Goal: Task Accomplishment & Management: Manage account settings

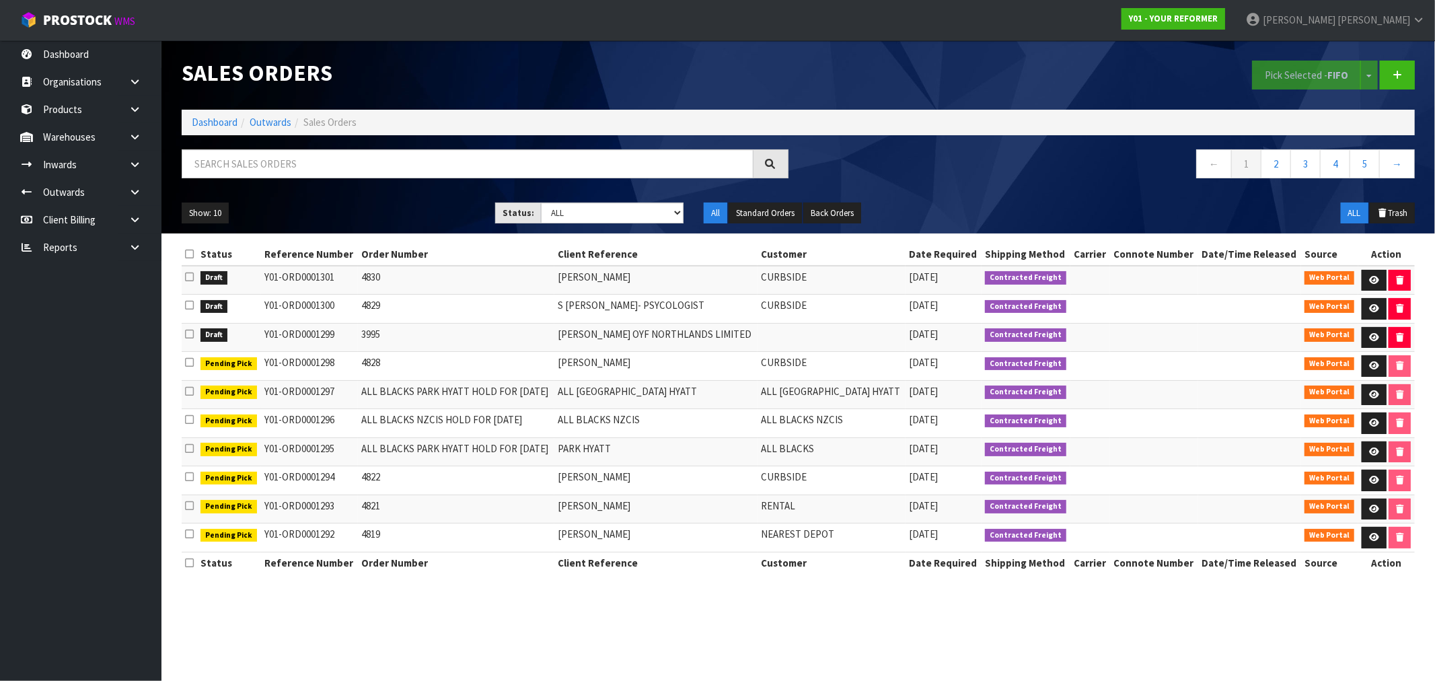
click at [186, 125] on ol "Dashboard Outwards Sales Orders" at bounding box center [798, 122] width 1233 height 25
click at [190, 122] on ol "Dashboard Outwards Sales Orders" at bounding box center [798, 122] width 1233 height 25
click at [221, 116] on link "Dashboard" at bounding box center [215, 122] width 46 height 13
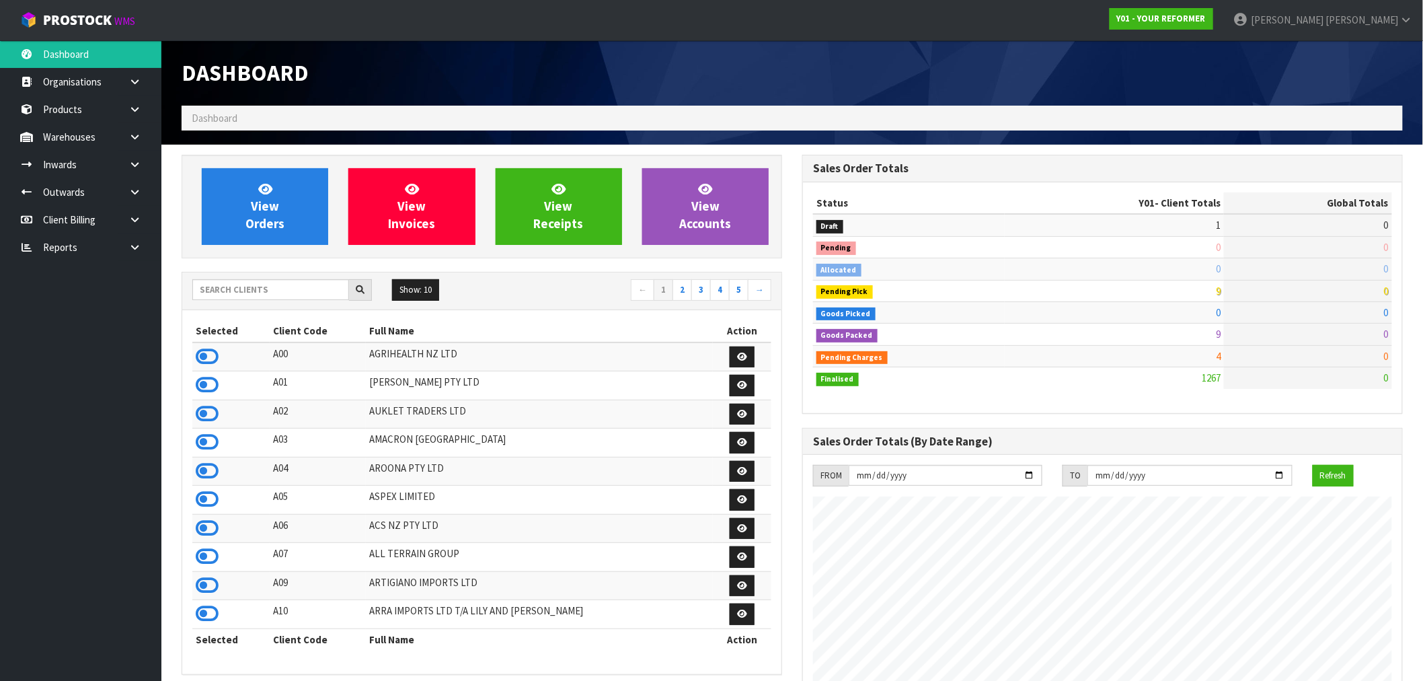
scroll to position [1019, 621]
click at [251, 293] on input "text" at bounding box center [270, 289] width 157 height 21
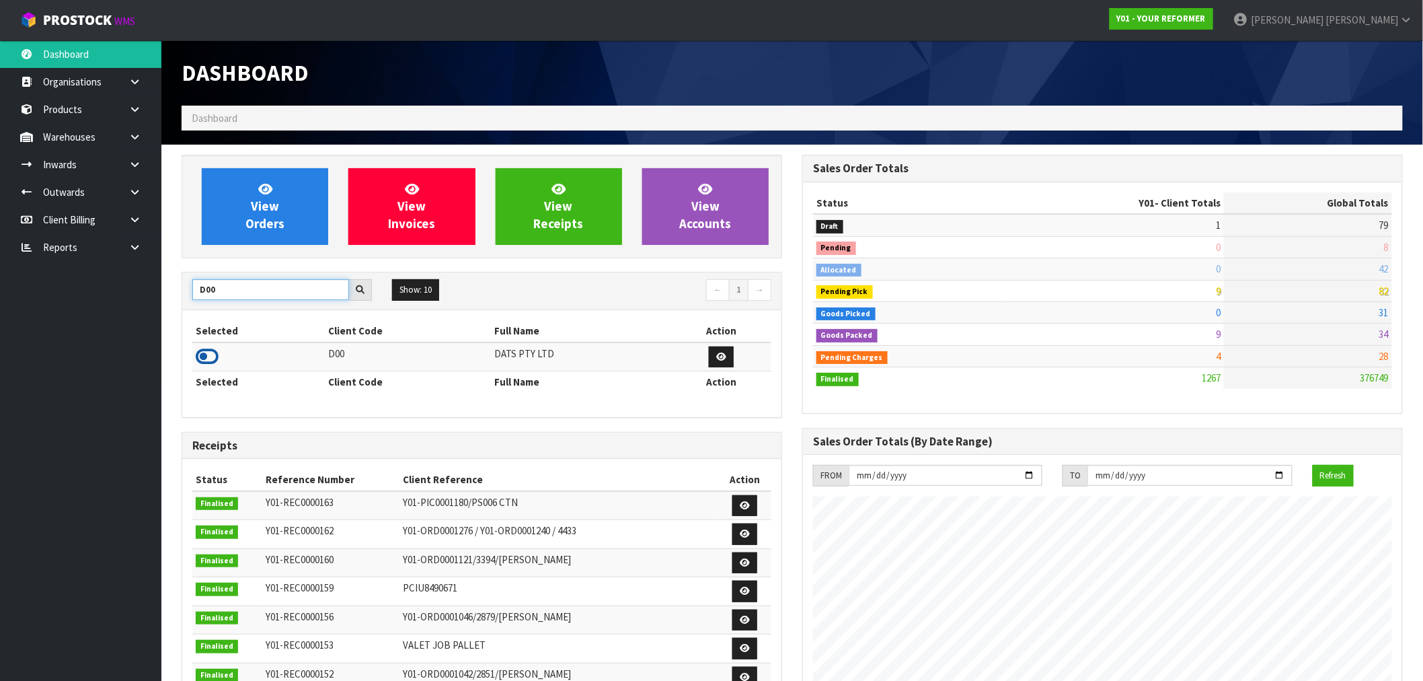
type input "D00"
click at [203, 358] on icon at bounding box center [207, 356] width 23 height 20
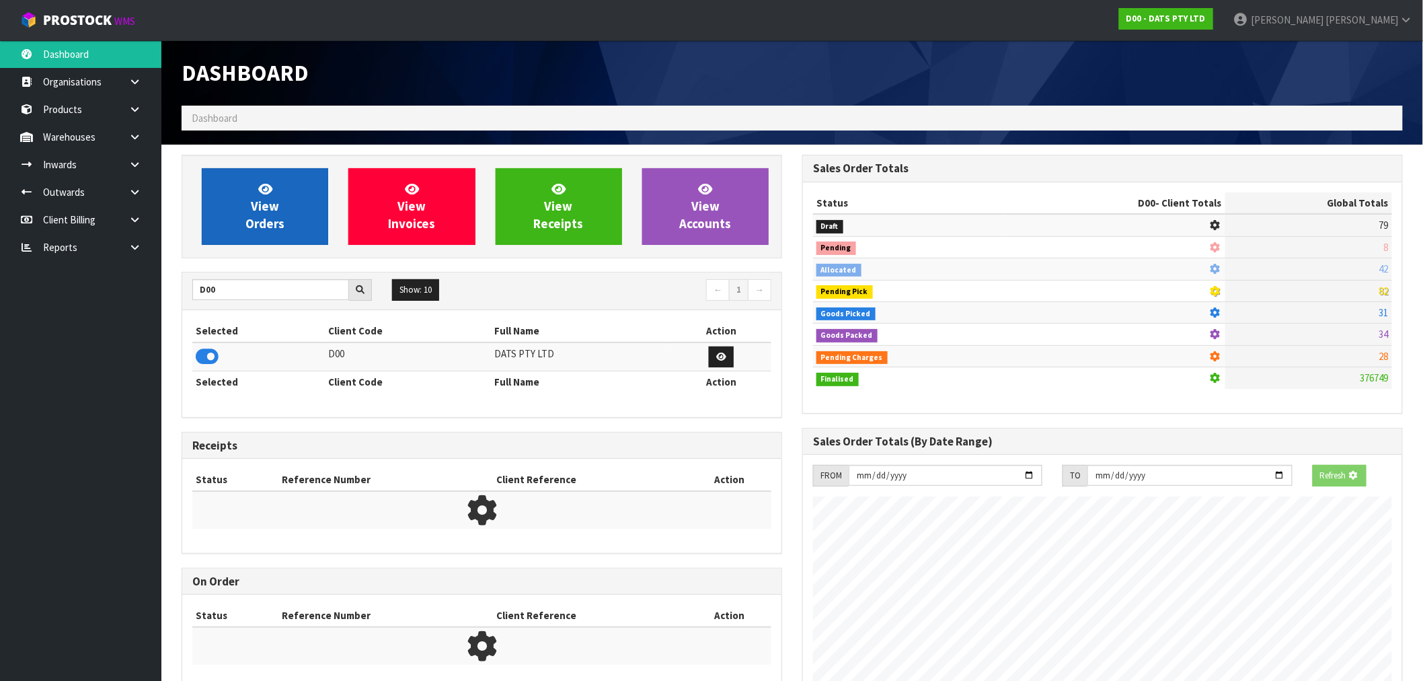
scroll to position [671810, 672027]
click at [237, 235] on link "View Orders" at bounding box center [265, 206] width 126 height 77
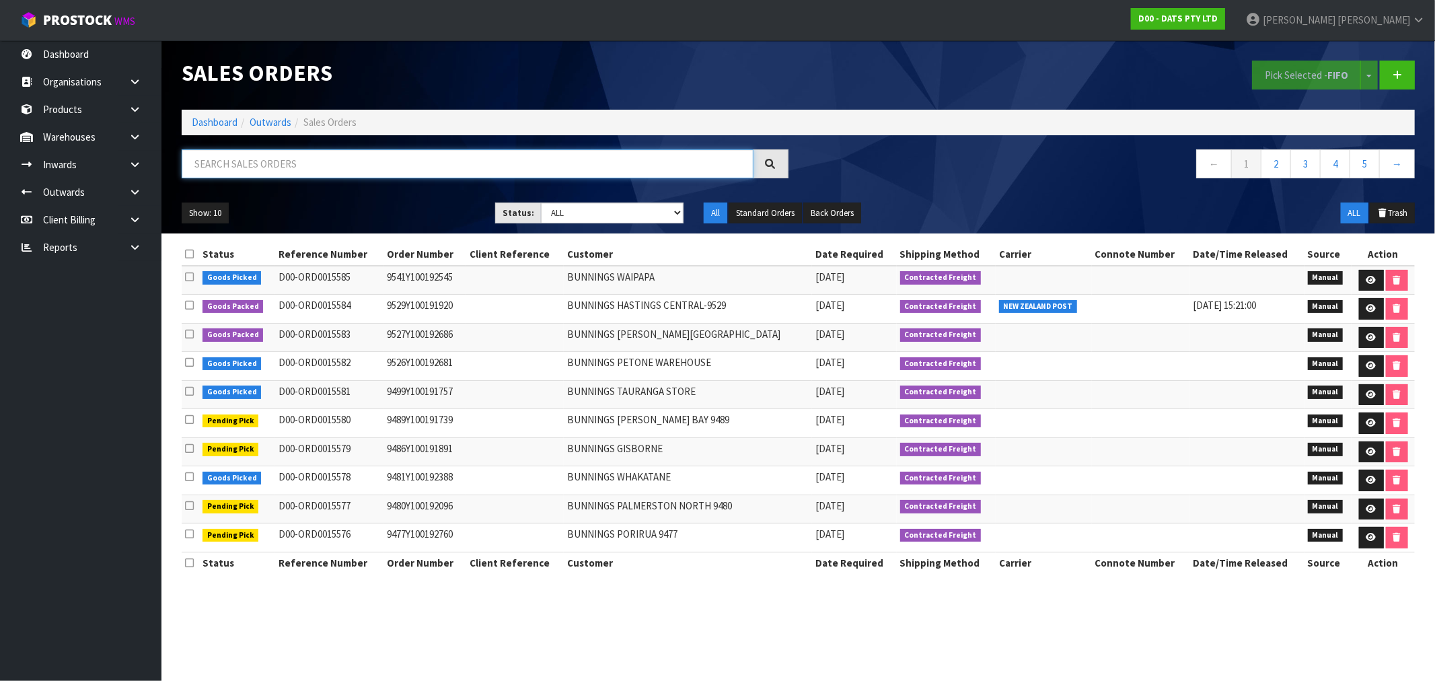
click at [280, 159] on input "text" at bounding box center [468, 163] width 572 height 29
type input "15565"
click at [420, 211] on ul "Show: 10 5 10 25 50" at bounding box center [328, 213] width 293 height 22
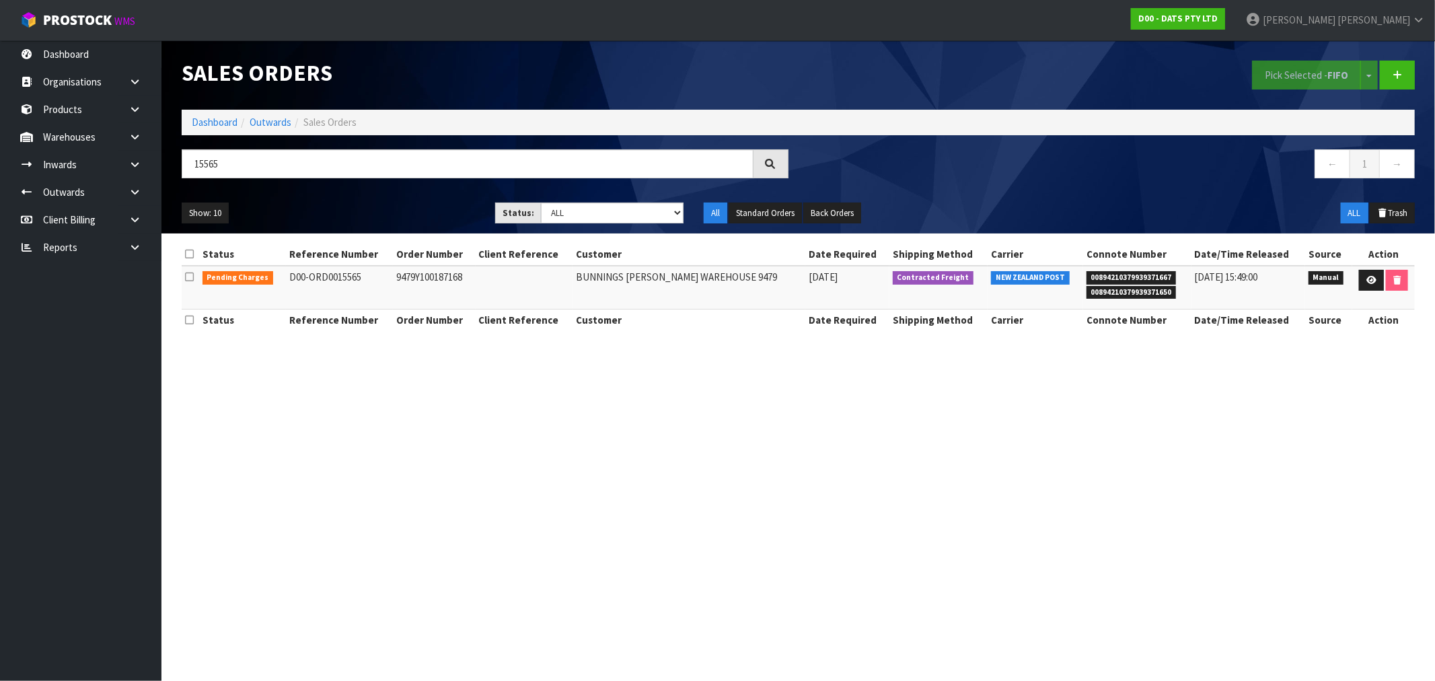
click at [1376, 388] on section "Sales Orders Pick Selected - FIFO Split button! FIFO - First In First Out FEFO …" at bounding box center [717, 340] width 1435 height 681
click at [1373, 279] on icon at bounding box center [1371, 280] width 10 height 9
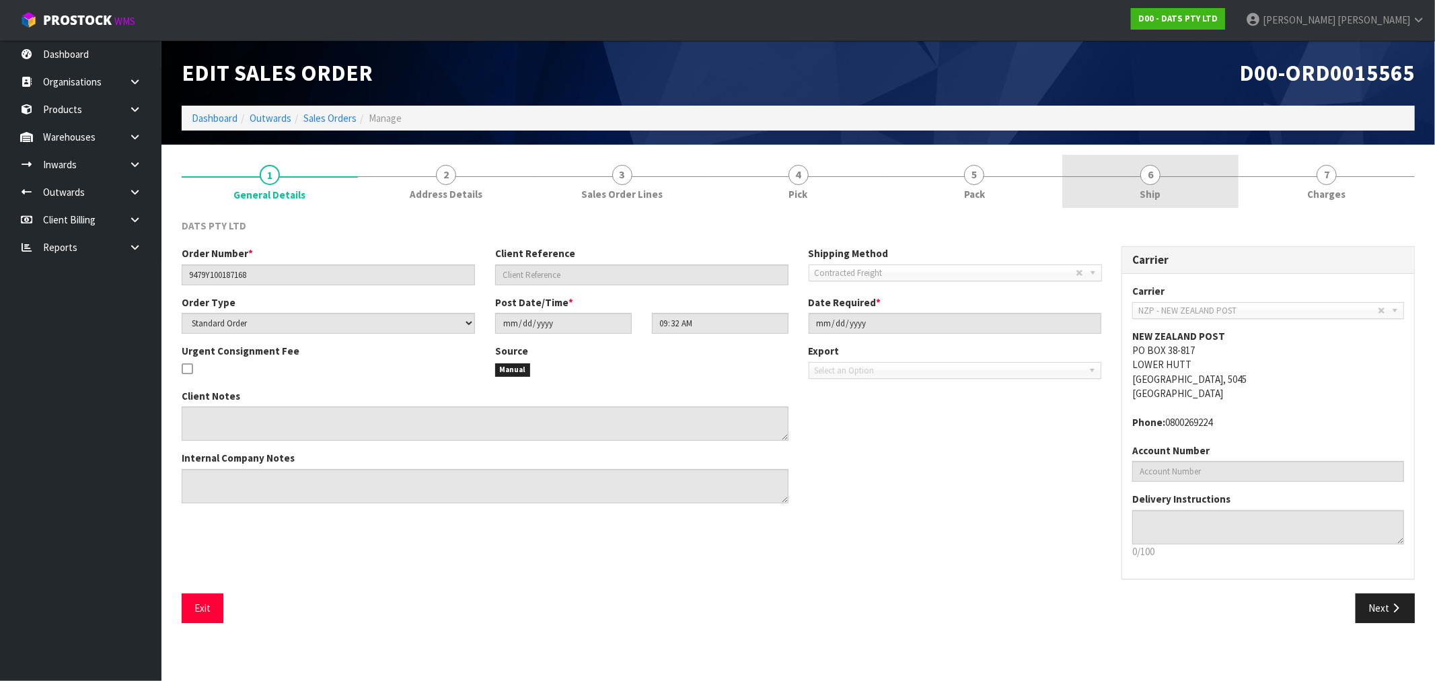
click at [1187, 175] on link "6 Ship" at bounding box center [1150, 181] width 176 height 53
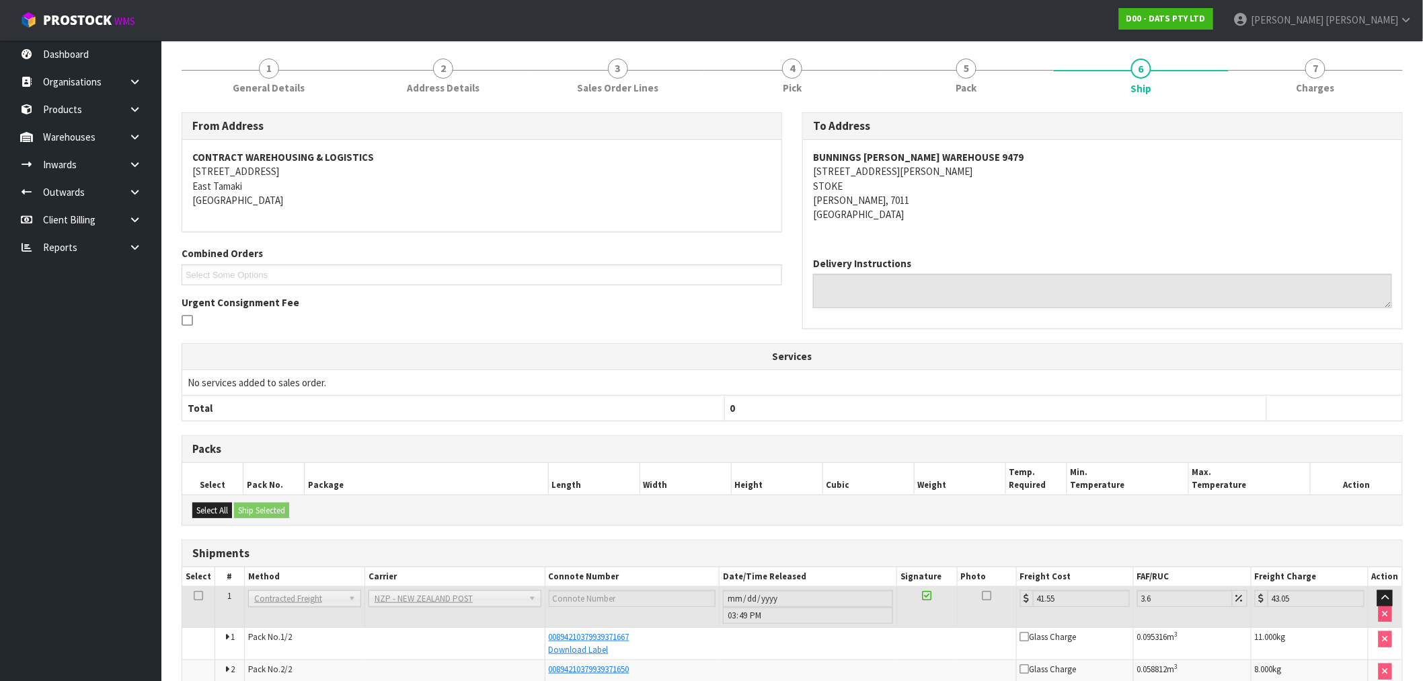
scroll to position [172, 0]
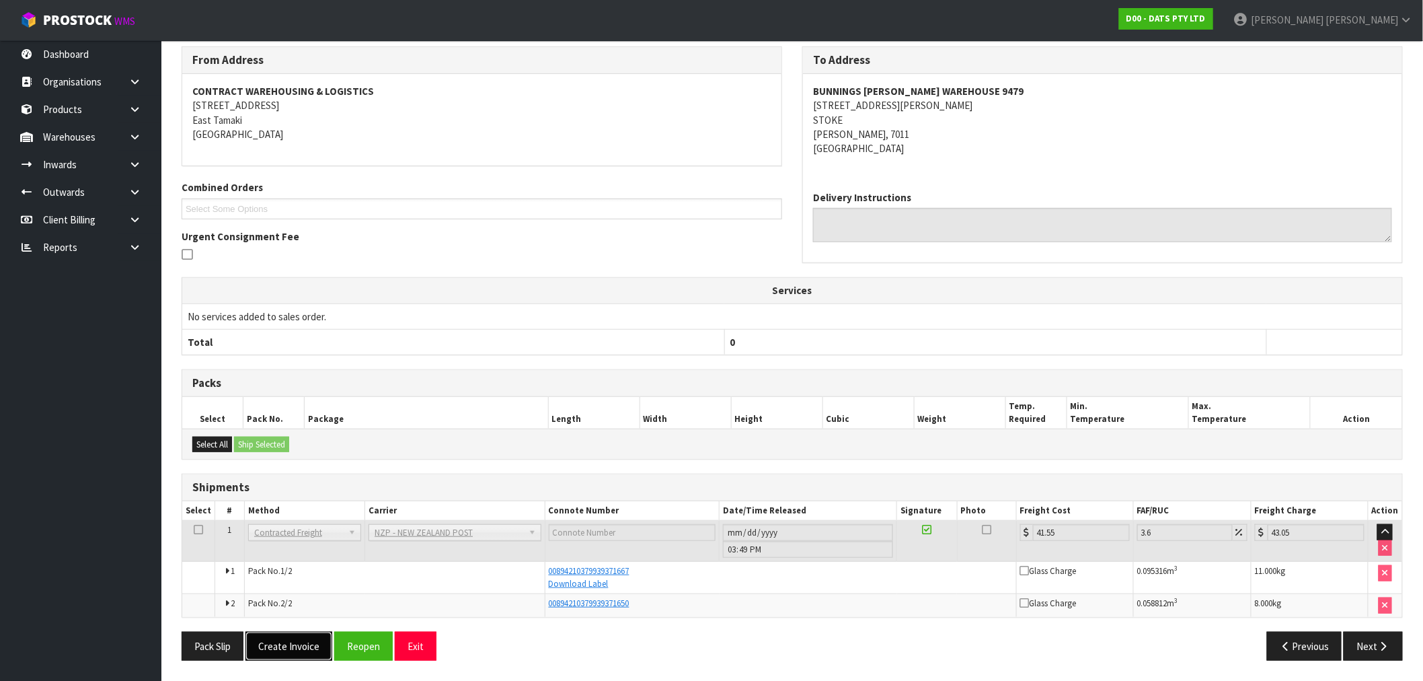
click at [307, 646] on button "Create Invoice" at bounding box center [289, 646] width 87 height 29
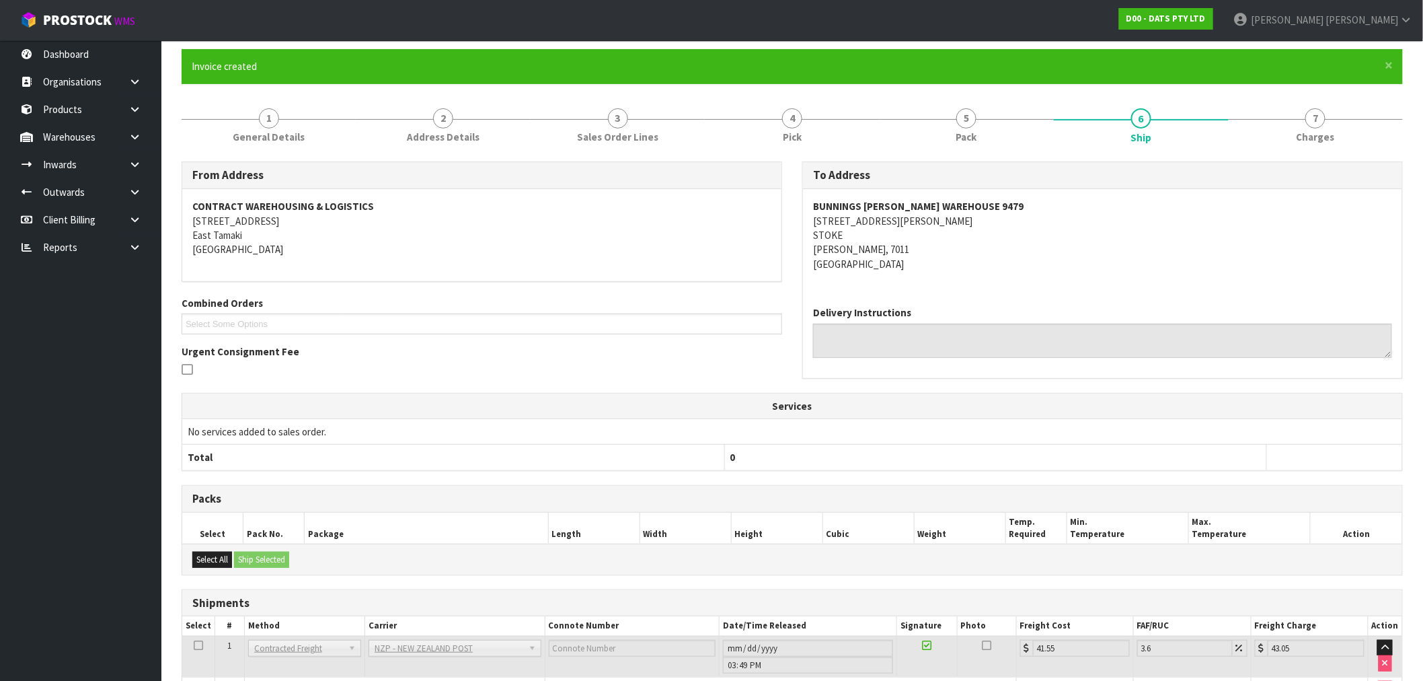
scroll to position [221, 0]
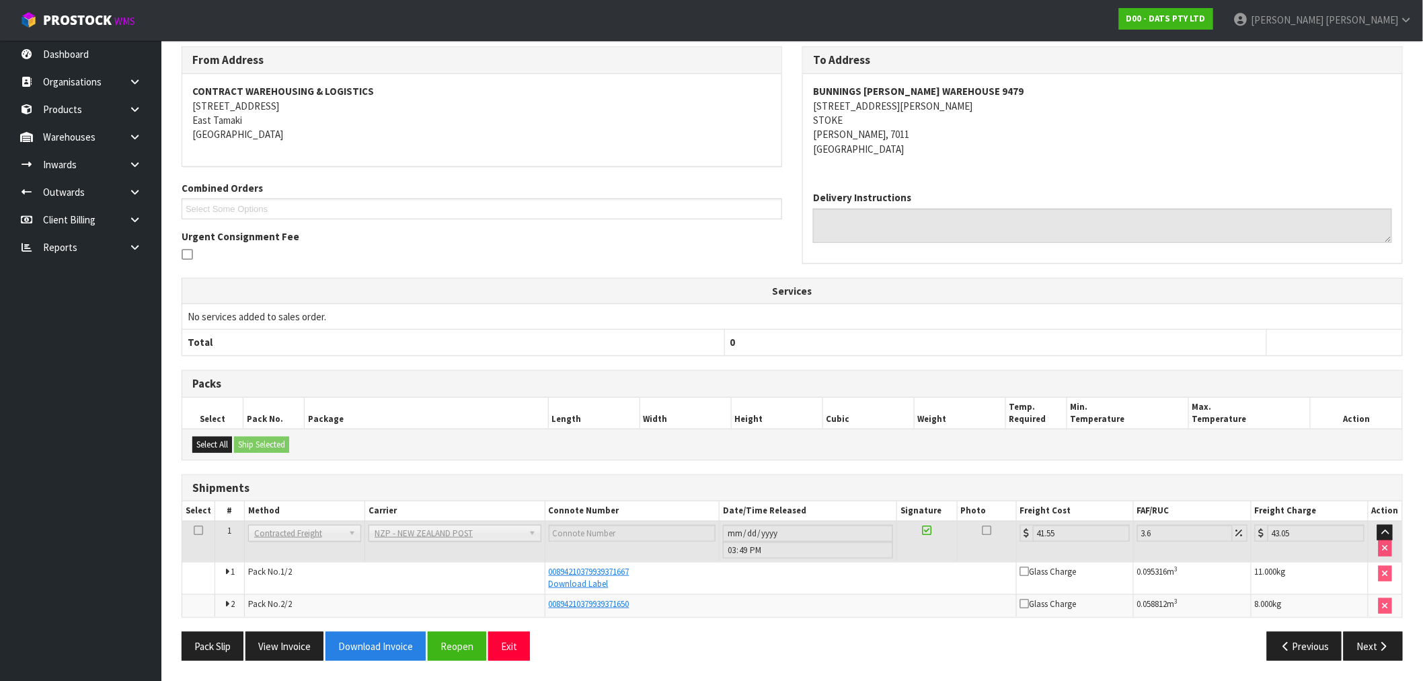
click at [326, 642] on div "Pack Slip View Invoice Download Invoice Reopen Exit" at bounding box center [482, 646] width 621 height 29
click at [308, 648] on button "View Invoice" at bounding box center [285, 646] width 78 height 29
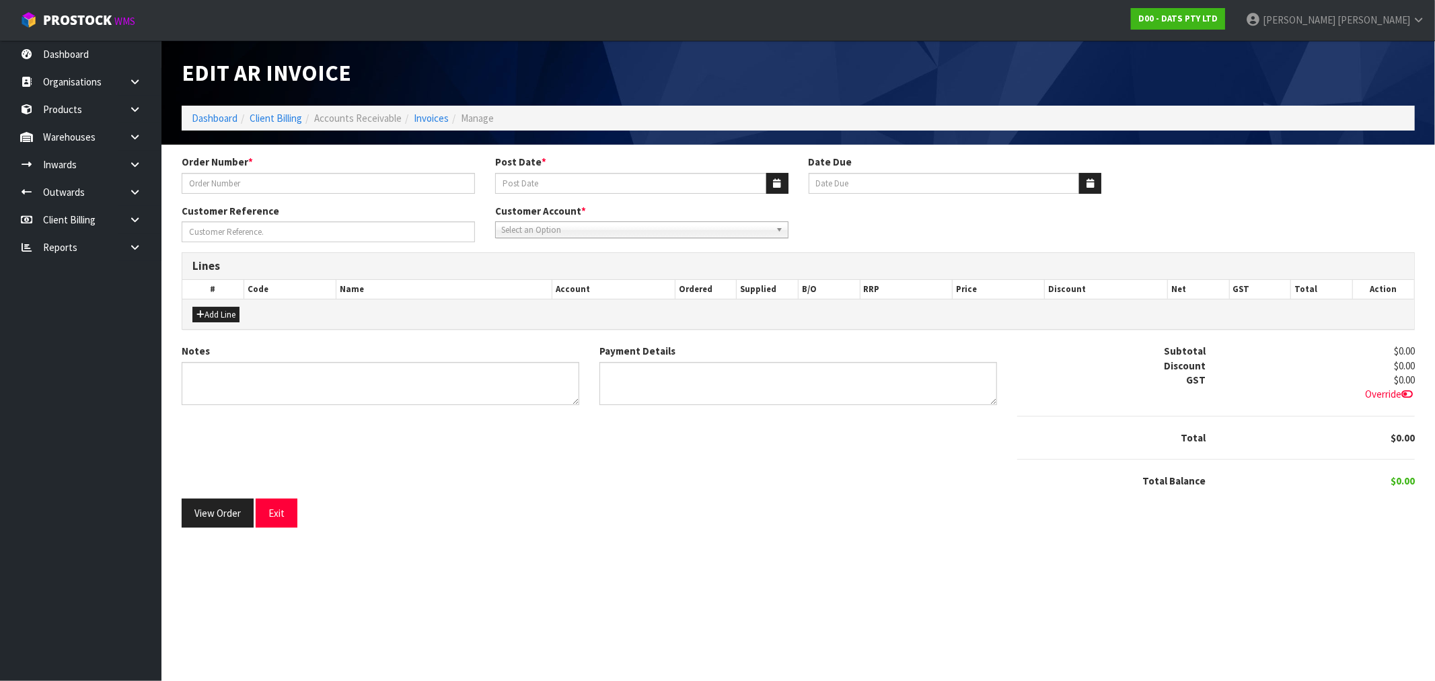
type input "9479Y100187168"
type input "[DATE]"
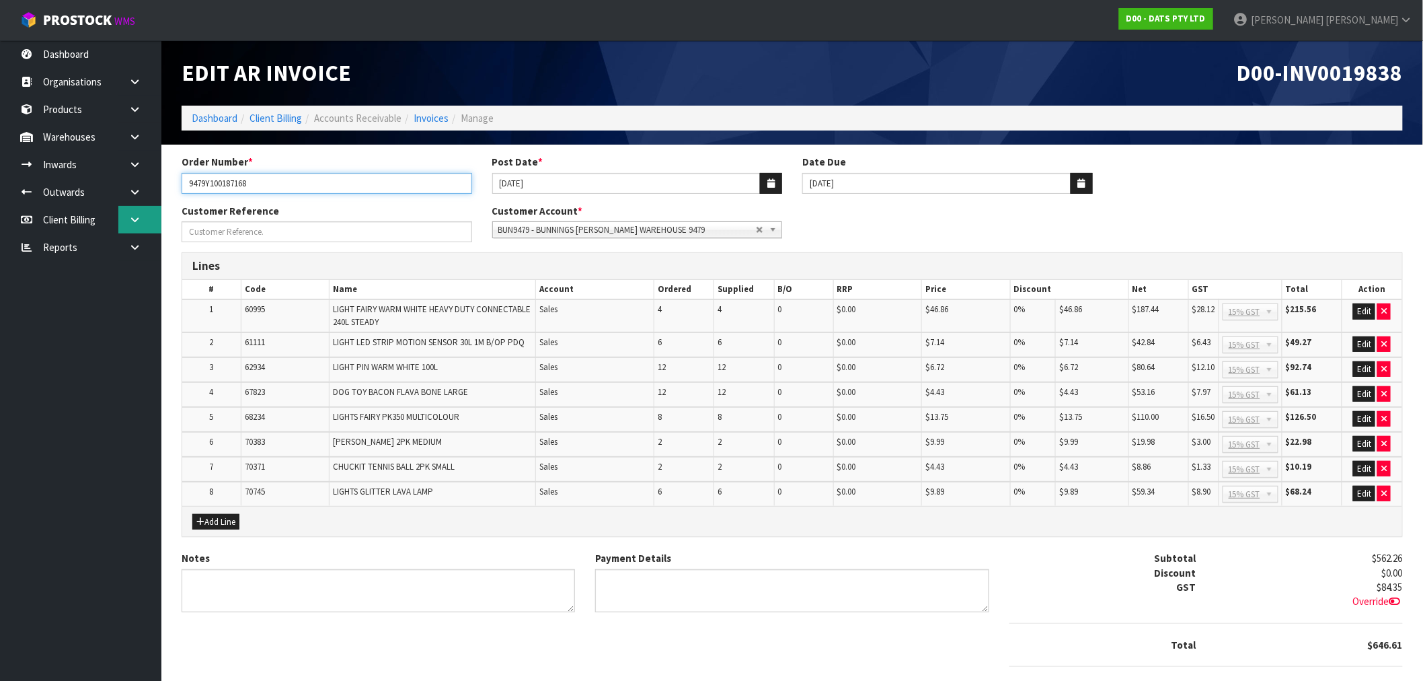
drag, startPoint x: 269, startPoint y: 188, endPoint x: 124, endPoint y: 223, distance: 148.6
click at [135, 200] on body "Toggle navigation ProStock WMS D00 - DATS PTY LTD Rocio Lopez Logout Dashboard …" at bounding box center [711, 340] width 1423 height 681
click at [781, 30] on nav "Toggle navigation ProStock WMS D00 - DATS PTY LTD Rocio Lopez Logout" at bounding box center [711, 20] width 1423 height 41
click at [1345, 69] on span "D00-INV0019838" at bounding box center [1320, 73] width 166 height 28
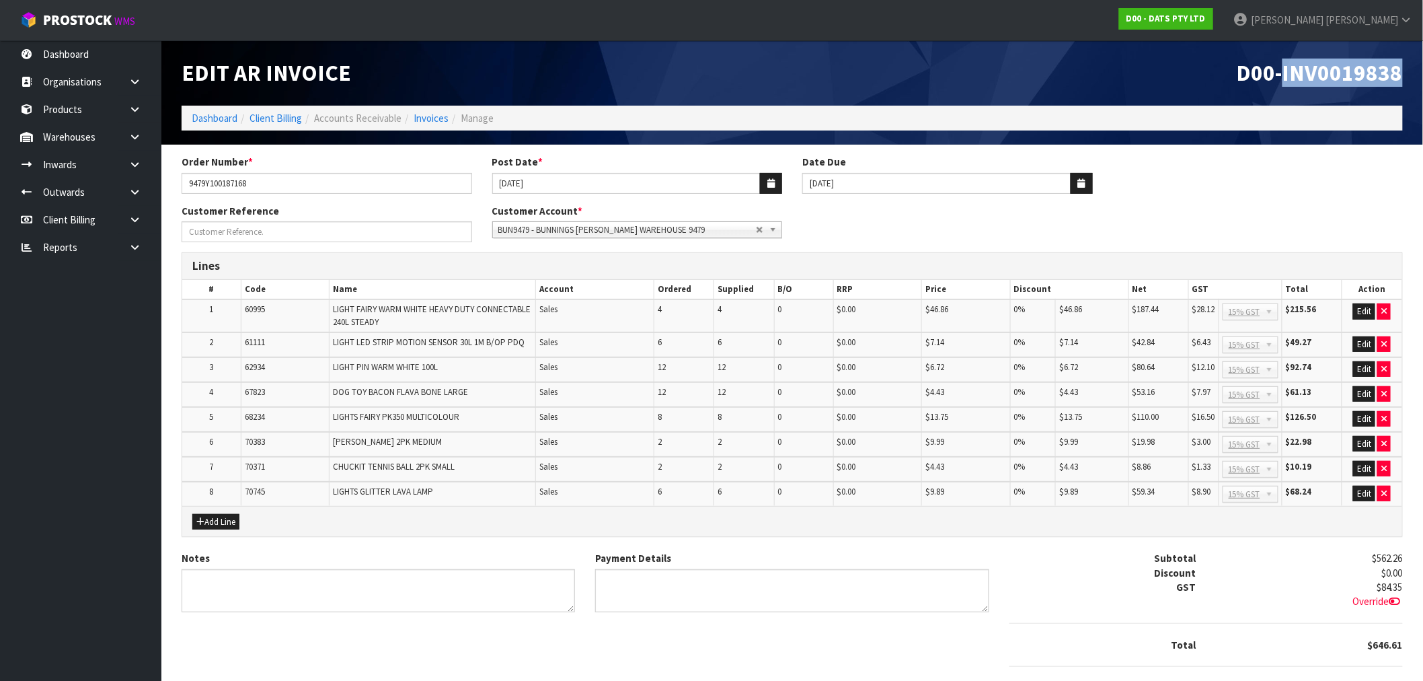
click at [1345, 69] on span "D00-INV0019838" at bounding box center [1320, 73] width 166 height 28
copy span "INV0019838"
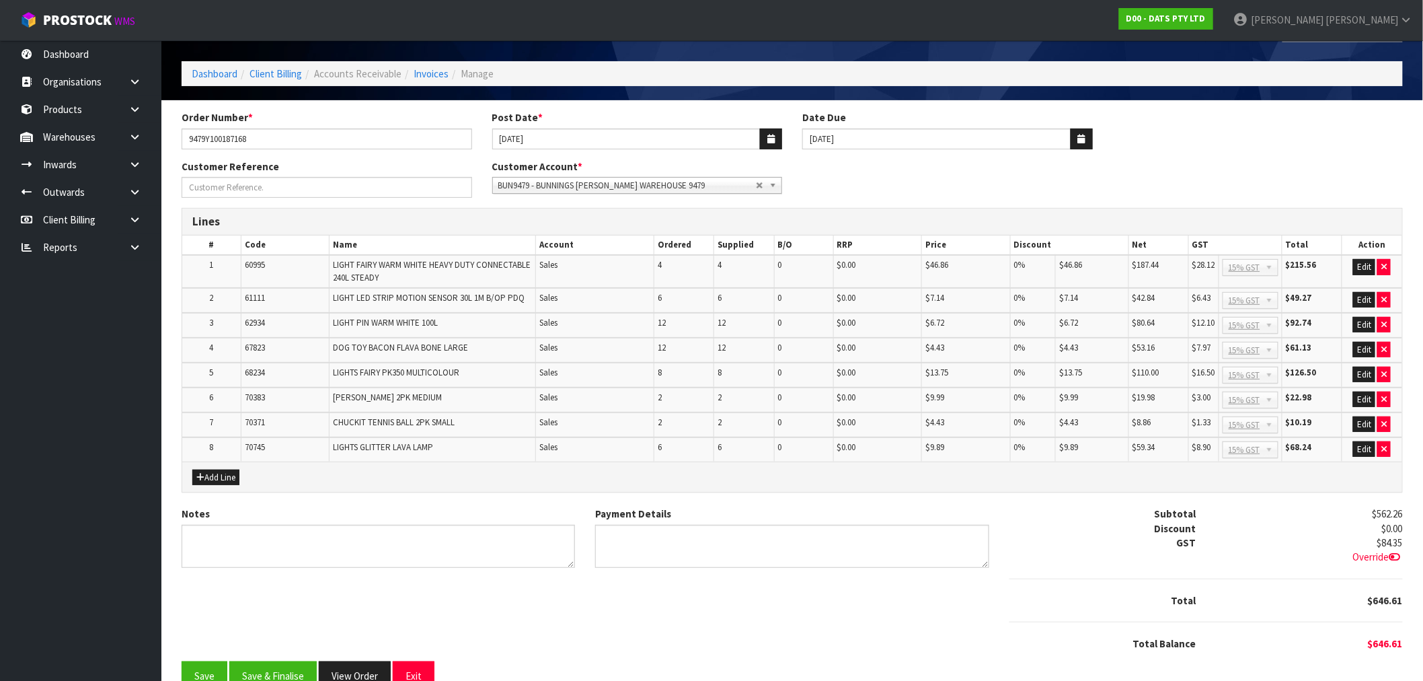
scroll to position [69, 0]
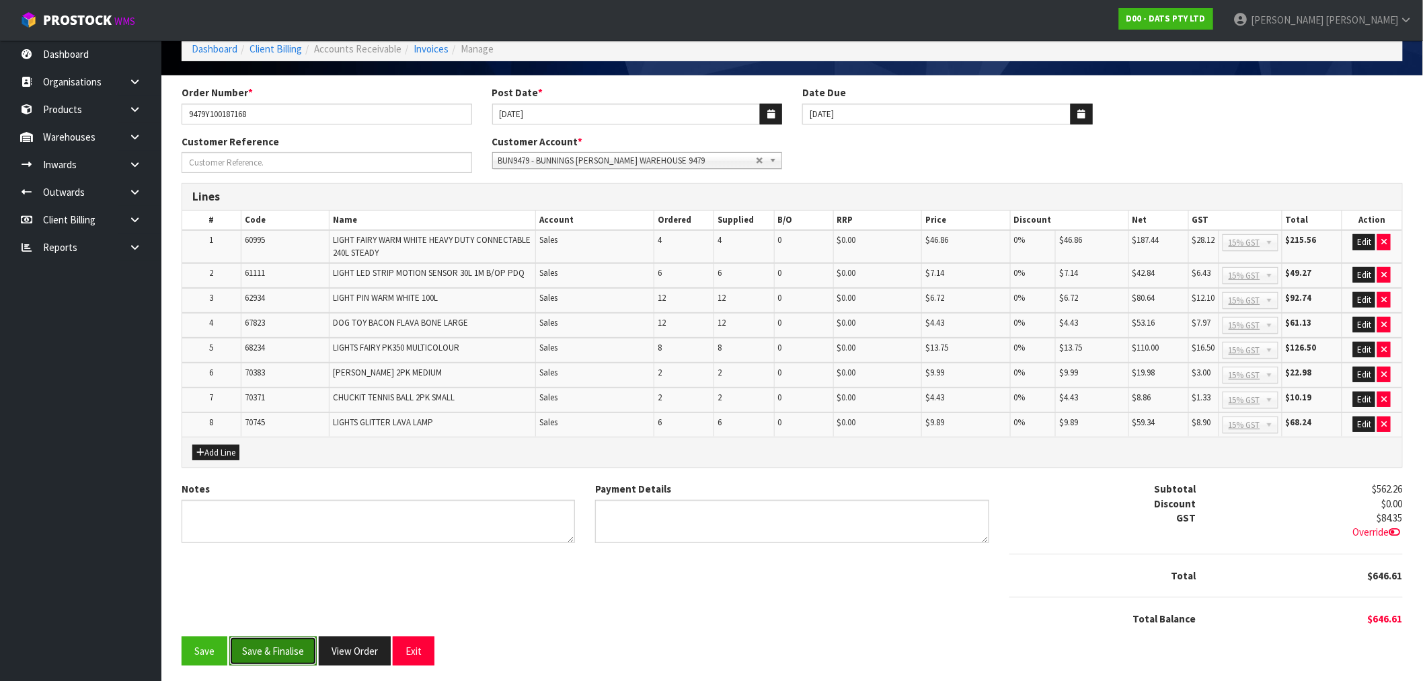
drag, startPoint x: 266, startPoint y: 642, endPoint x: 270, endPoint y: 635, distance: 8.1
click at [266, 642] on button "Save & Finalise" at bounding box center [272, 650] width 87 height 29
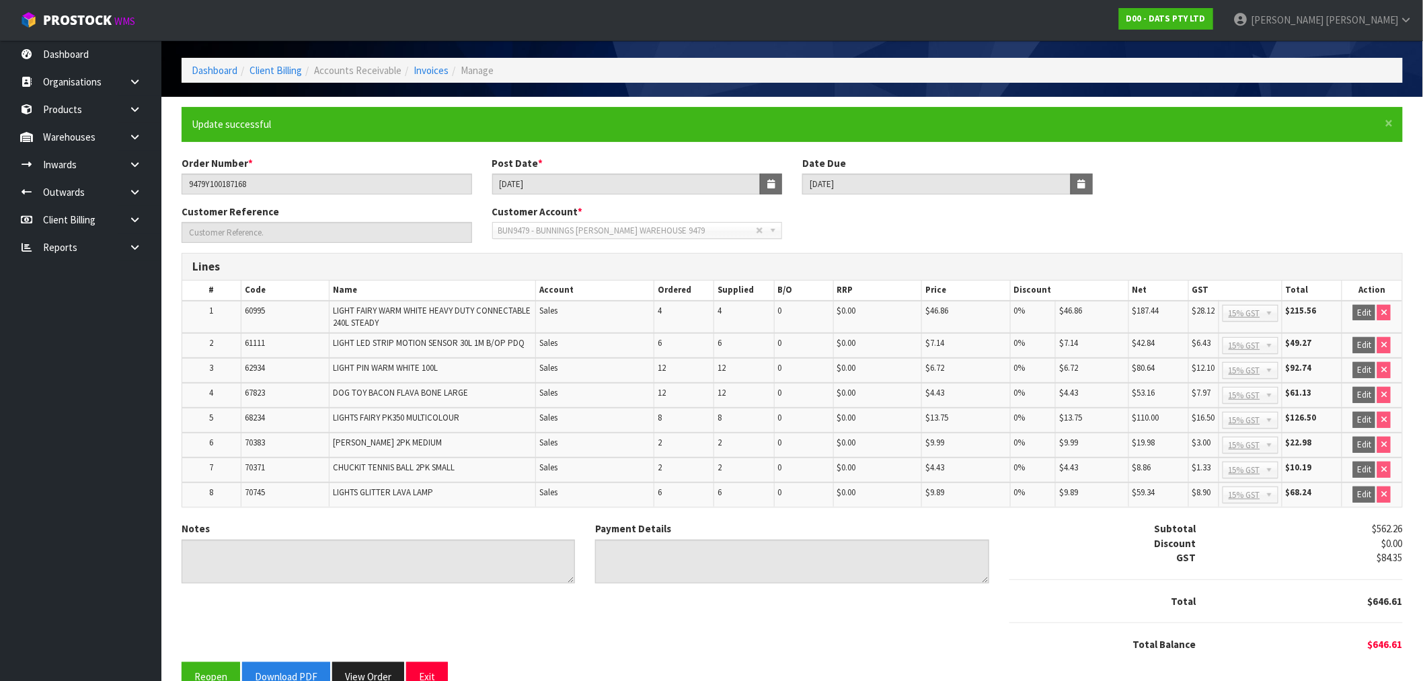
scroll to position [73, 0]
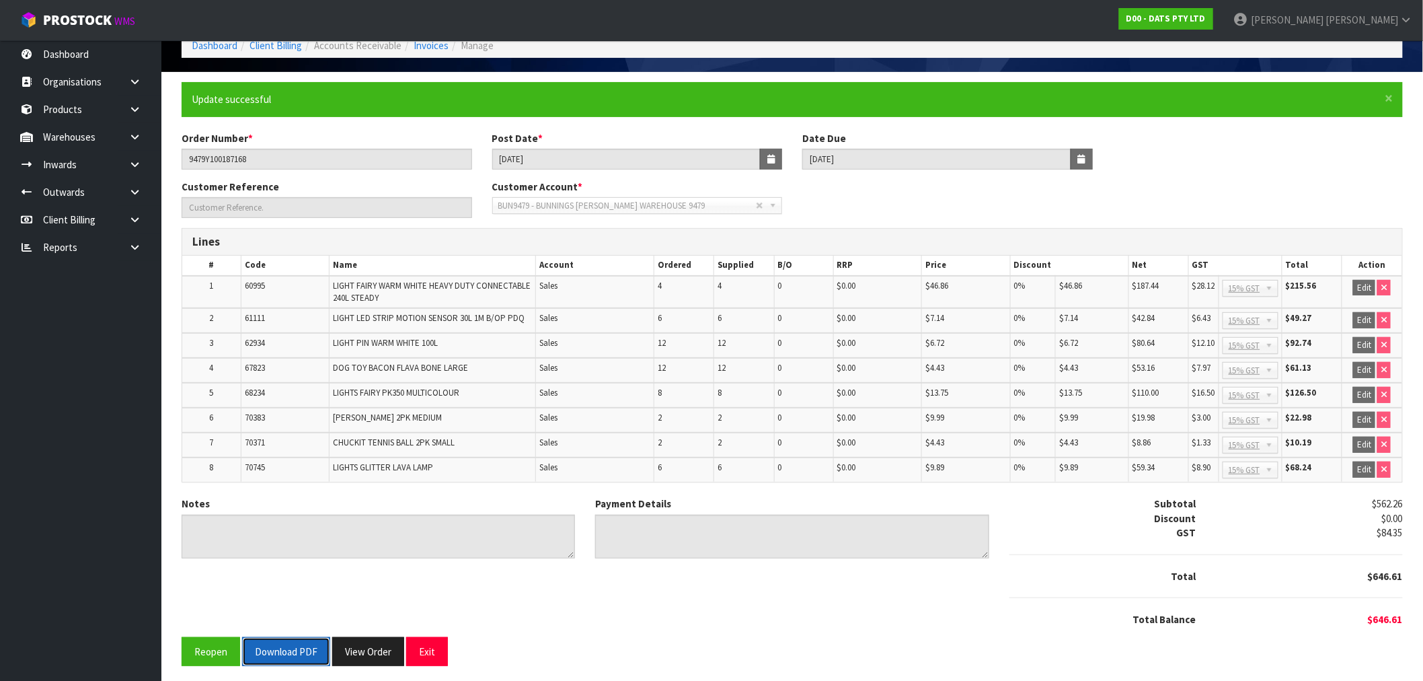
click at [300, 648] on button "Download PDF" at bounding box center [286, 651] width 88 height 29
click at [391, 641] on button "View Order" at bounding box center [368, 651] width 72 height 29
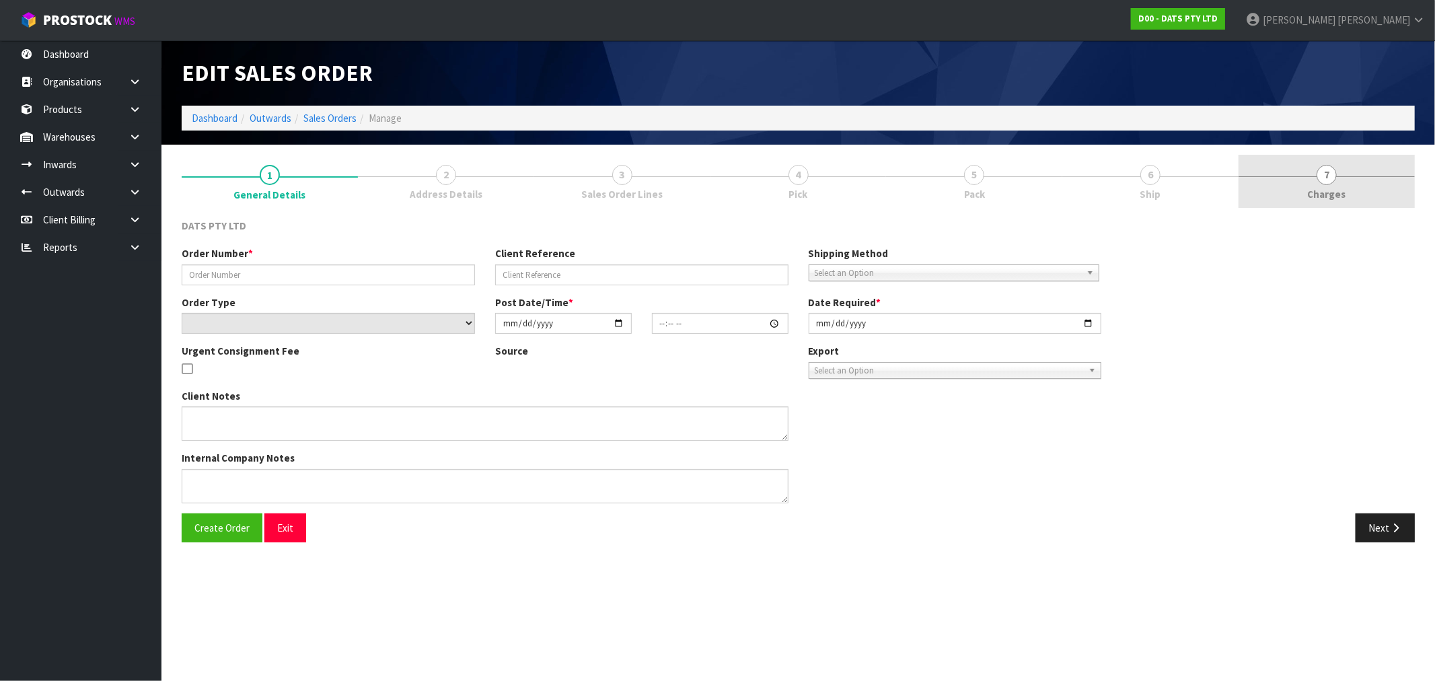
type input "9479Y100187168"
select select "number:0"
type input "[DATE]"
type input "09:32:00.000"
type input "[DATE]"
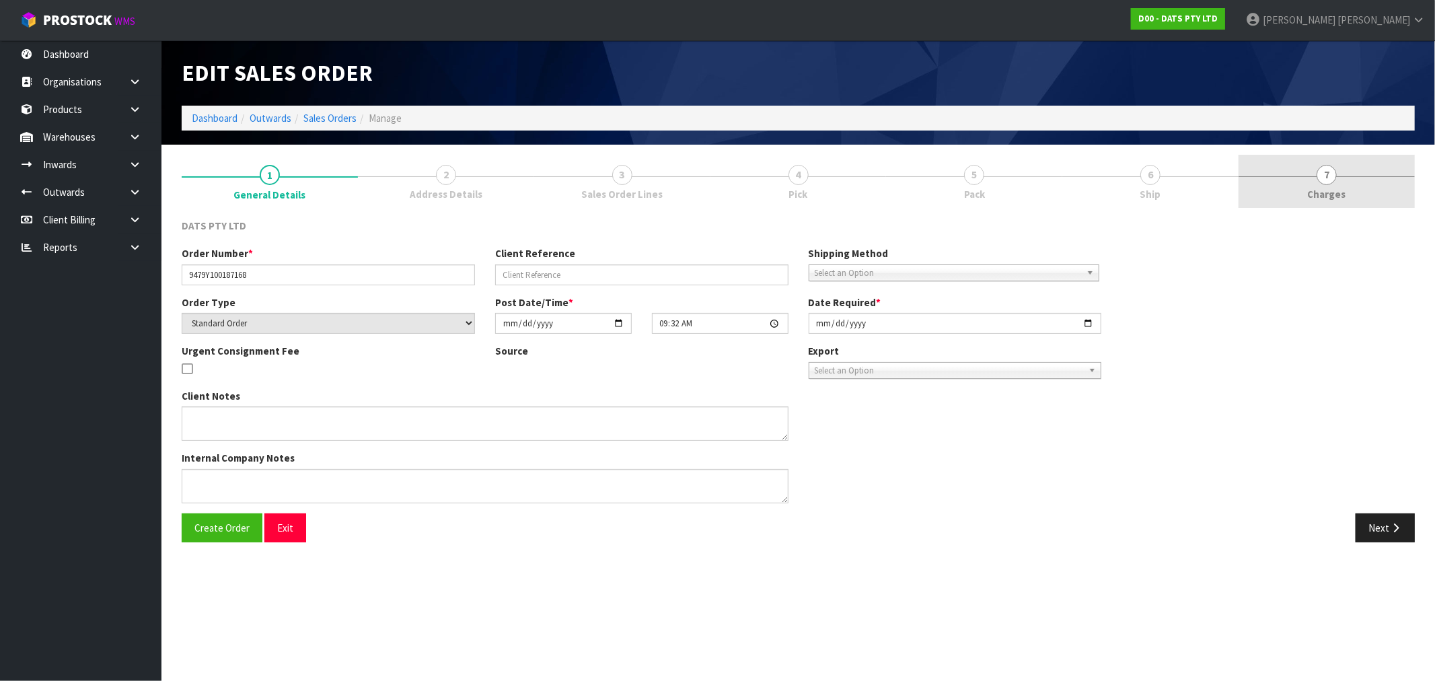
click at [1357, 179] on link "7 Charges" at bounding box center [1326, 181] width 176 height 53
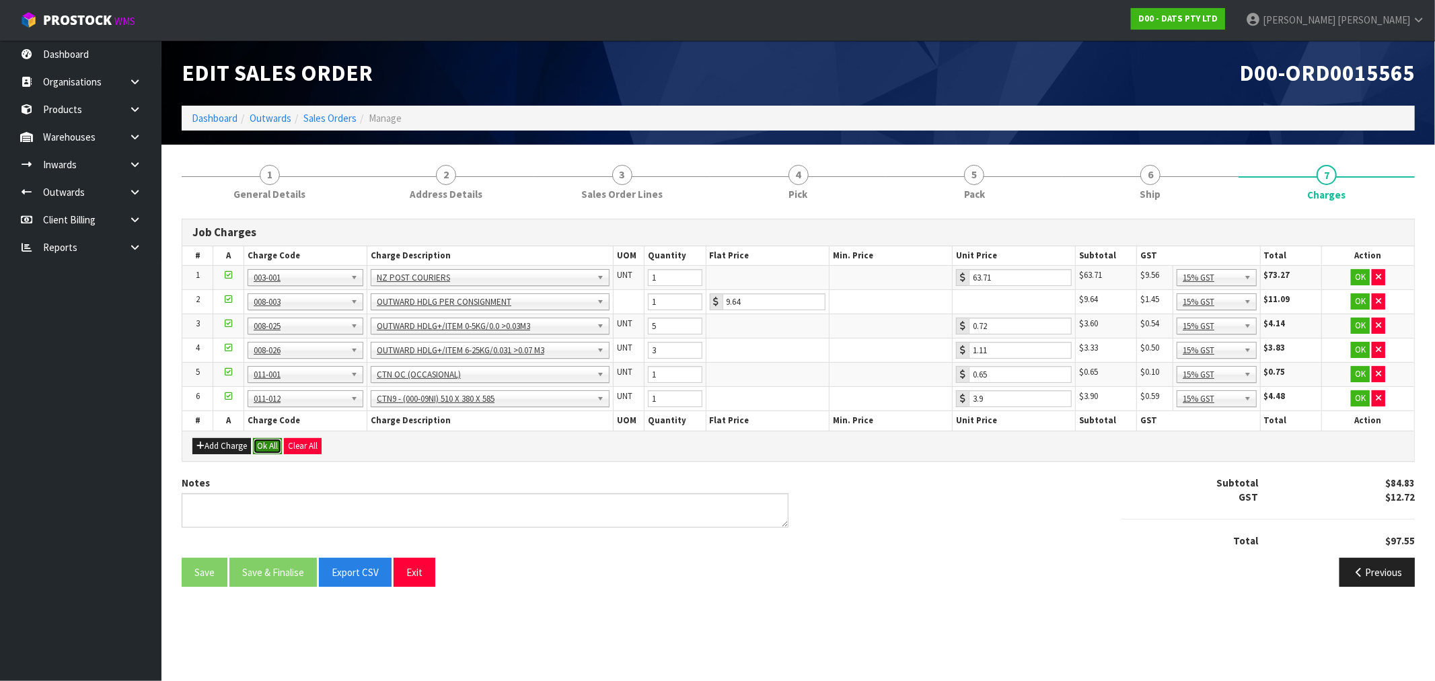
click at [277, 447] on button "Ok All" at bounding box center [267, 446] width 29 height 16
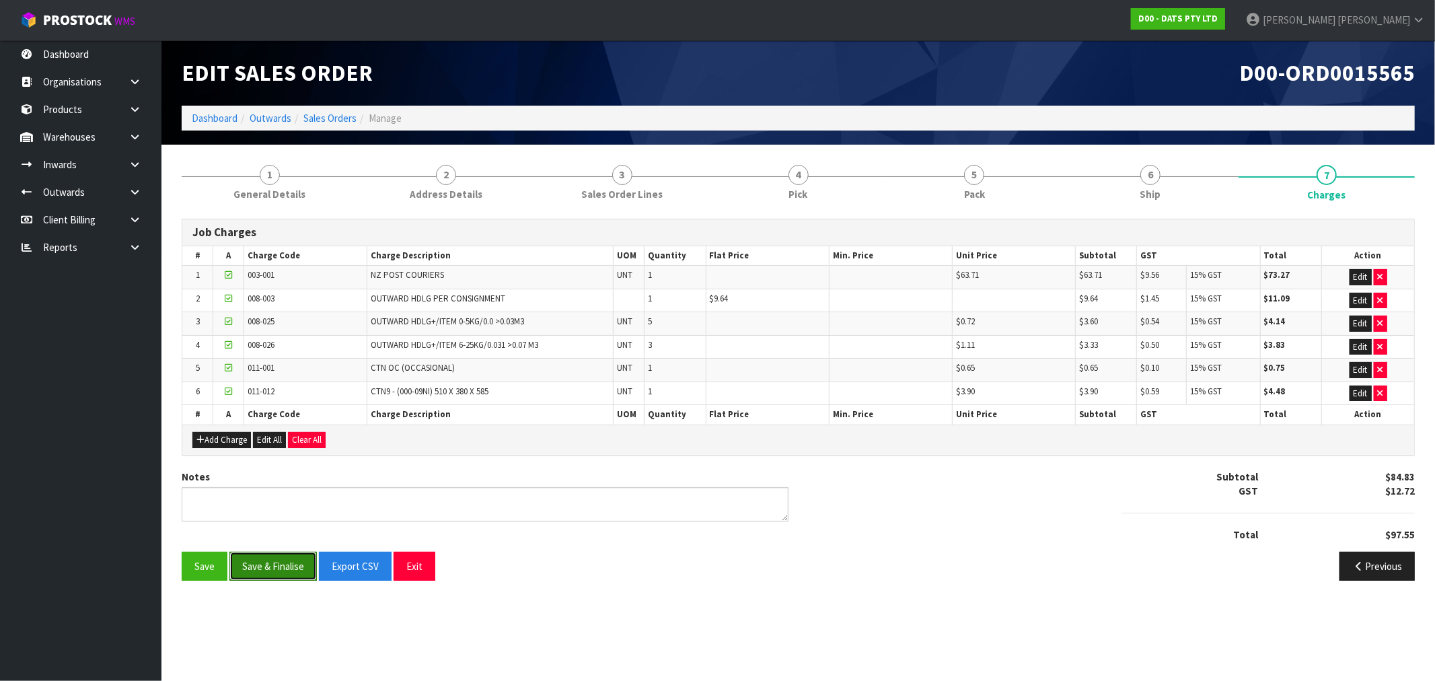
click at [271, 556] on button "Save & Finalise" at bounding box center [272, 566] width 87 height 29
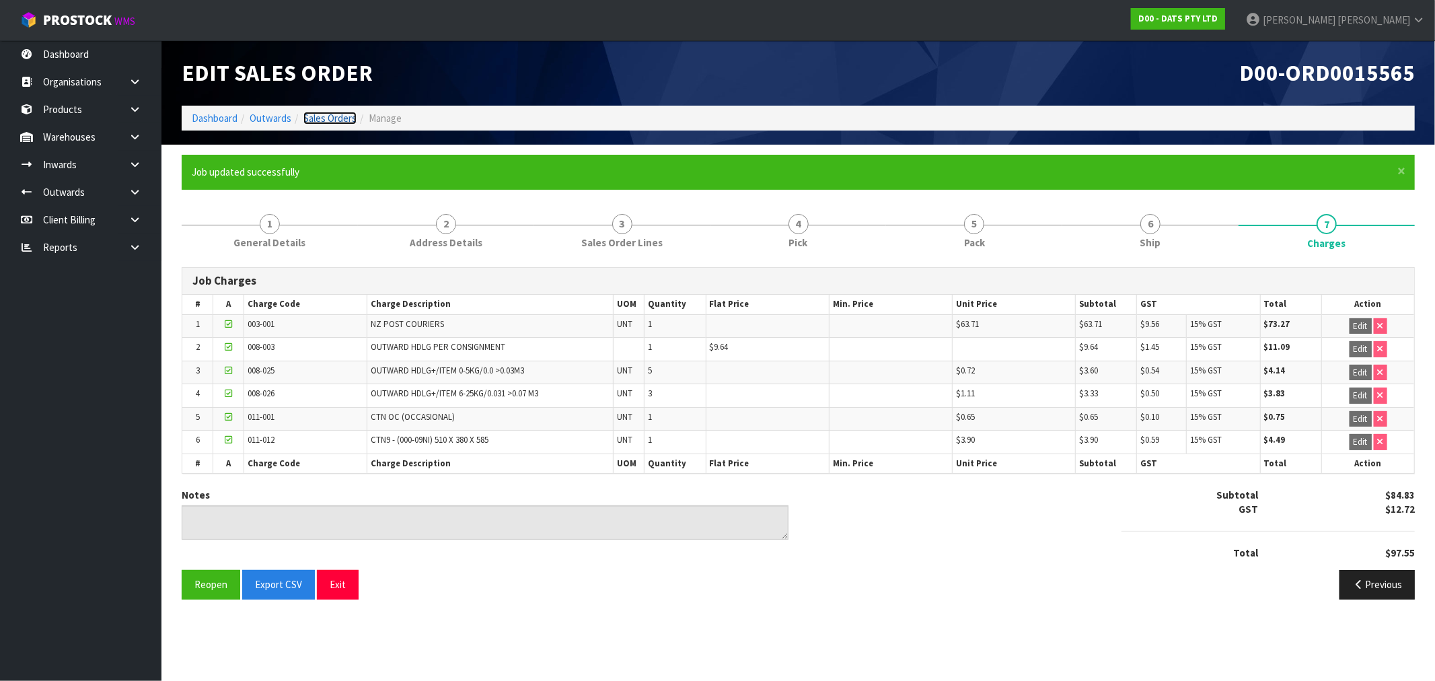
click at [326, 122] on link "Sales Orders" at bounding box center [329, 118] width 53 height 13
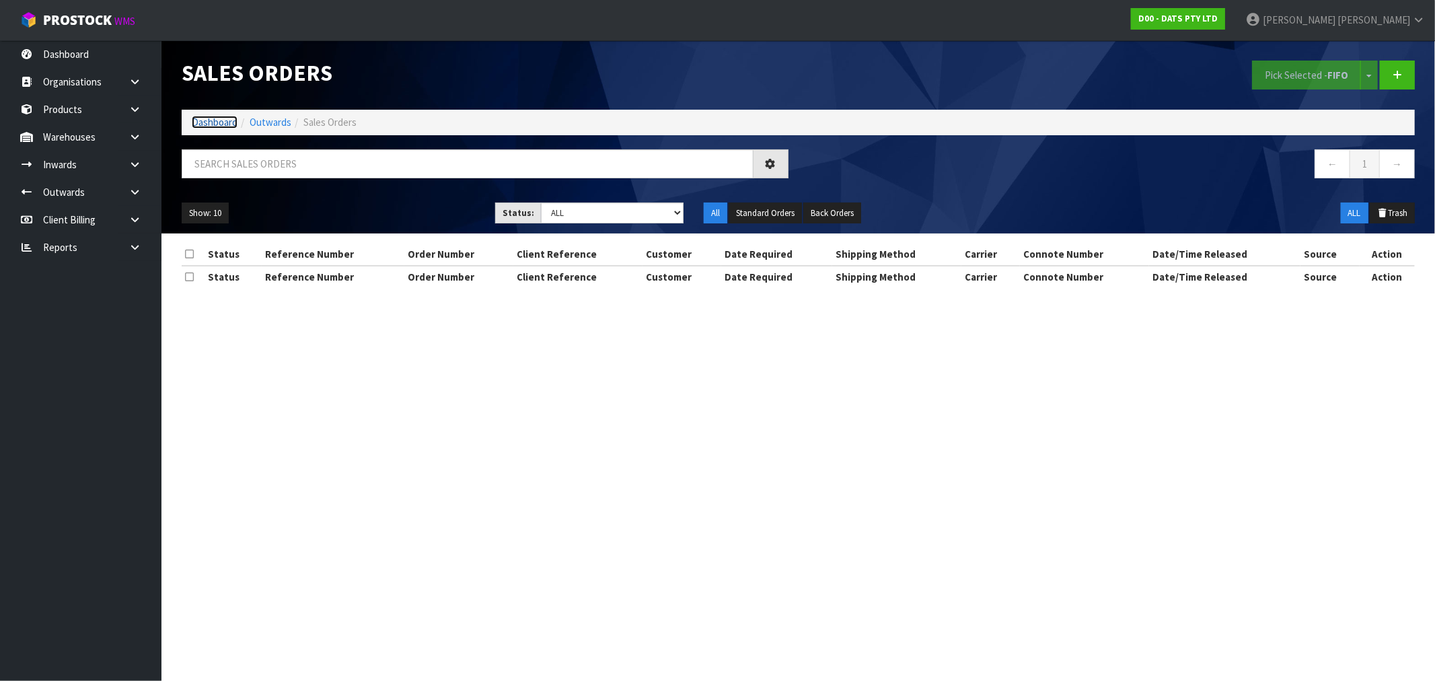
click at [220, 124] on link "Dashboard" at bounding box center [215, 122] width 46 height 13
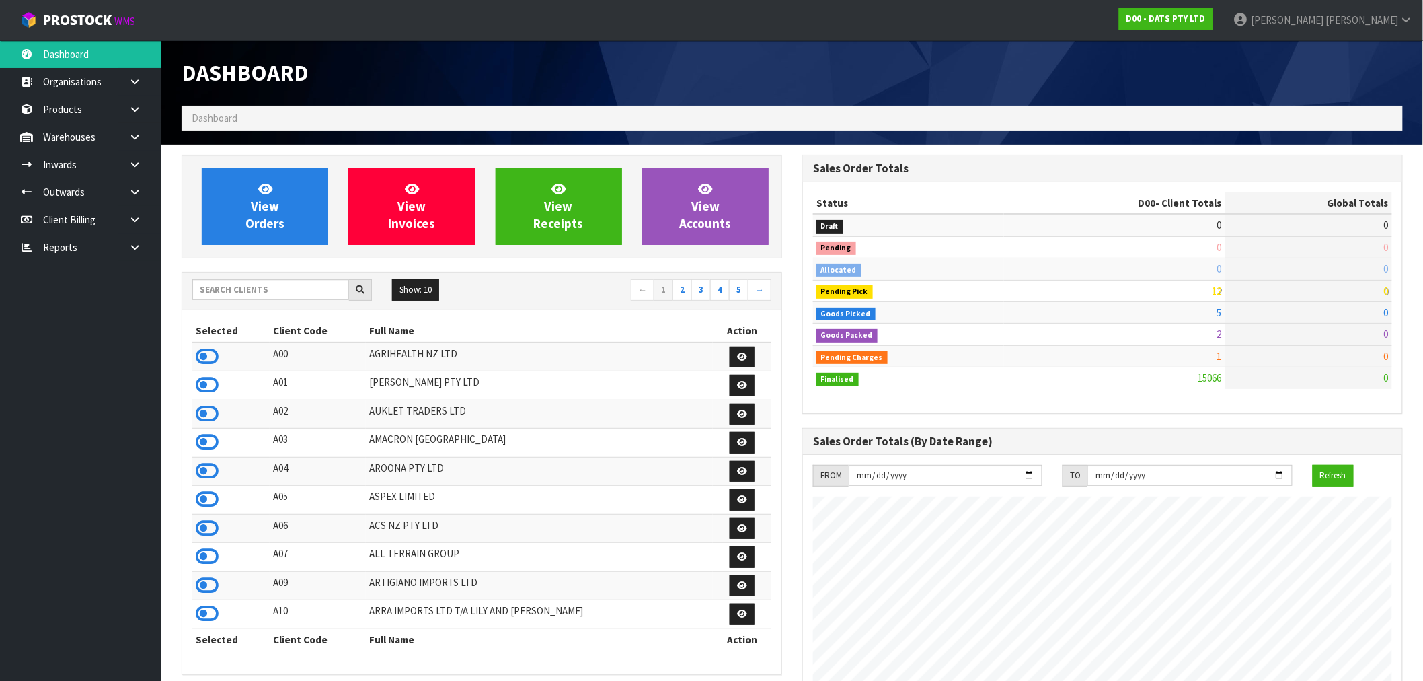
scroll to position [1019, 621]
click at [266, 225] on span "View Orders" at bounding box center [265, 206] width 39 height 50
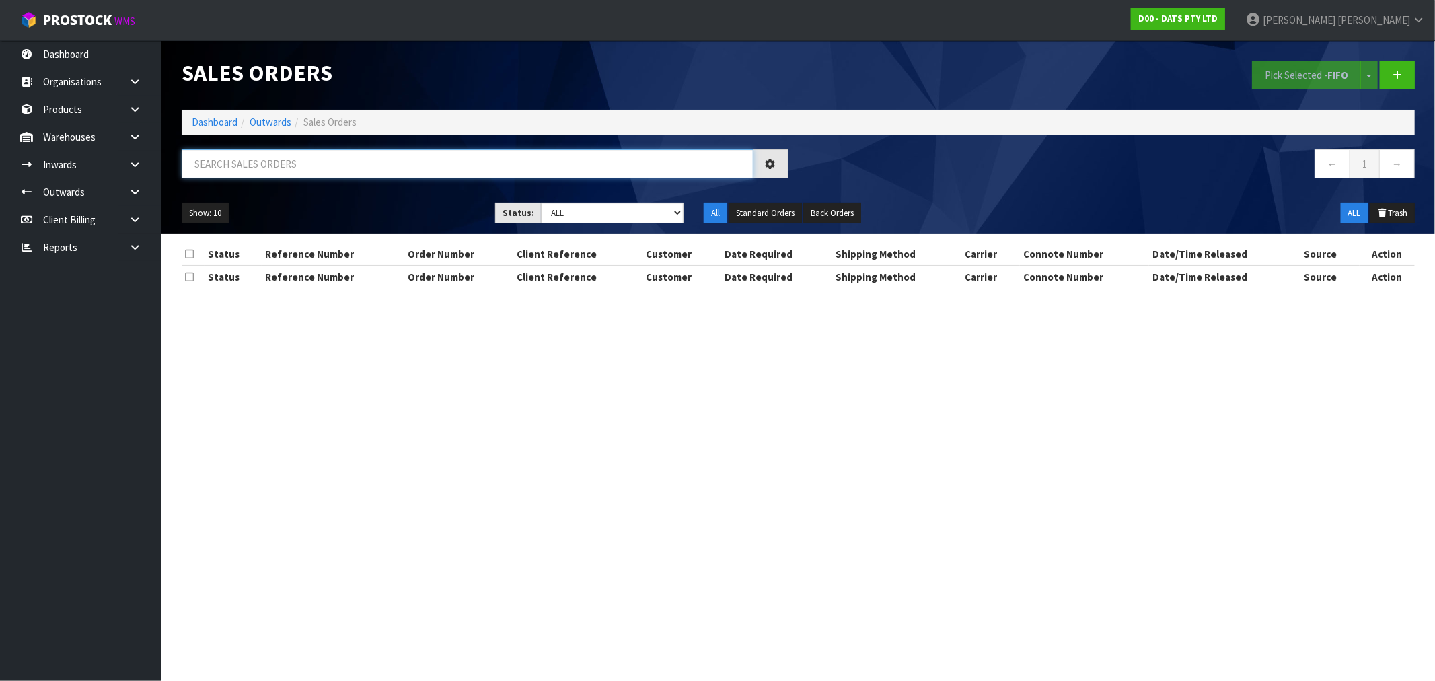
click at [307, 162] on input "text" at bounding box center [468, 163] width 572 height 29
paste input "9471Y100163236"
type input "9471Y100163236"
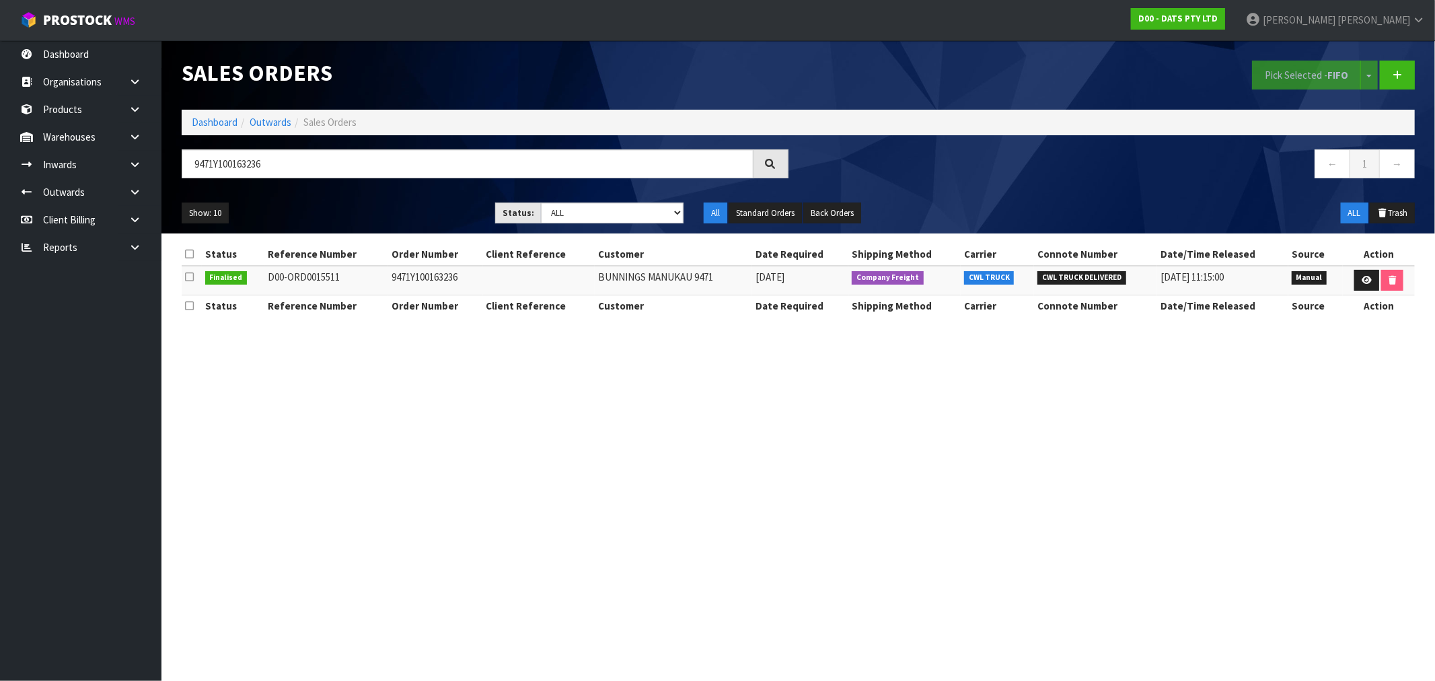
click at [425, 276] on td "9471Y100163236" at bounding box center [435, 280] width 95 height 29
copy td "9471Y100163236"
click at [1369, 283] on icon at bounding box center [1366, 280] width 10 height 9
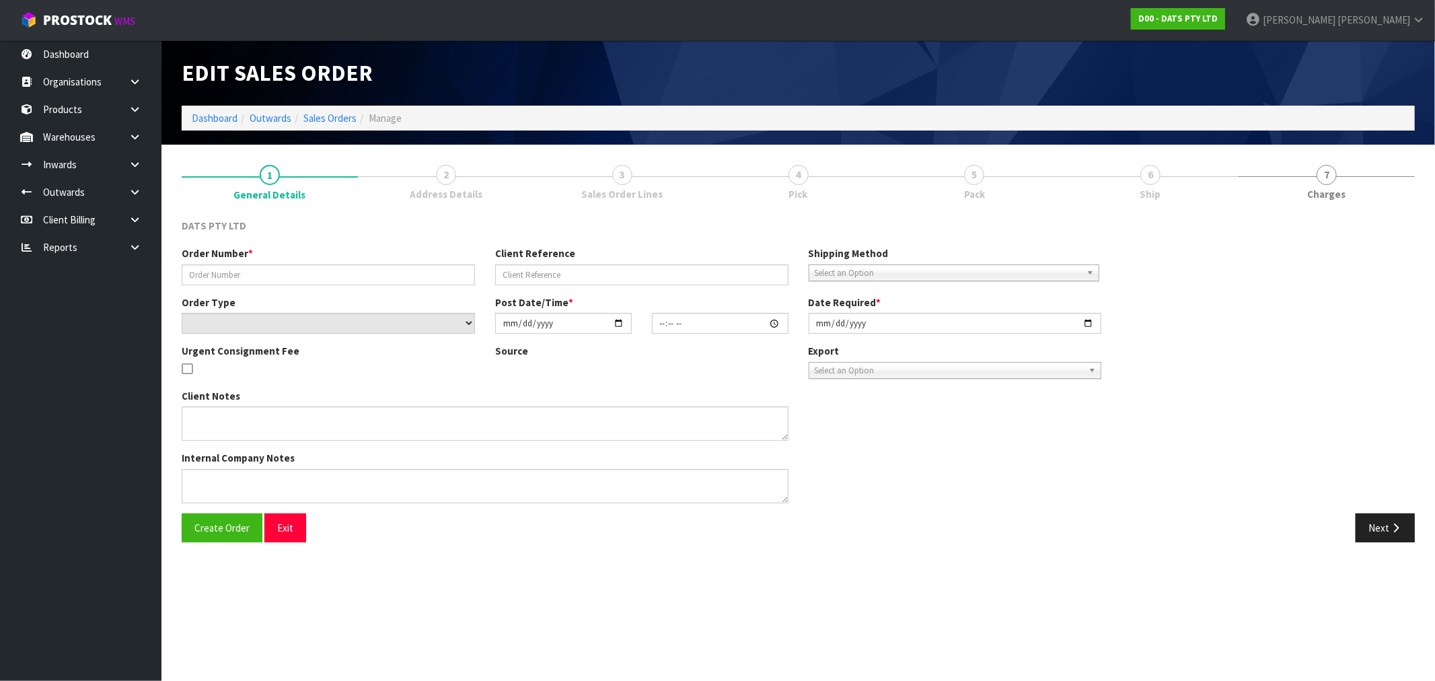
type input "9471Y100163236"
select select "number:0"
type input "[DATE]"
type input "09:06:00.000"
type input "[DATE]"
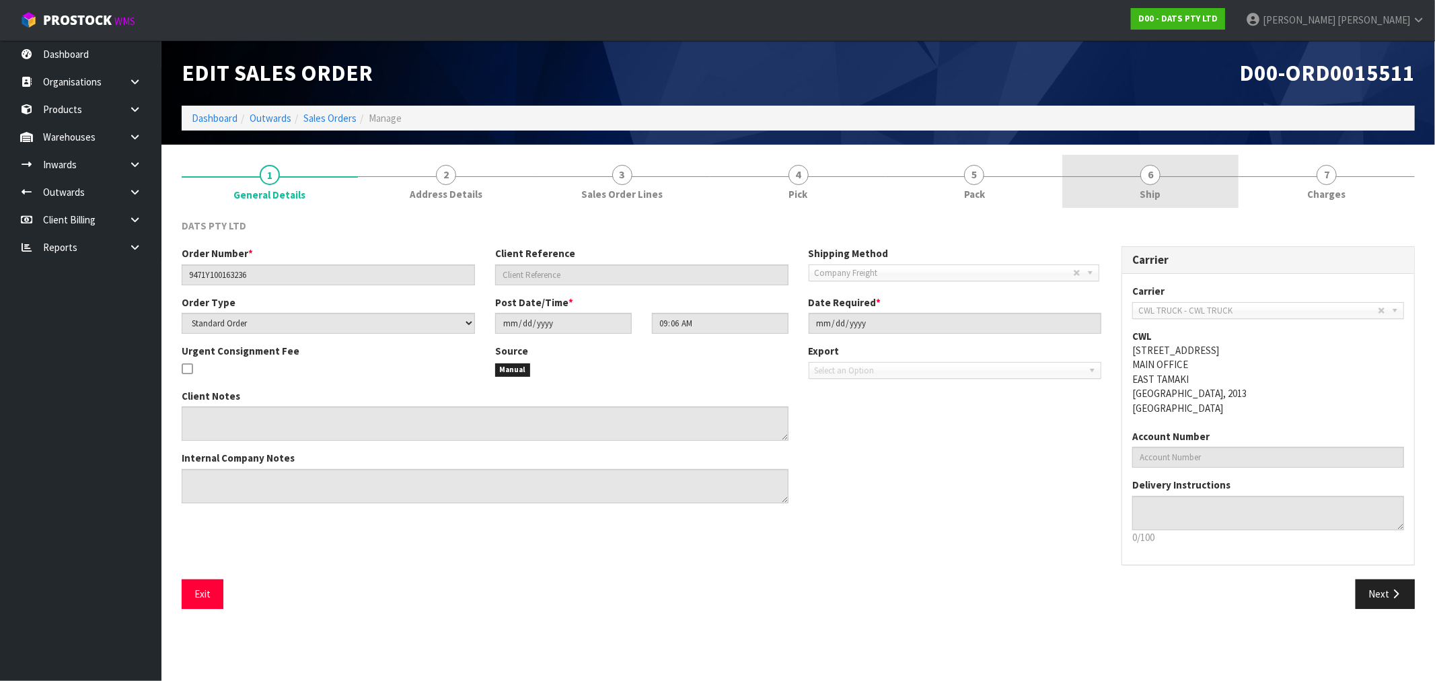
click at [1144, 183] on link "6 Ship" at bounding box center [1150, 181] width 176 height 53
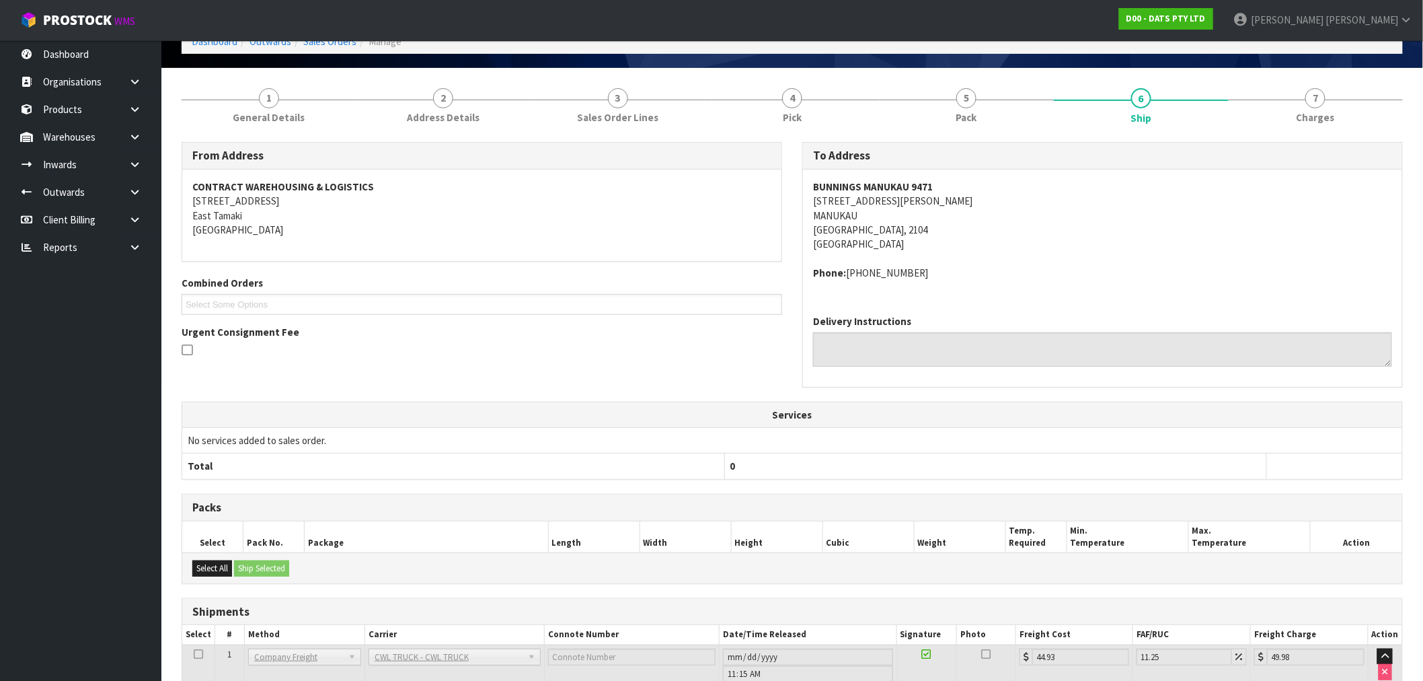
scroll to position [169, 0]
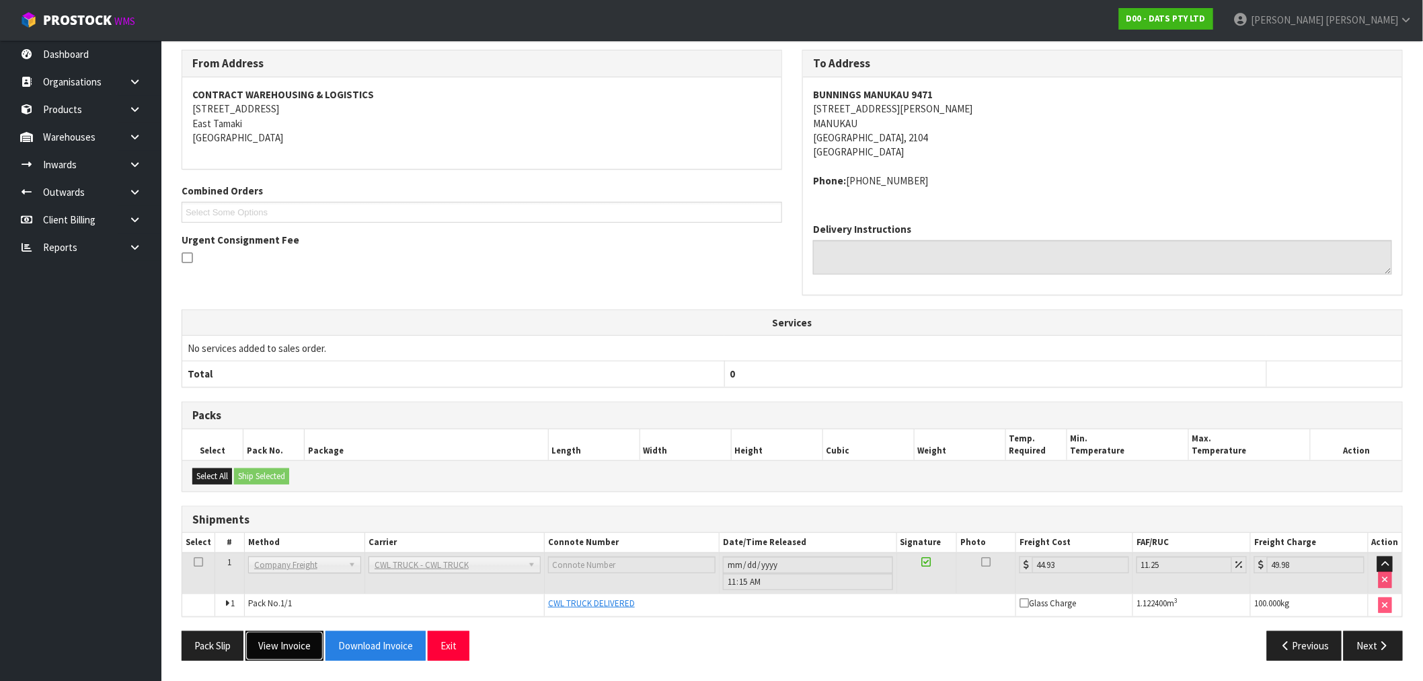
click at [304, 642] on button "View Invoice" at bounding box center [285, 645] width 78 height 29
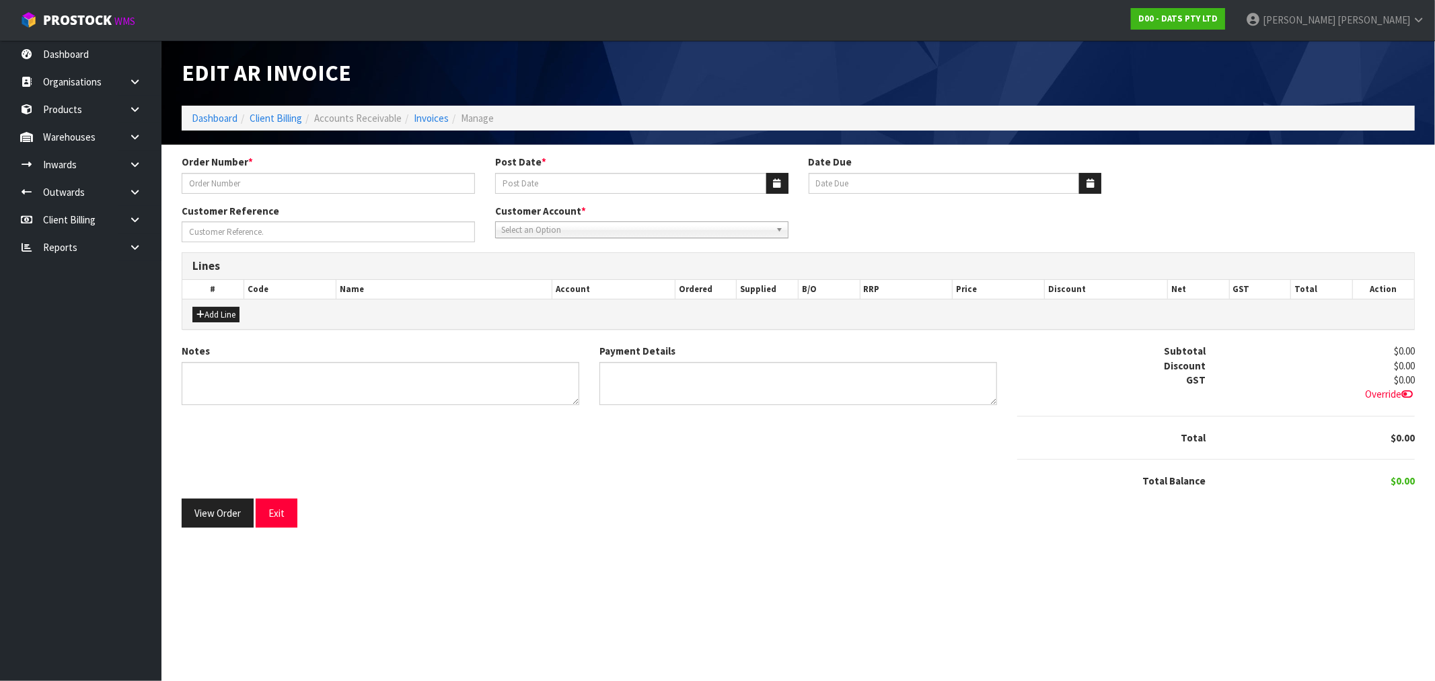
type input "9471Y100163236"
type input "[DATE]"
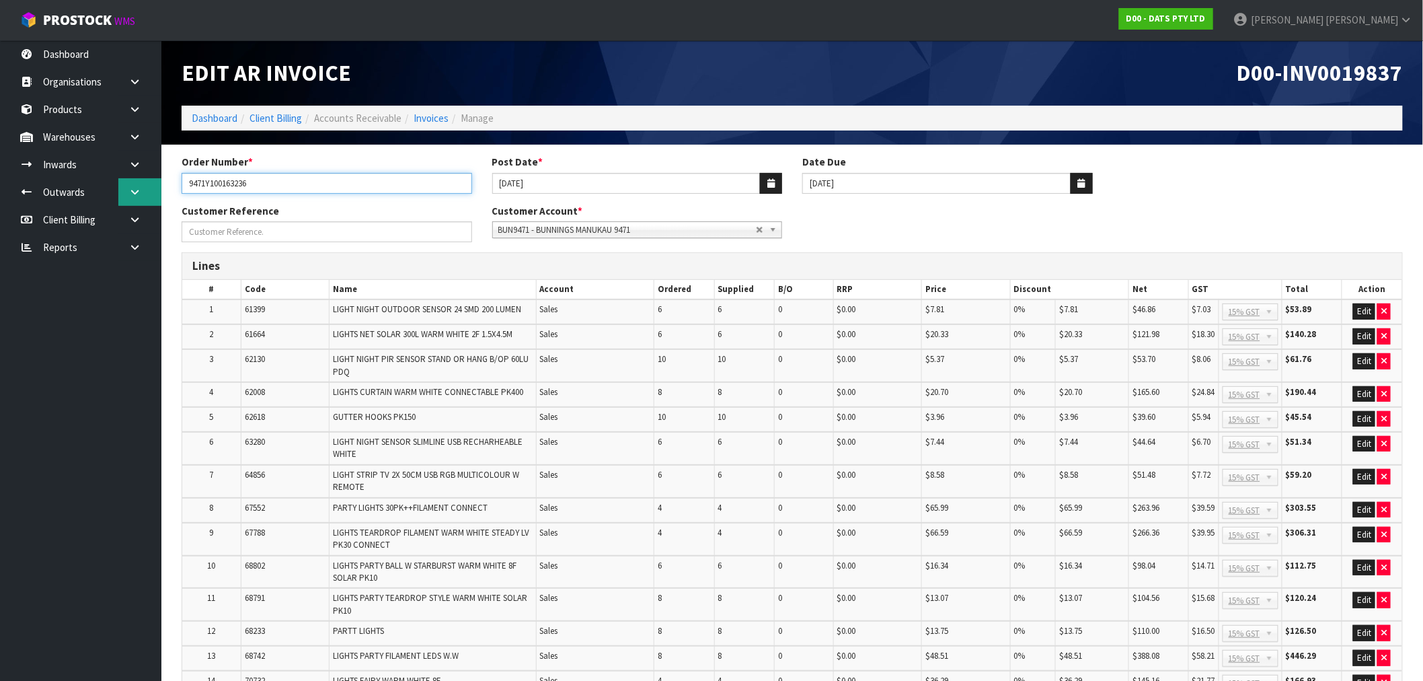
drag, startPoint x: 346, startPoint y: 183, endPoint x: 157, endPoint y: 191, distance: 189.9
click at [165, 190] on section "Order Number * 9471Y100163236 Post Date * 14/08/2025 Date Due 20/09/2025 Custom…" at bounding box center [792, 573] width 1262 height 857
click at [1357, 81] on span "D00-INV0019837" at bounding box center [1320, 73] width 166 height 28
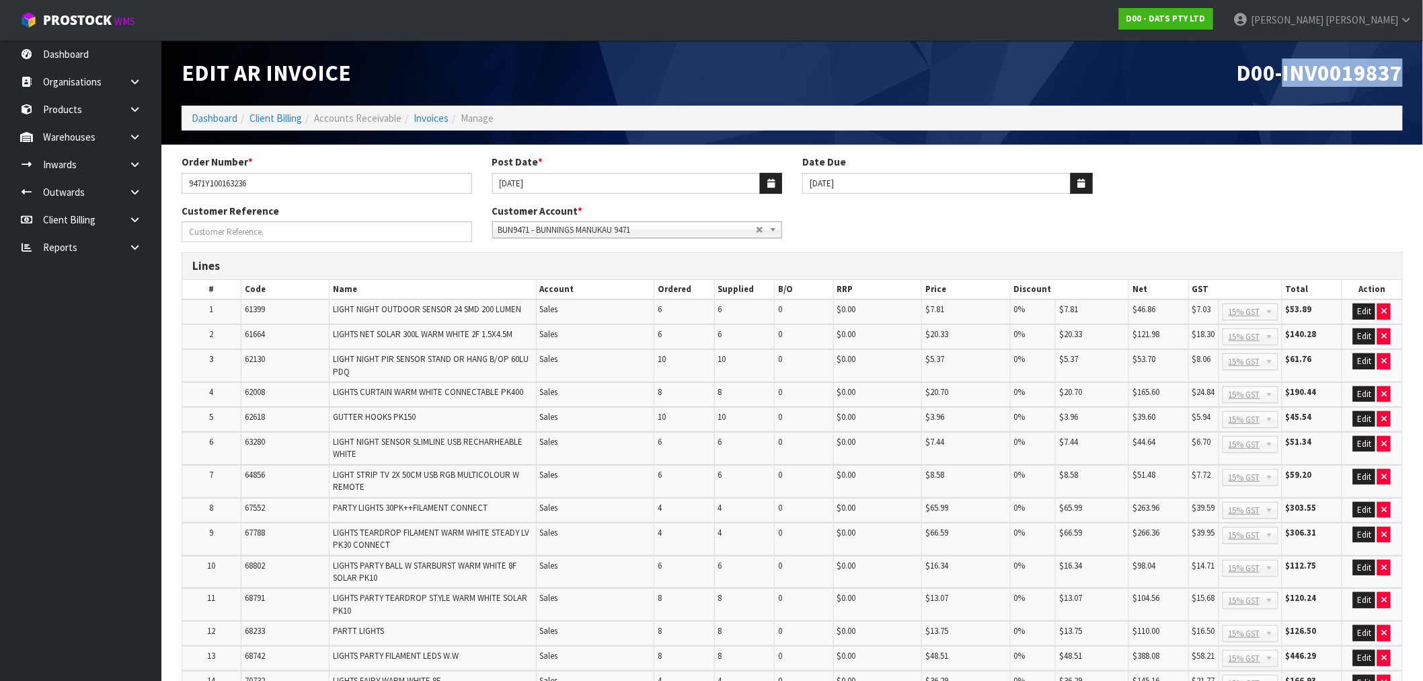
click at [1357, 81] on span "D00-INV0019837" at bounding box center [1320, 73] width 166 height 28
copy span "INV0019837"
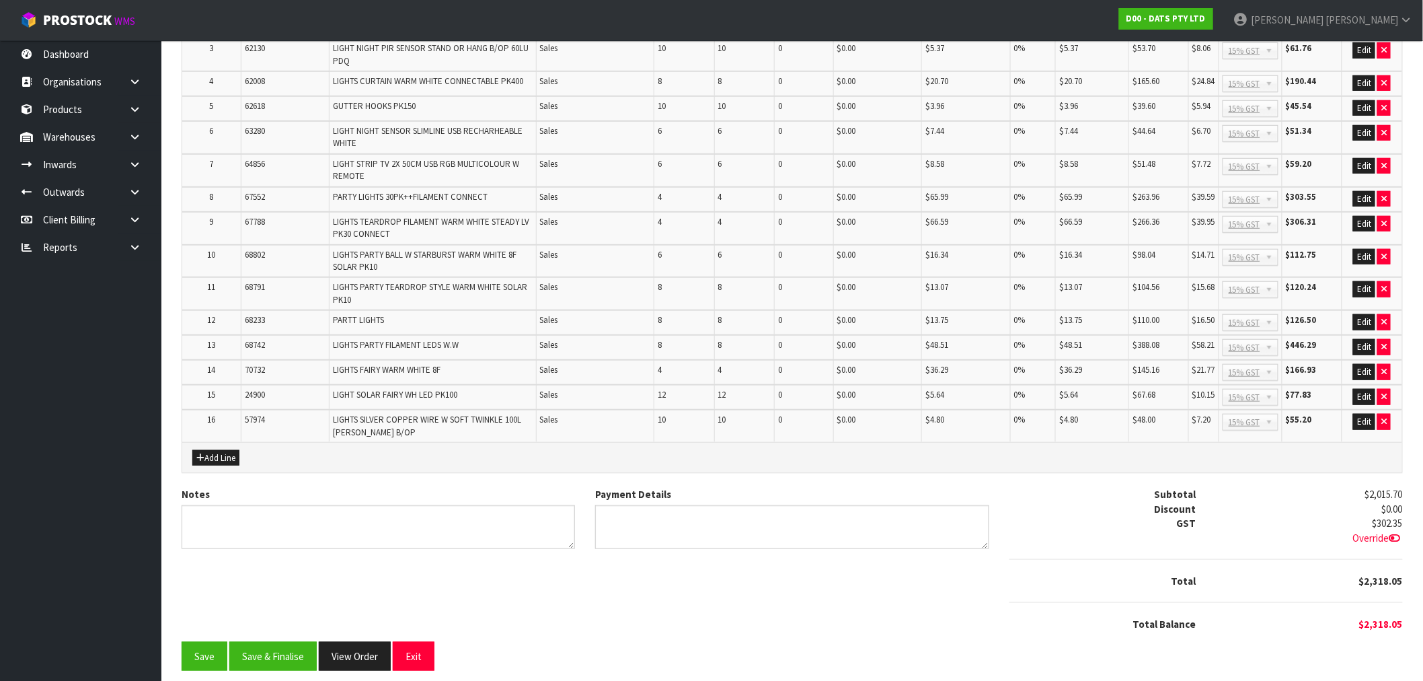
scroll to position [311, 0]
click at [266, 649] on button "Save & Finalise" at bounding box center [272, 655] width 87 height 29
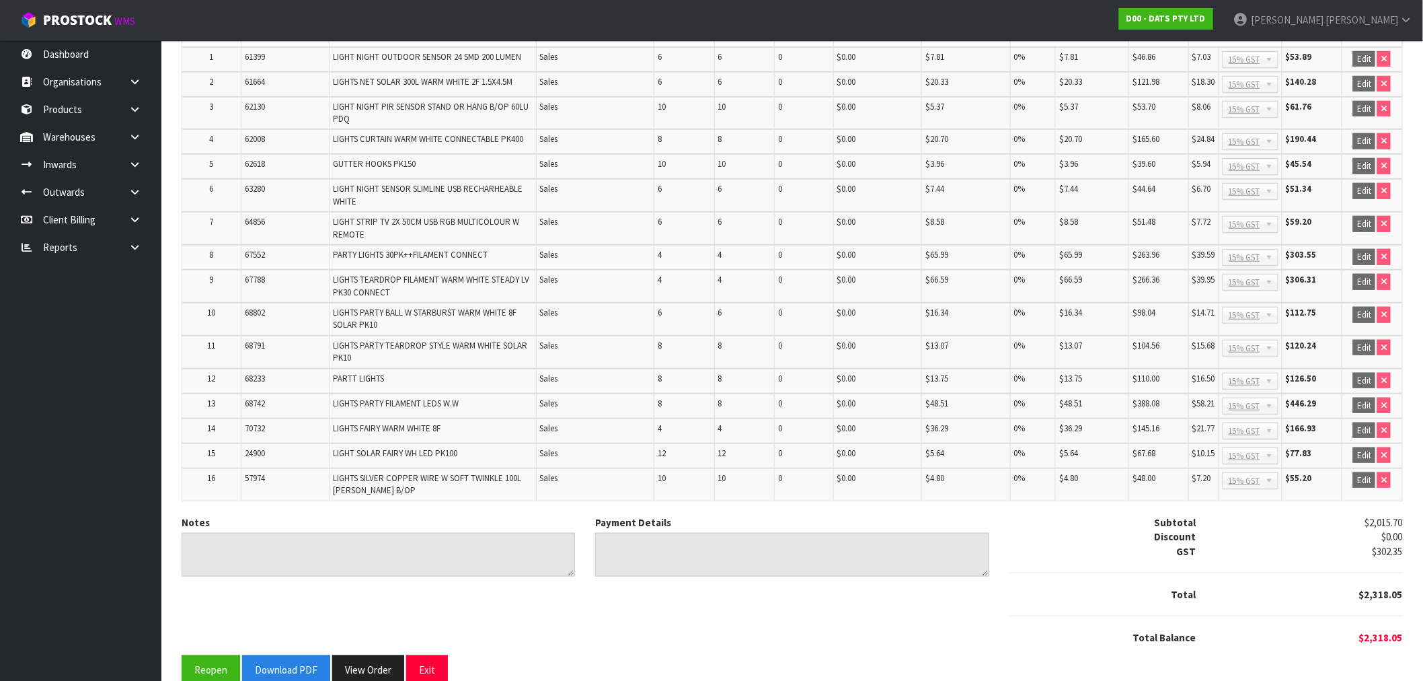
scroll to position [315, 0]
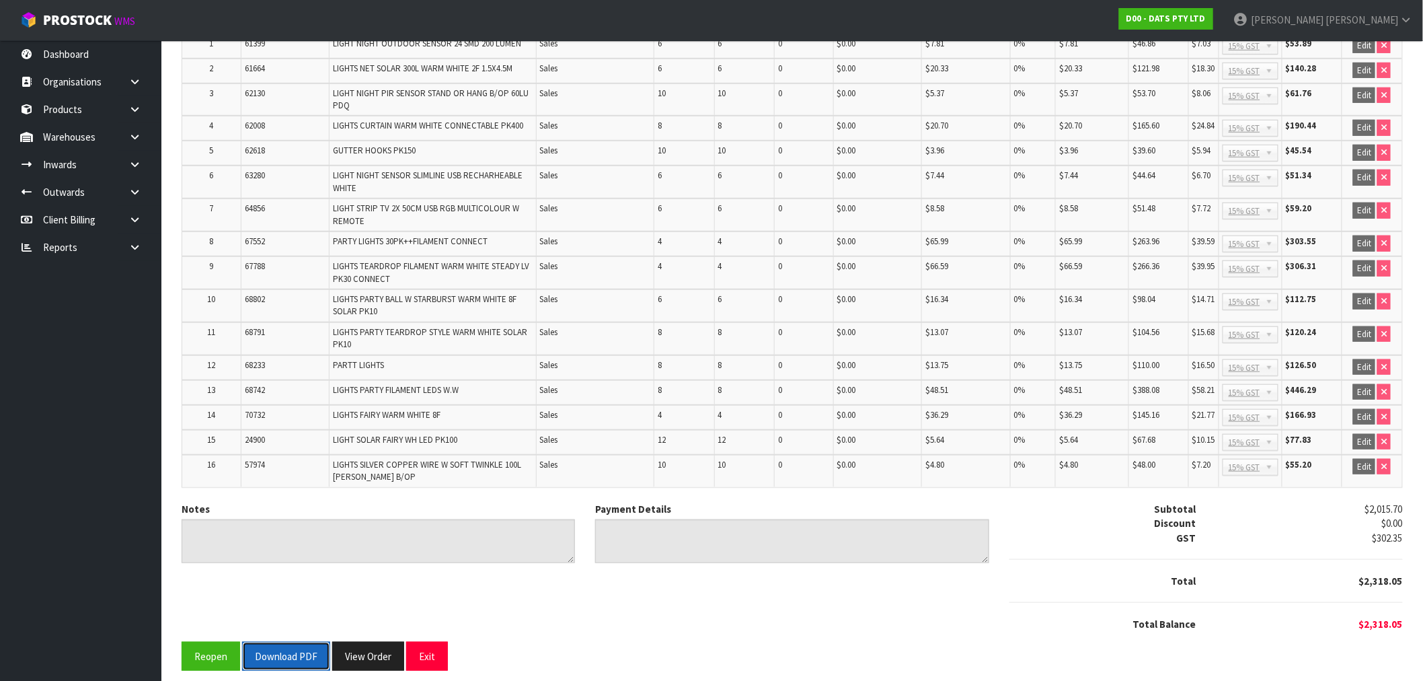
click at [304, 644] on button "Download PDF" at bounding box center [286, 656] width 88 height 29
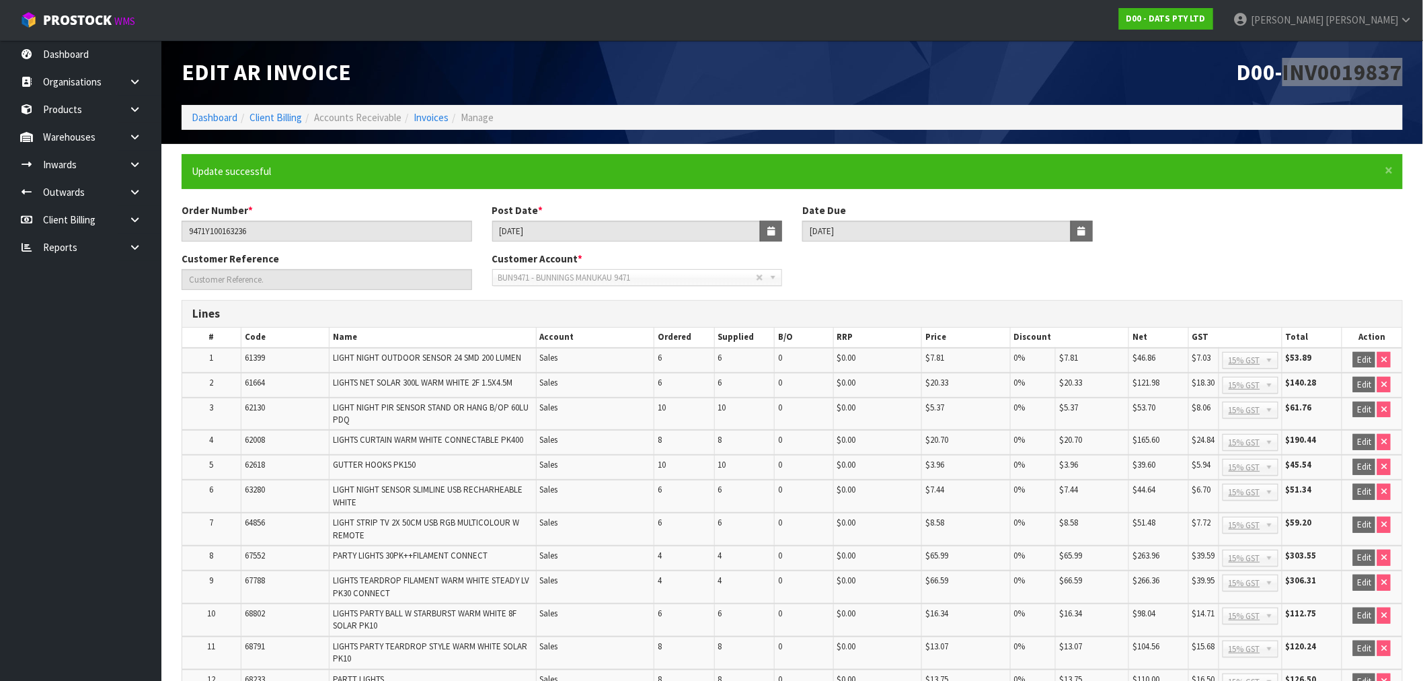
scroll to position [0, 0]
click at [1341, 77] on span "D00-INV0019837" at bounding box center [1320, 73] width 166 height 28
click at [213, 227] on input "9471Y100163236" at bounding box center [327, 231] width 291 height 21
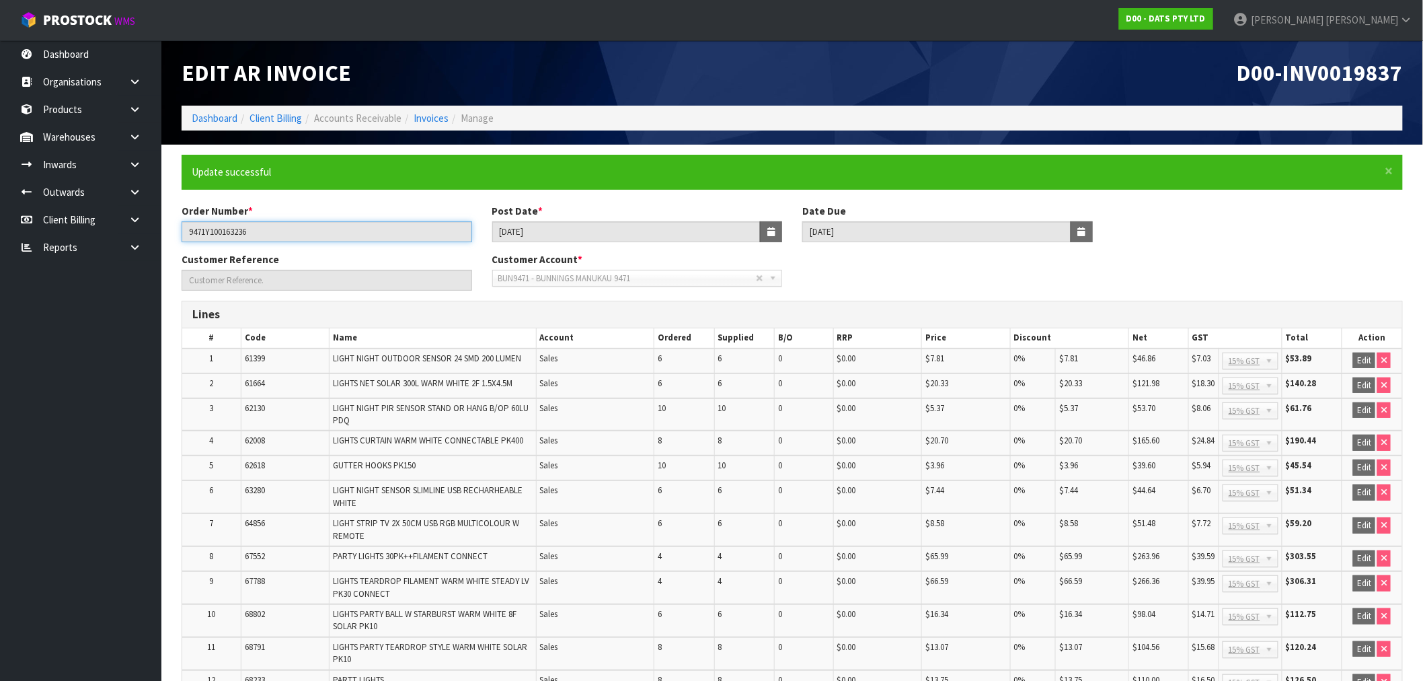
click at [217, 232] on input "9471Y100163236" at bounding box center [327, 231] width 291 height 21
click at [909, 79] on h1 "D00-INV0019837" at bounding box center [1102, 73] width 601 height 25
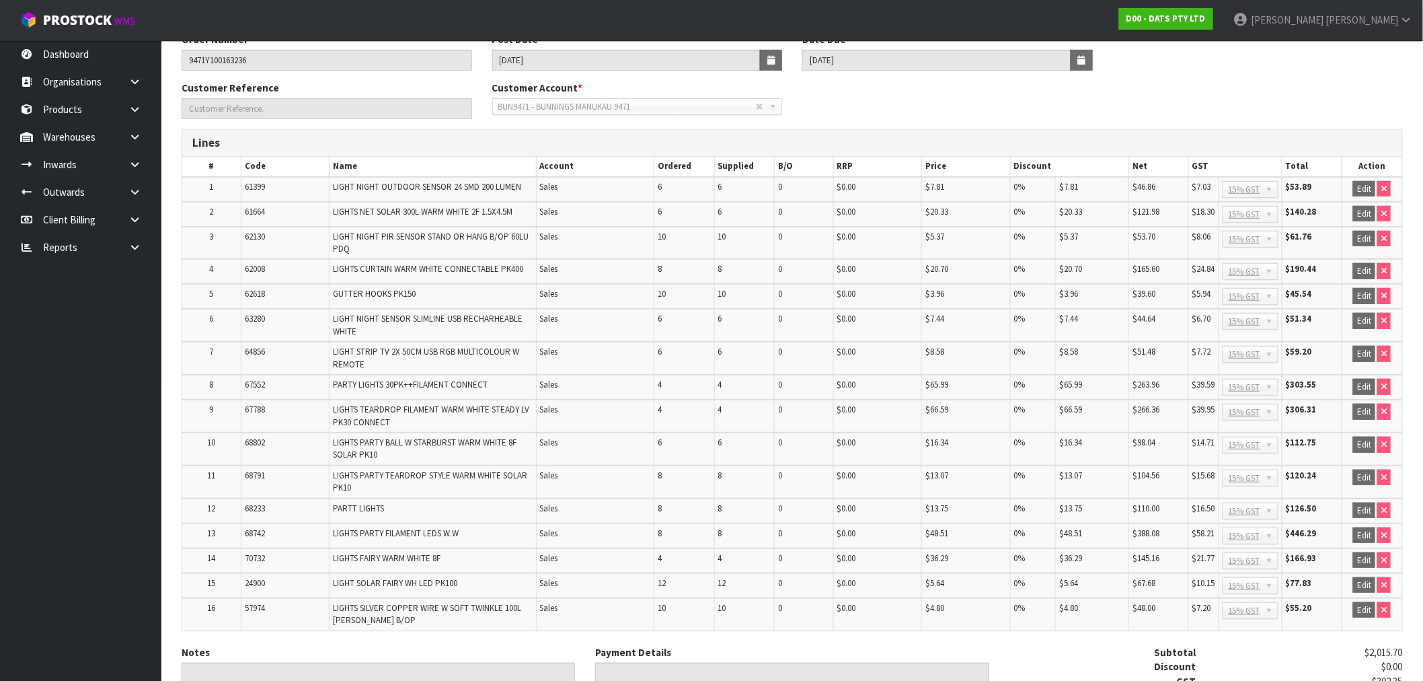
scroll to position [299, 0]
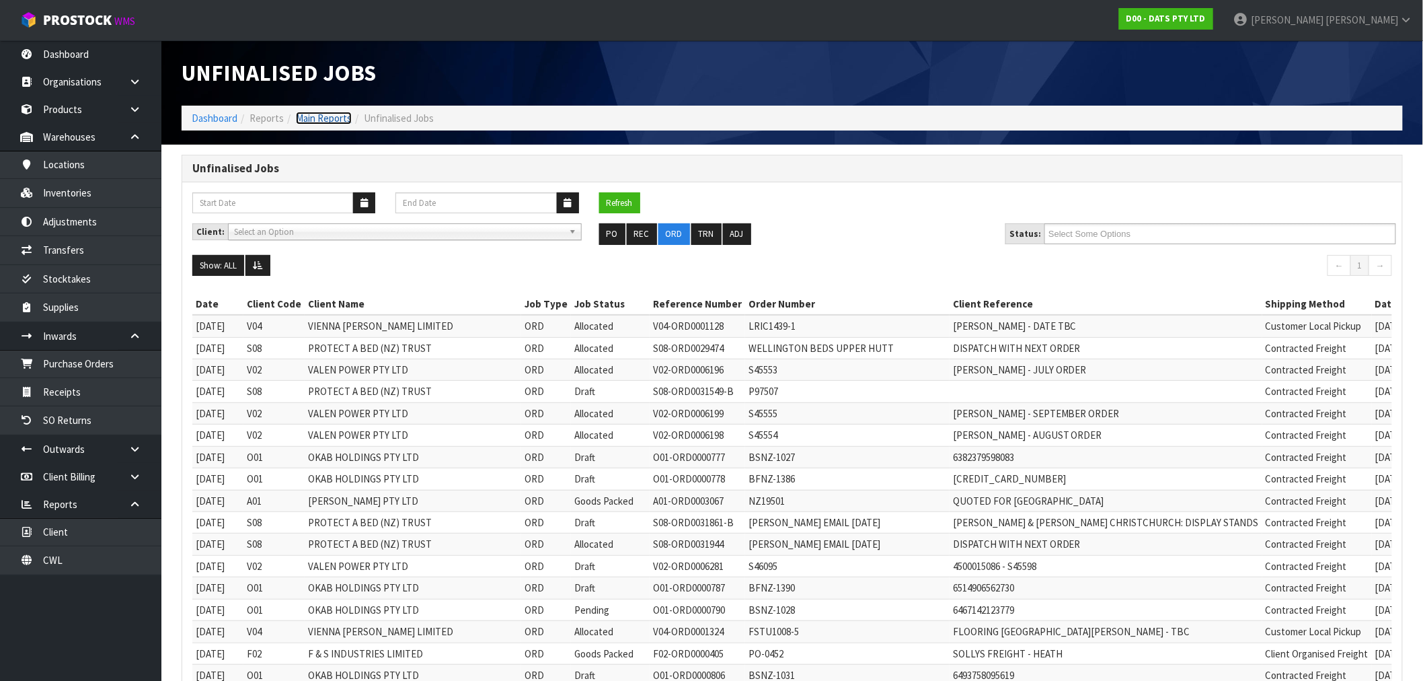
click at [315, 121] on link "Main Reports" at bounding box center [324, 118] width 56 height 13
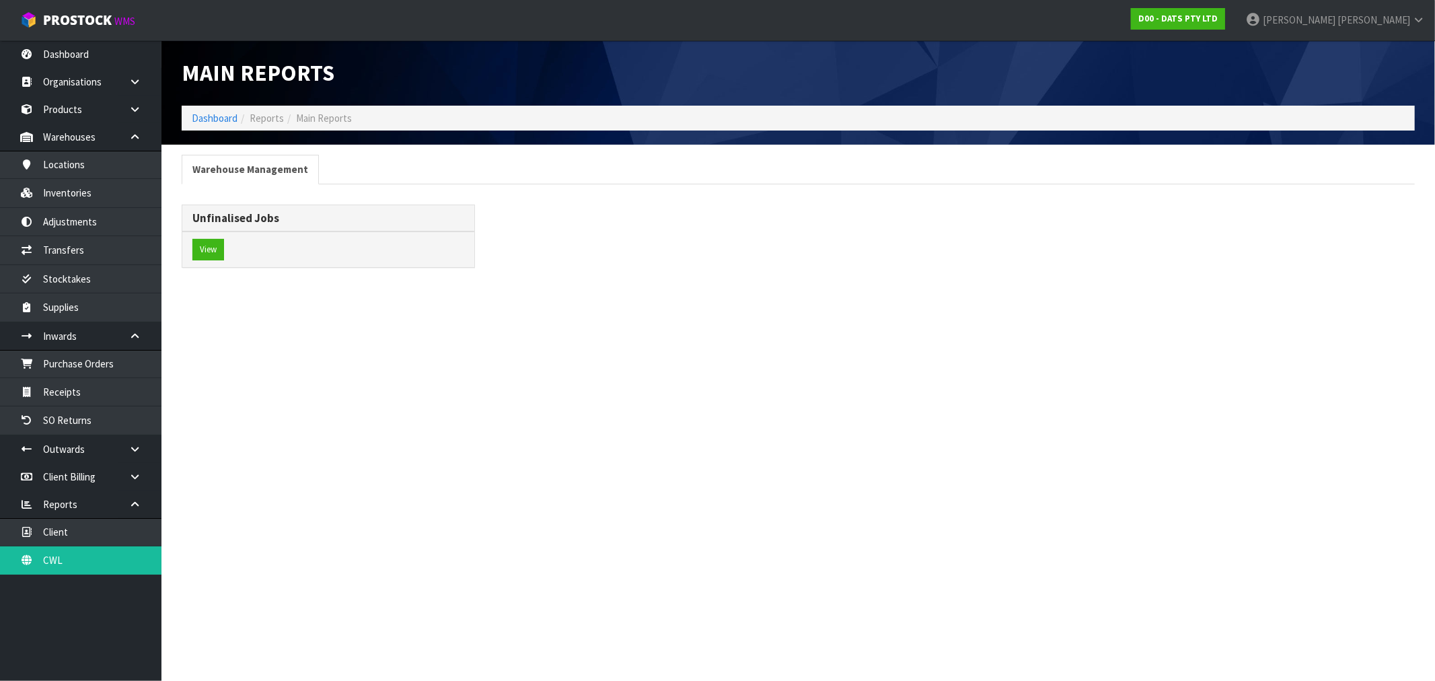
click at [207, 126] on ol "Dashboard Reports Main Reports" at bounding box center [798, 118] width 1233 height 25
click at [217, 106] on ol "Dashboard Reports Main Reports" at bounding box center [798, 118] width 1233 height 25
click at [217, 113] on link "Dashboard" at bounding box center [215, 118] width 46 height 13
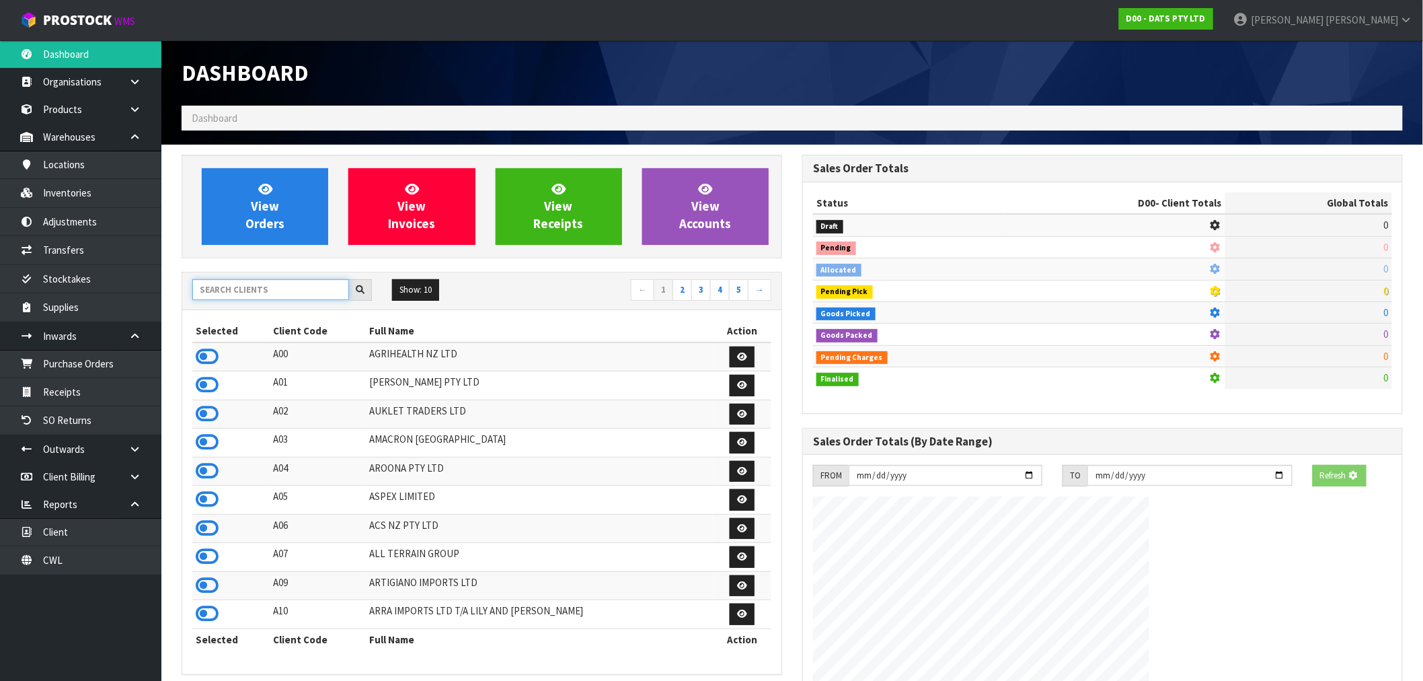
click at [281, 287] on input "text" at bounding box center [270, 289] width 157 height 21
click at [270, 293] on input "text" at bounding box center [270, 289] width 157 height 21
type input "V02"
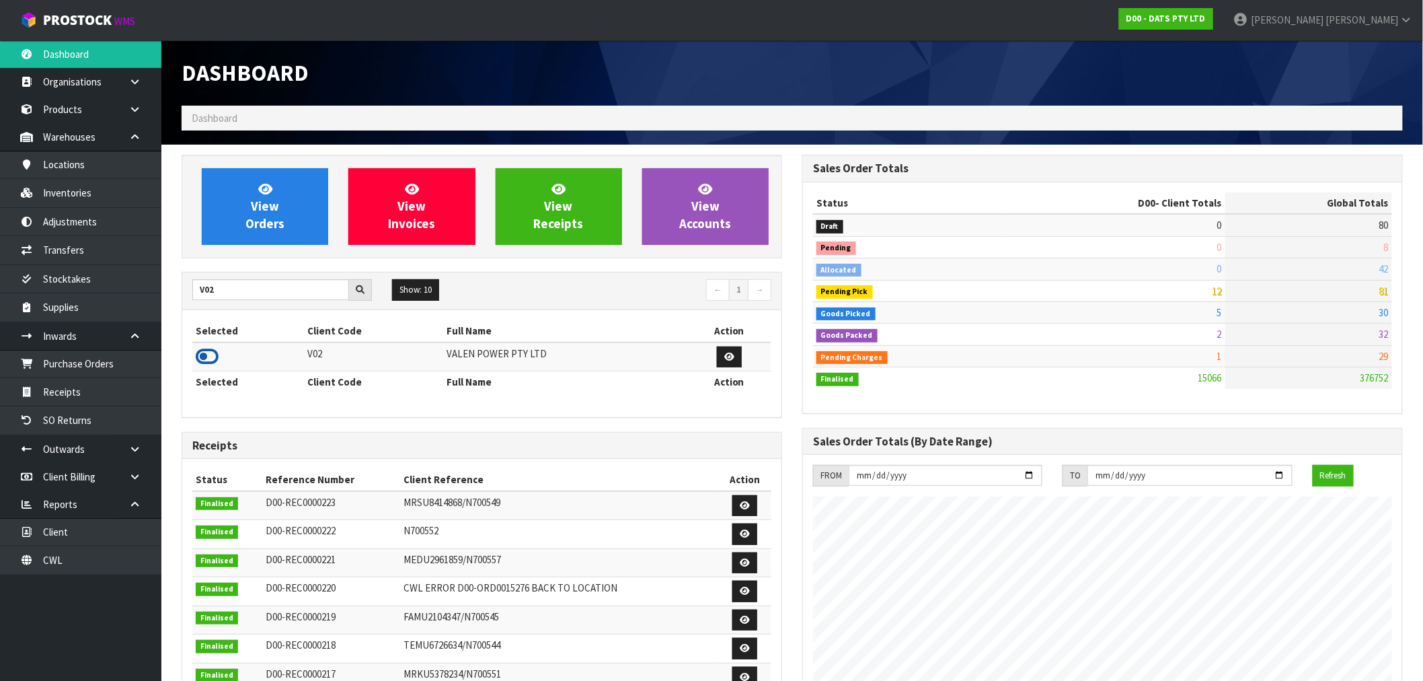
click at [212, 353] on icon at bounding box center [207, 356] width 23 height 20
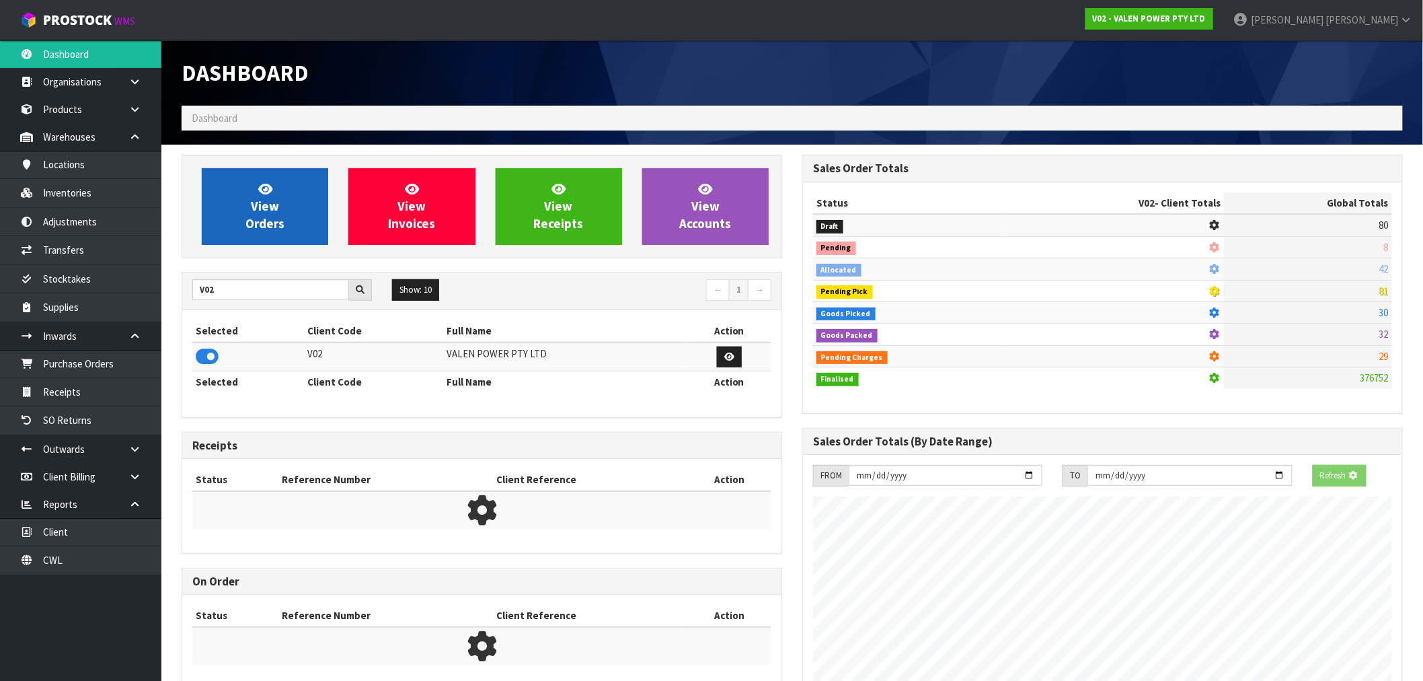
scroll to position [671810, 672027]
click at [291, 209] on link "View Orders" at bounding box center [265, 206] width 126 height 77
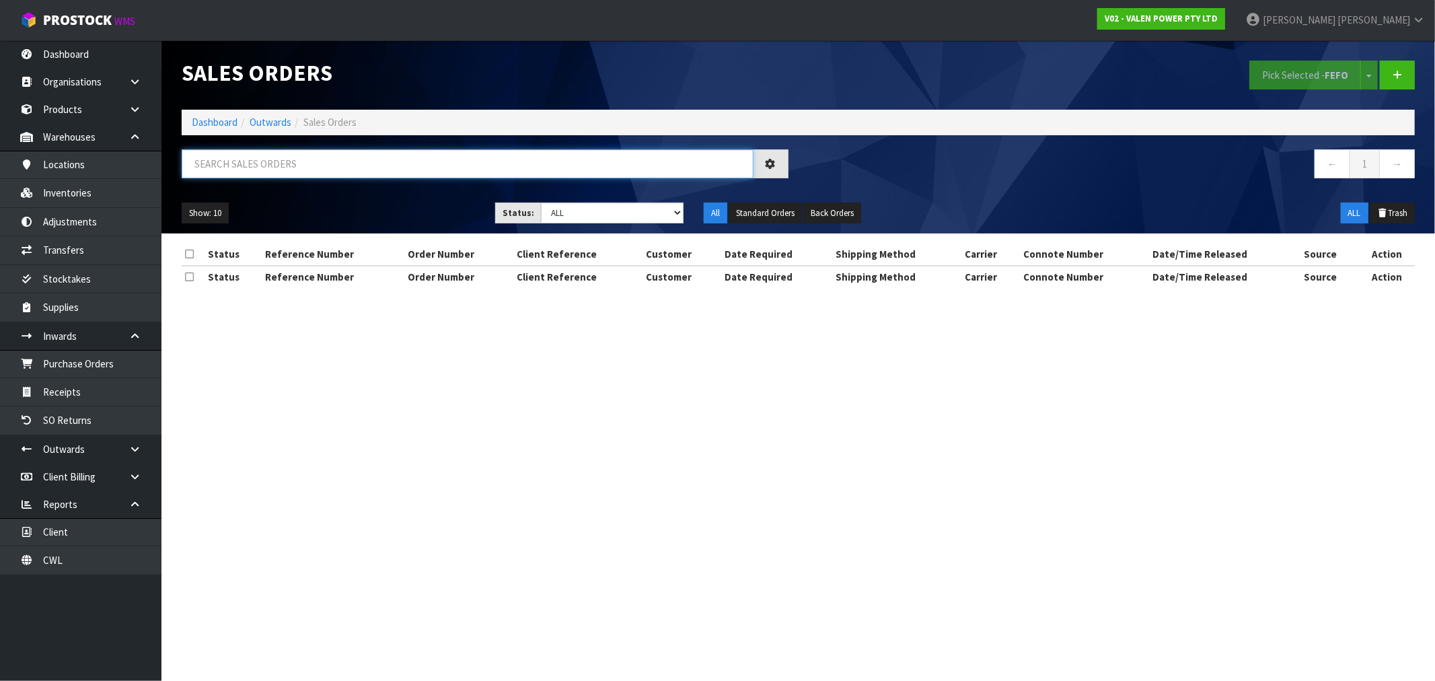
click at [355, 159] on input "text" at bounding box center [468, 163] width 572 height 29
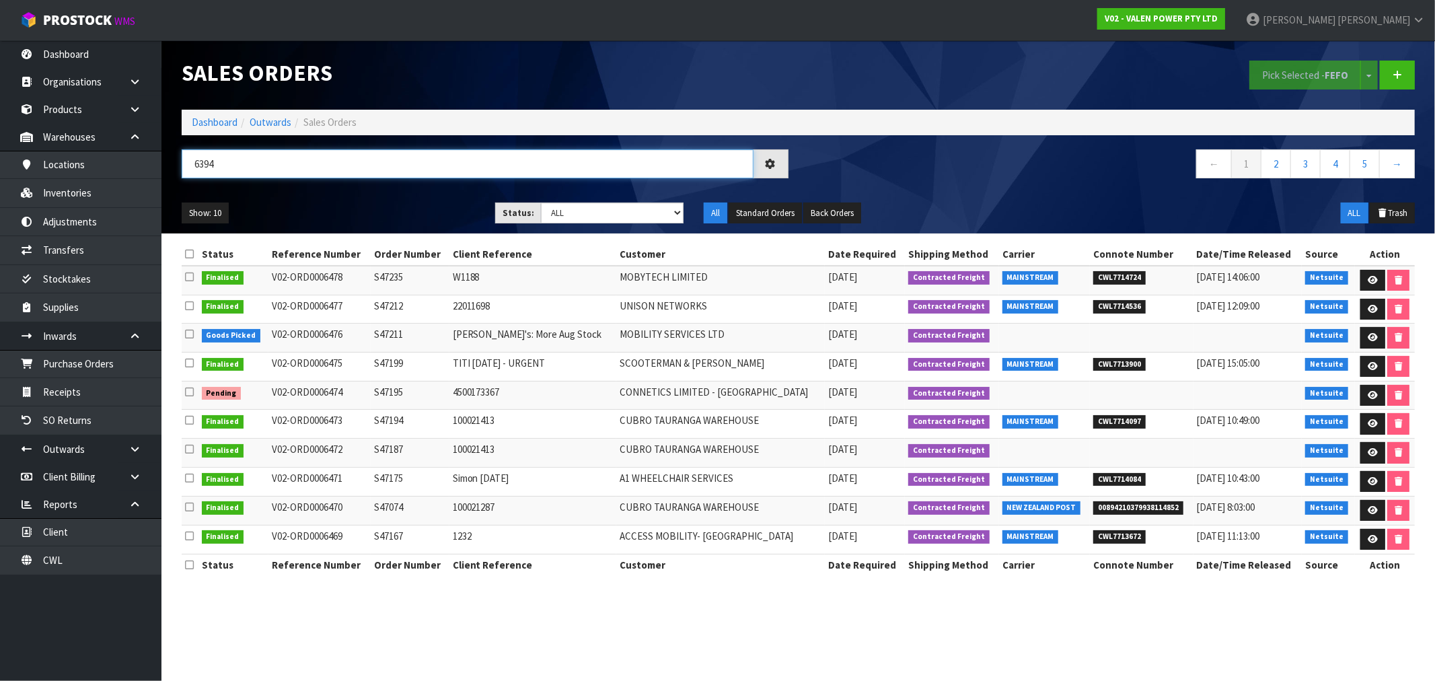
type input "6394"
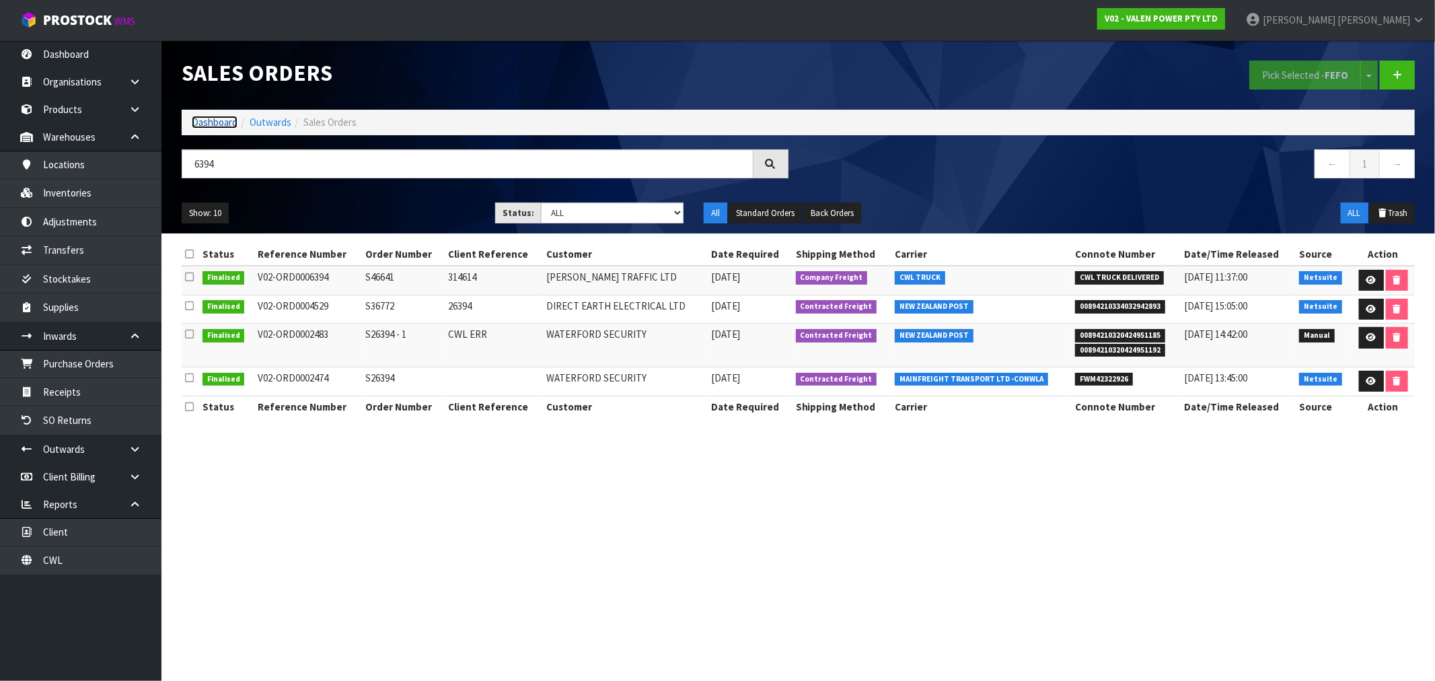
click at [218, 121] on link "Dashboard" at bounding box center [215, 122] width 46 height 13
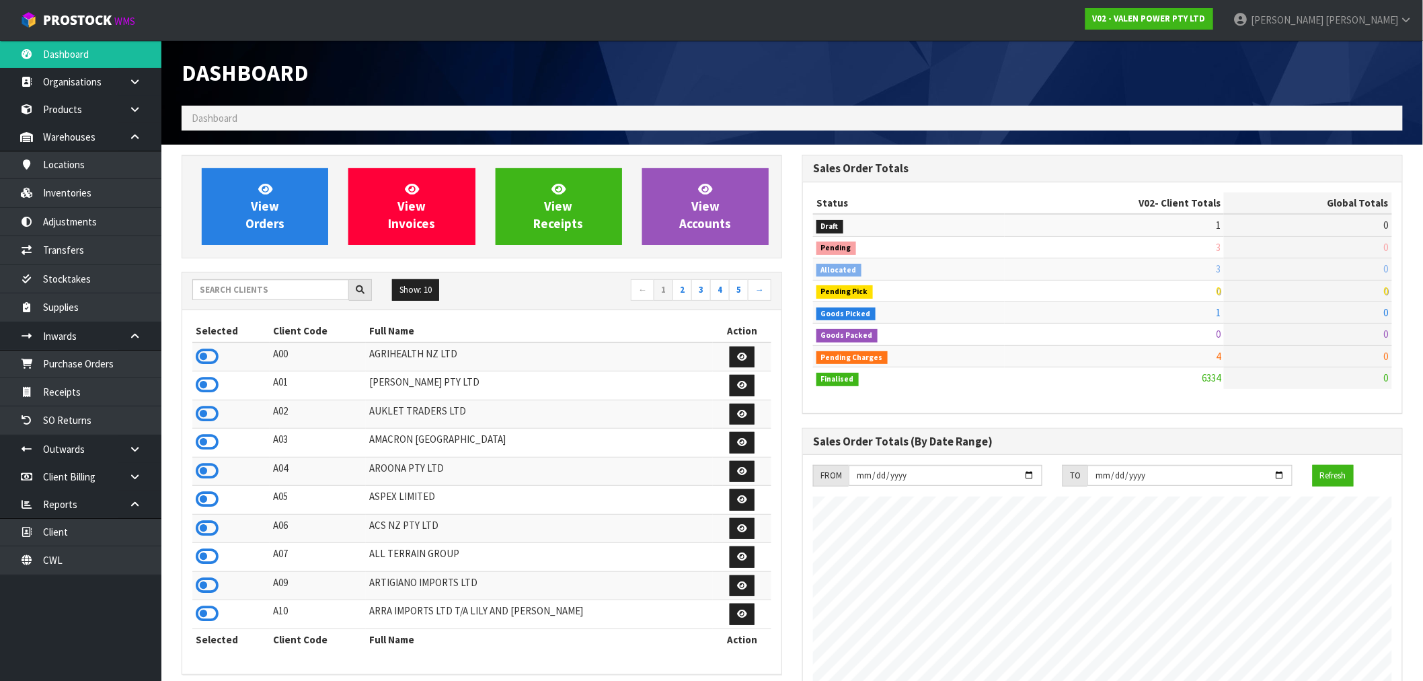
scroll to position [839, 621]
click at [252, 291] on input "text" at bounding box center [270, 289] width 157 height 21
type input "G02"
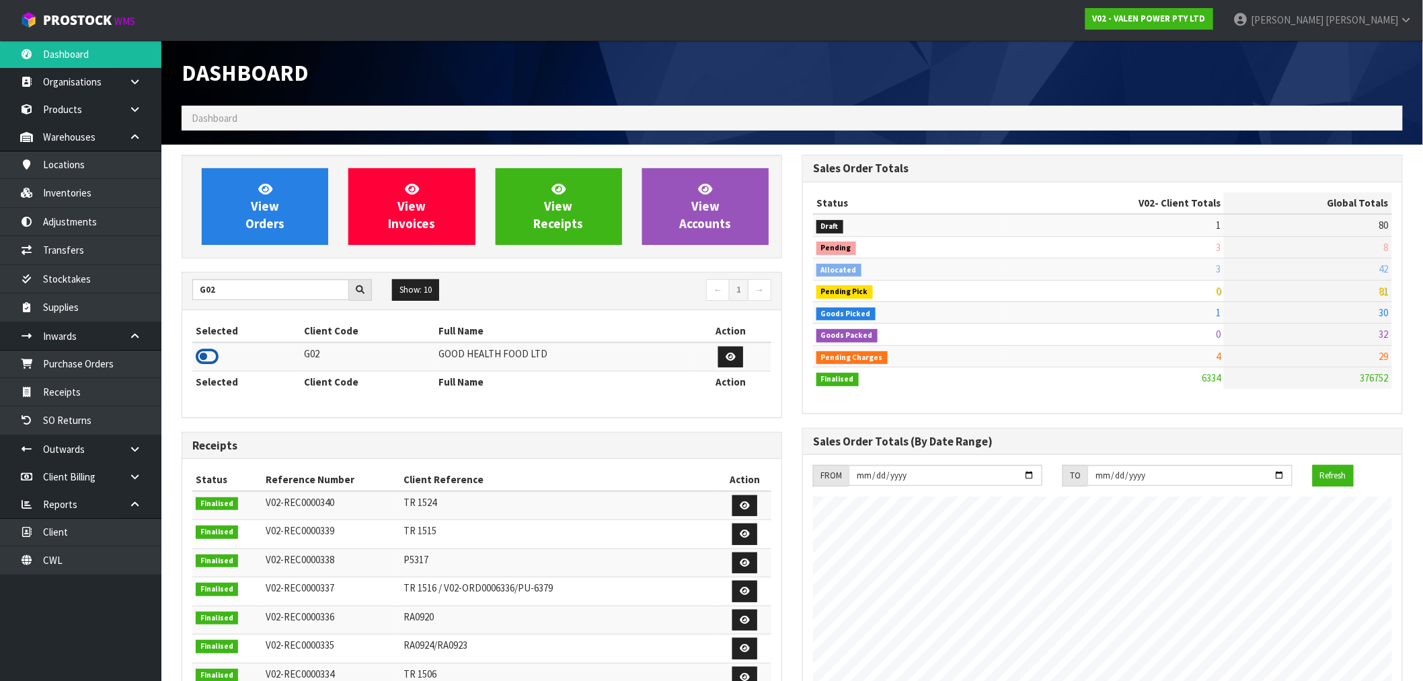
click at [217, 354] on icon at bounding box center [207, 356] width 23 height 20
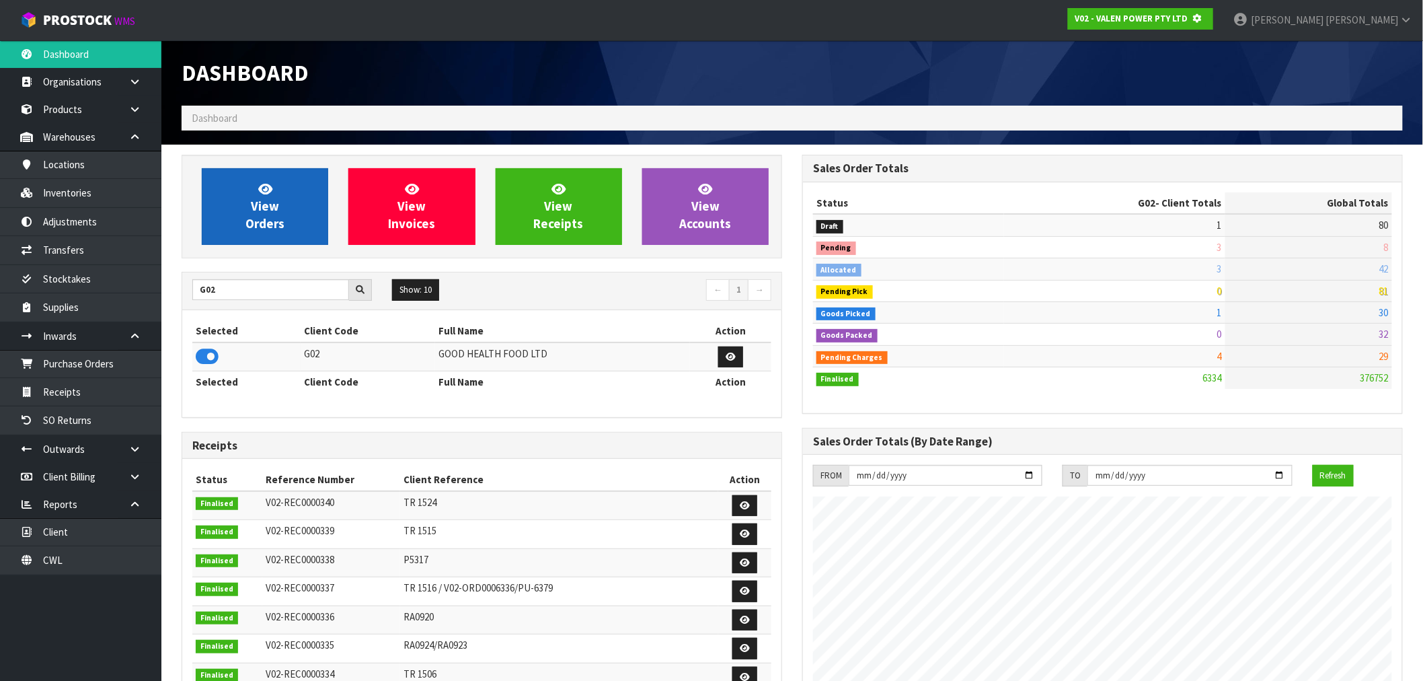
scroll to position [671810, 672027]
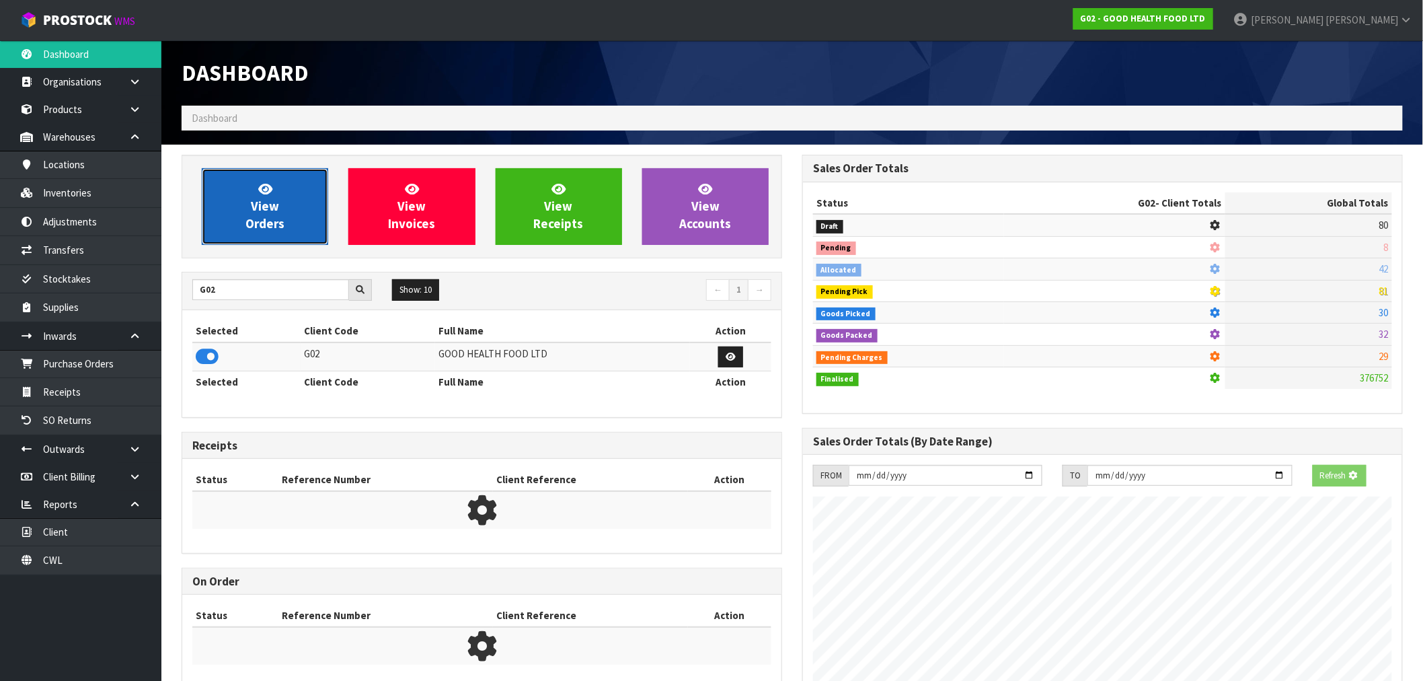
click at [266, 209] on span "View Orders" at bounding box center [265, 206] width 39 height 50
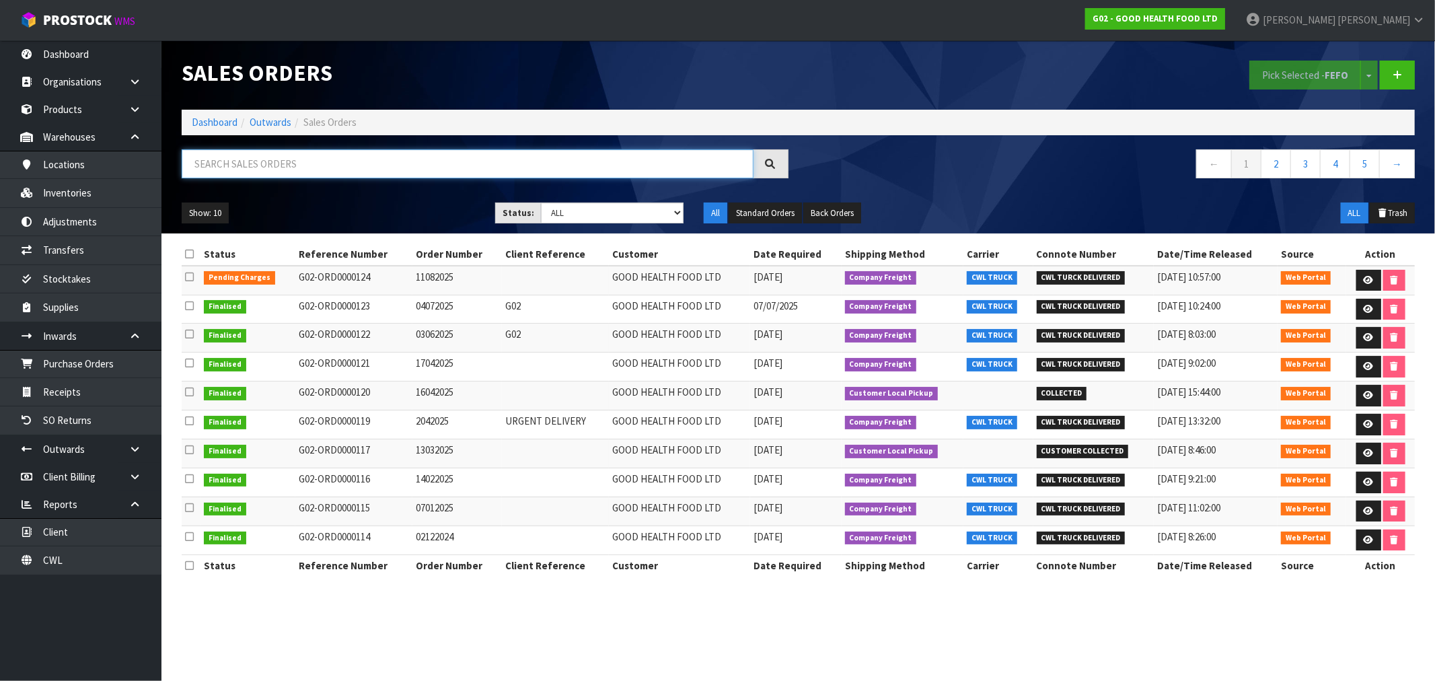
click at [330, 152] on input "text" at bounding box center [468, 163] width 572 height 29
click at [1359, 280] on link at bounding box center [1368, 281] width 25 height 22
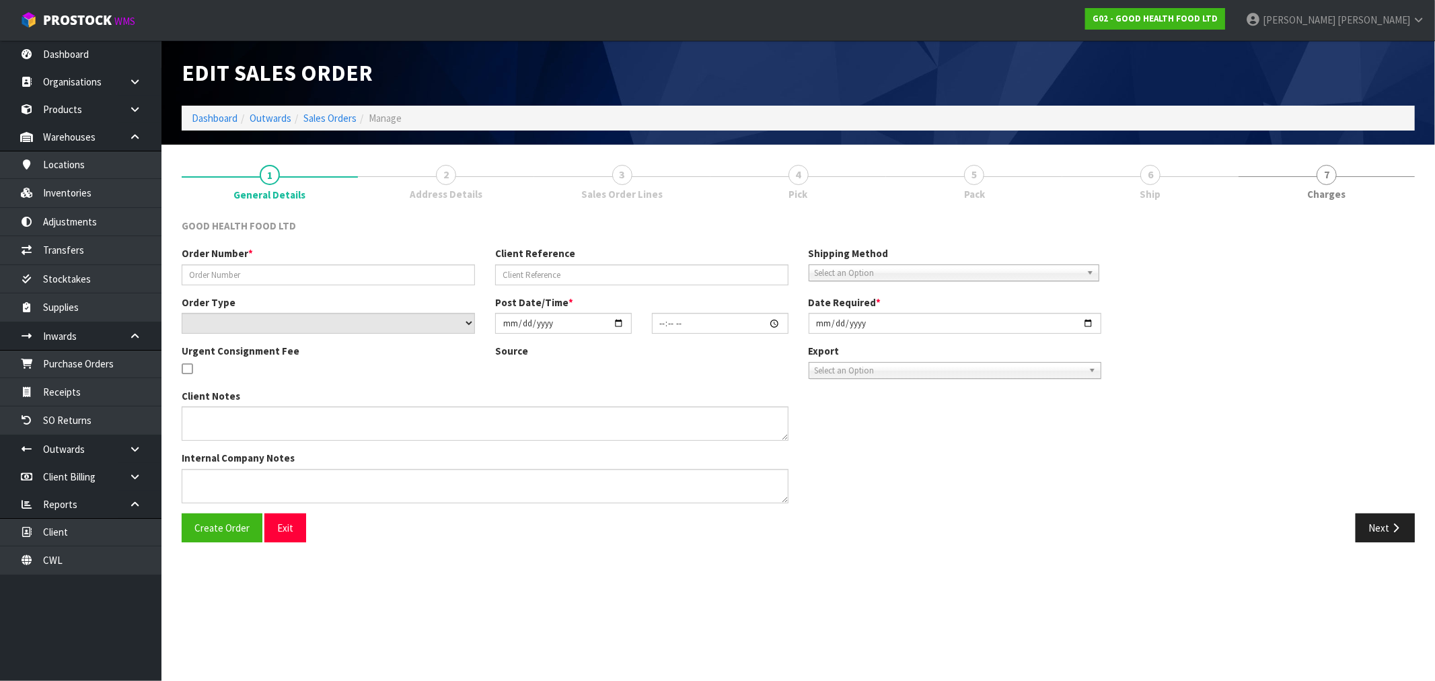
type input "11082025"
select select "number:0"
type input "[DATE]"
type input "15:09:00.000"
type input "[DATE]"
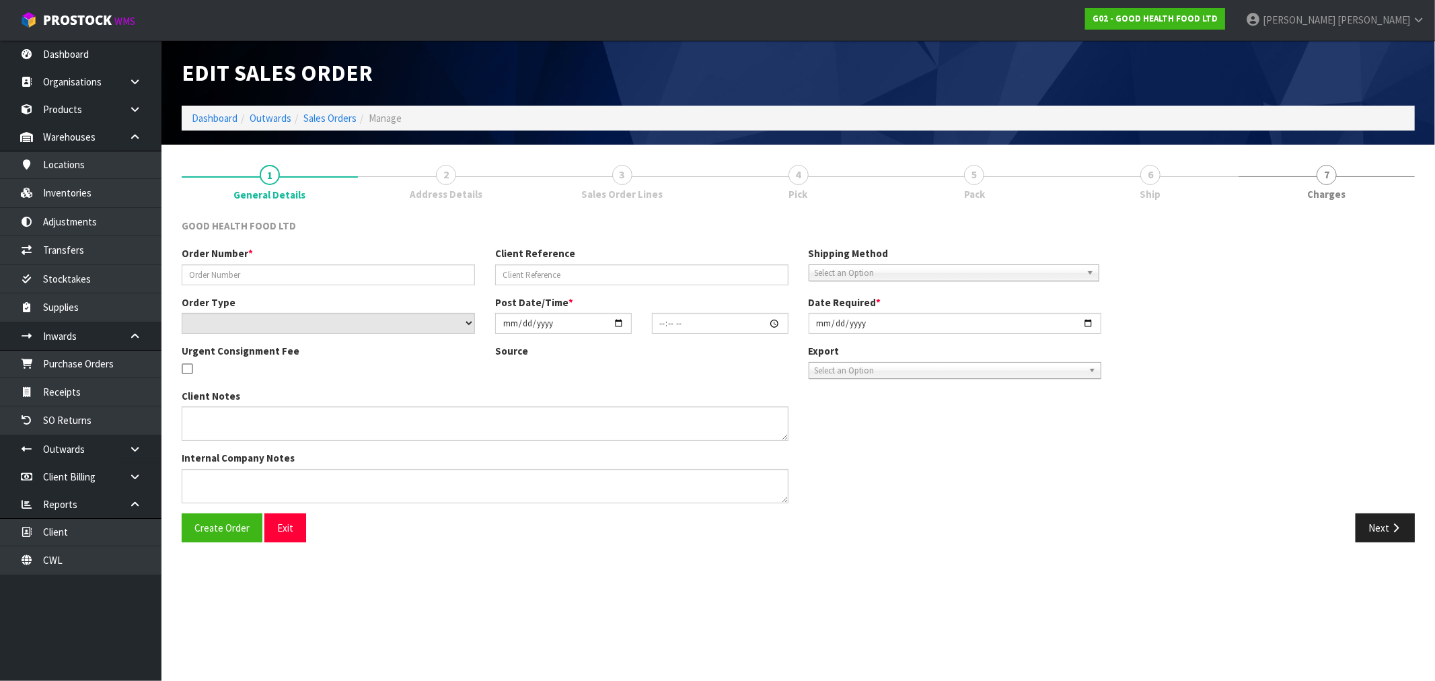
type textarea "DELIVERY INSTRUCTION FOR OUR ORDER: - OLD STOCK TO BE DELIVERED FIRST - DELIVER…"
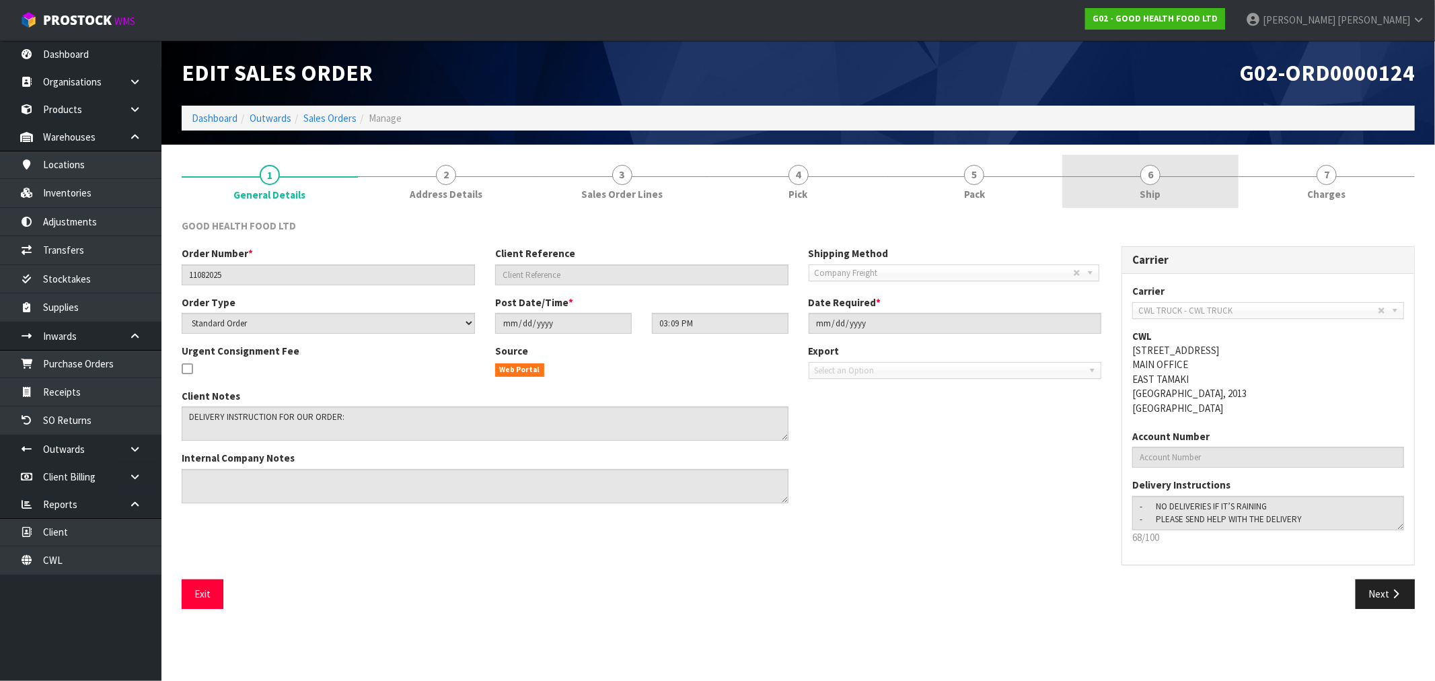
click at [1154, 189] on span "Ship" at bounding box center [1150, 194] width 21 height 14
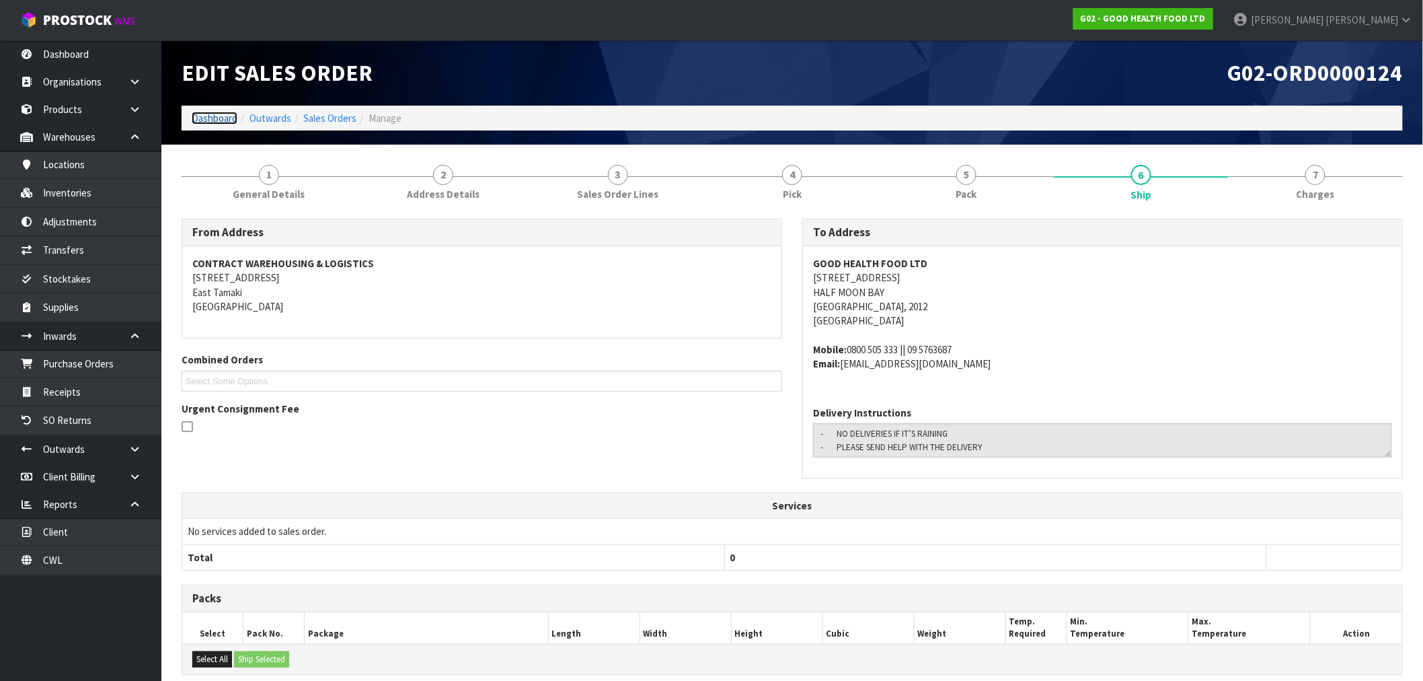
click at [223, 123] on link "Dashboard" at bounding box center [215, 118] width 46 height 13
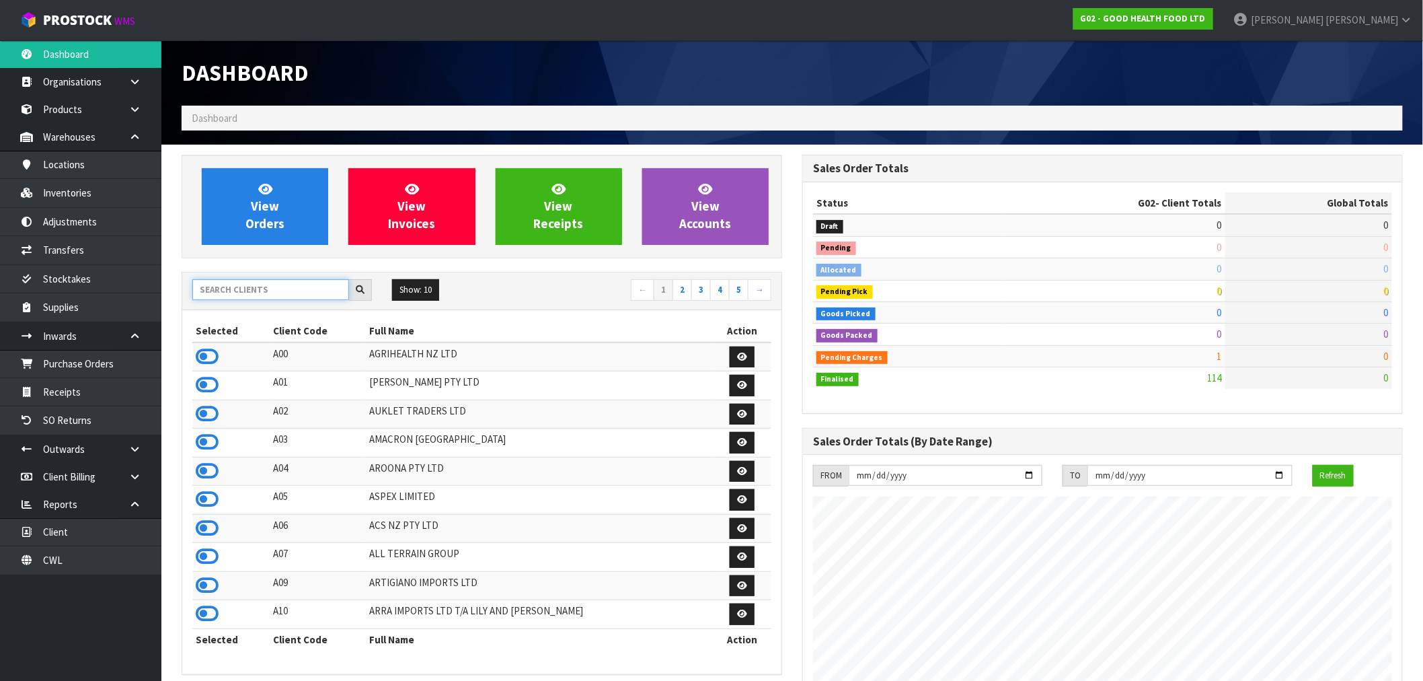
scroll to position [1019, 621]
click at [285, 296] on input "text" at bounding box center [270, 289] width 157 height 21
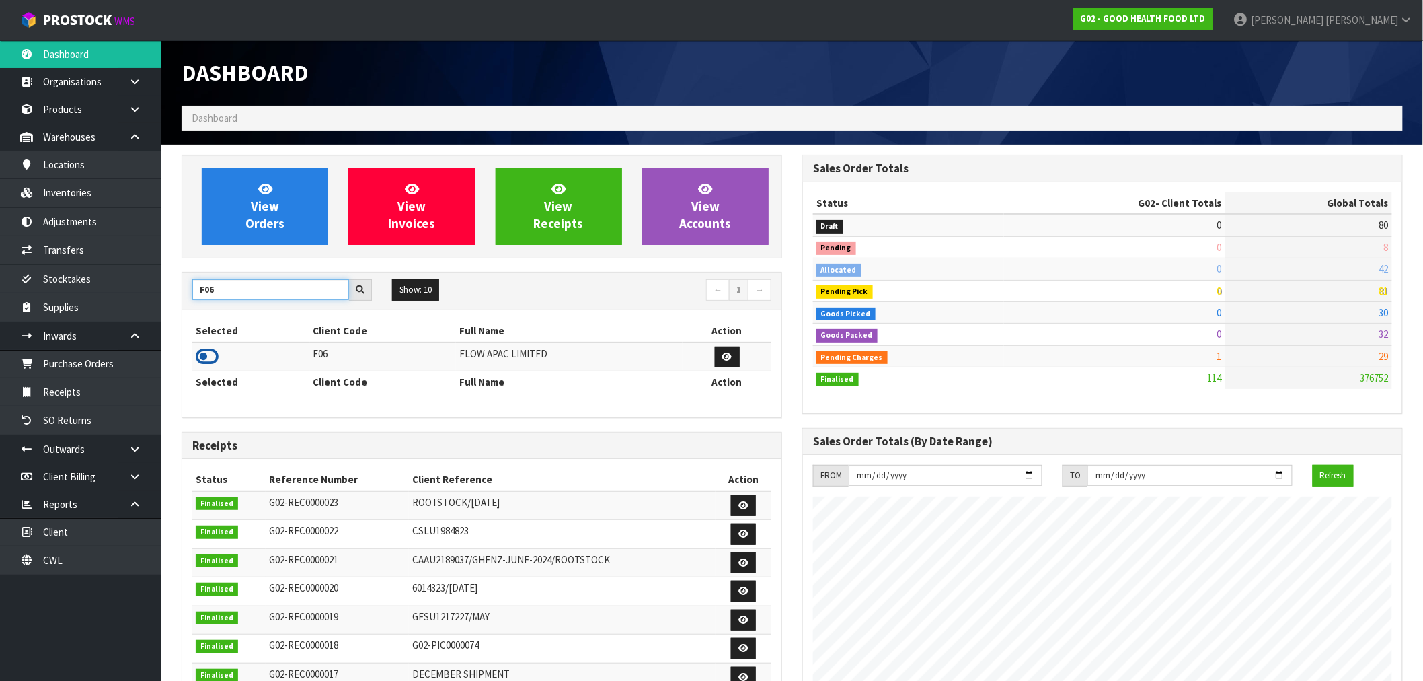
type input "F06"
drag, startPoint x: 216, startPoint y: 347, endPoint x: 217, endPoint y: 337, distance: 10.1
click at [216, 348] on icon at bounding box center [207, 356] width 23 height 20
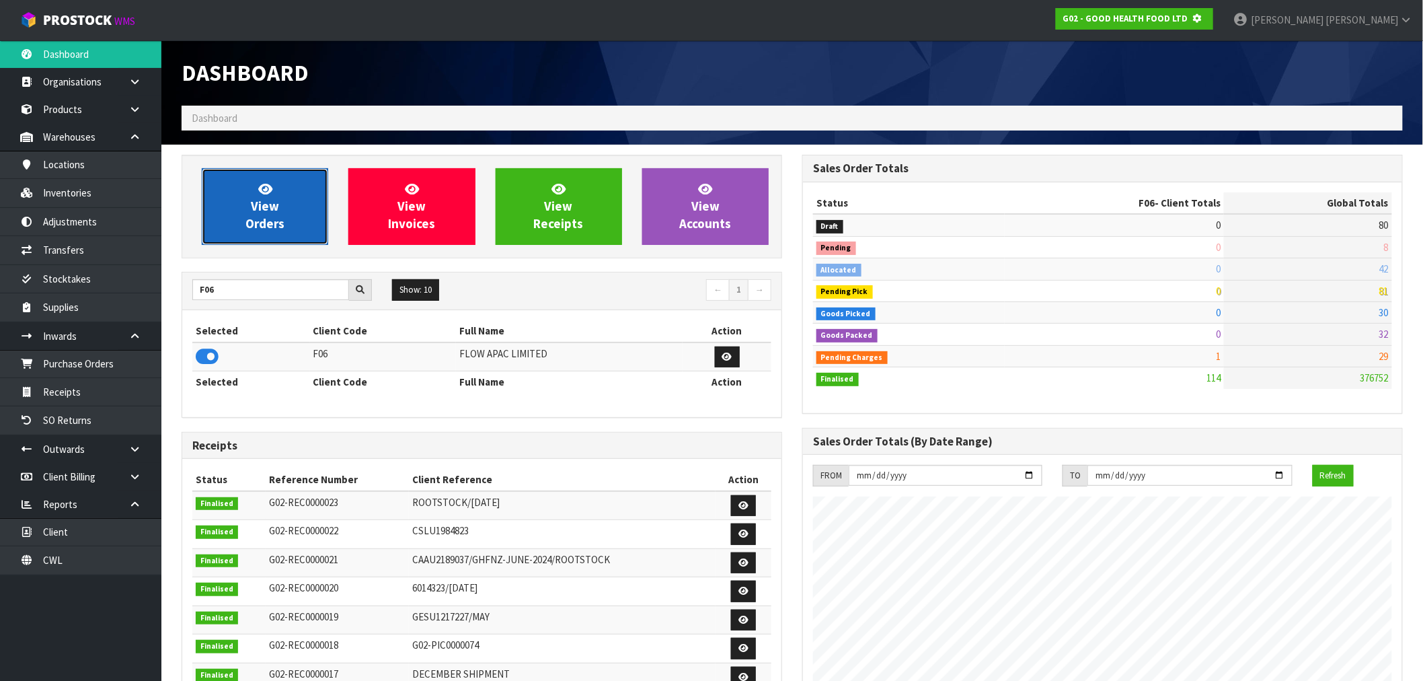
scroll to position [671810, 672027]
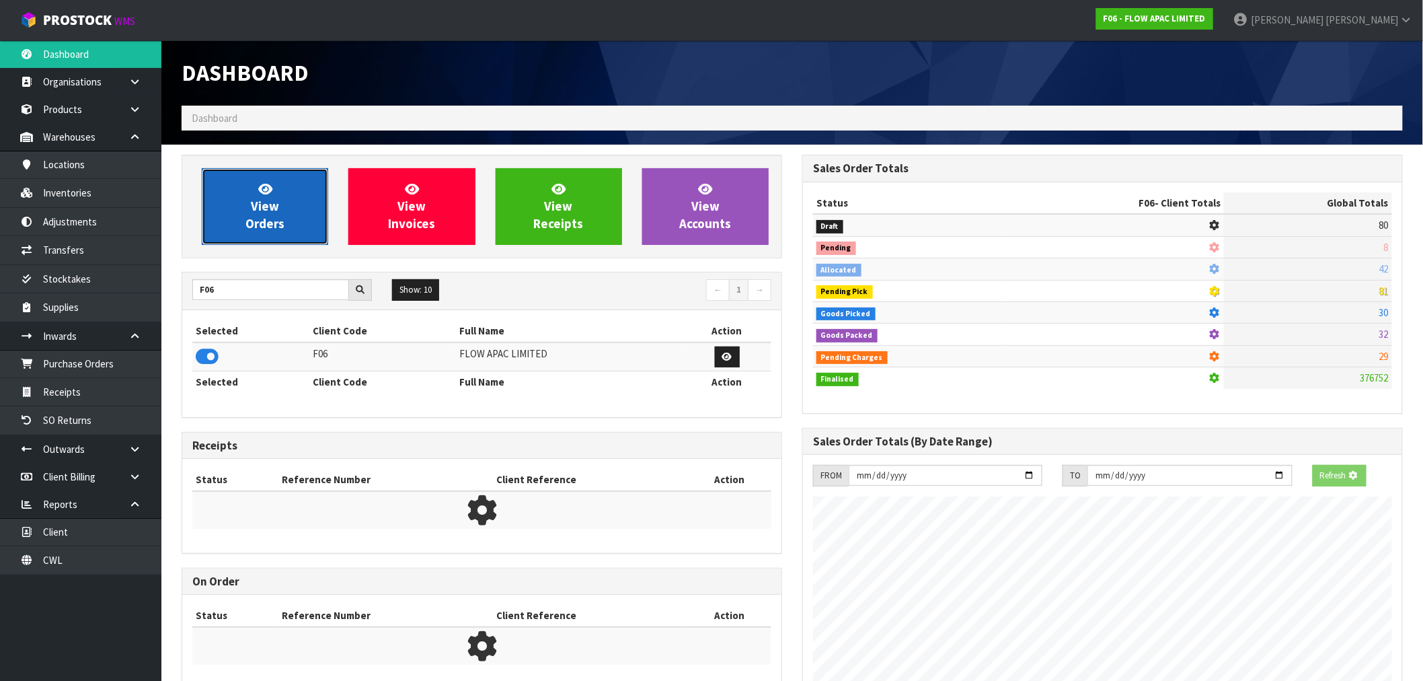
click at [276, 221] on span "View Orders" at bounding box center [265, 206] width 39 height 50
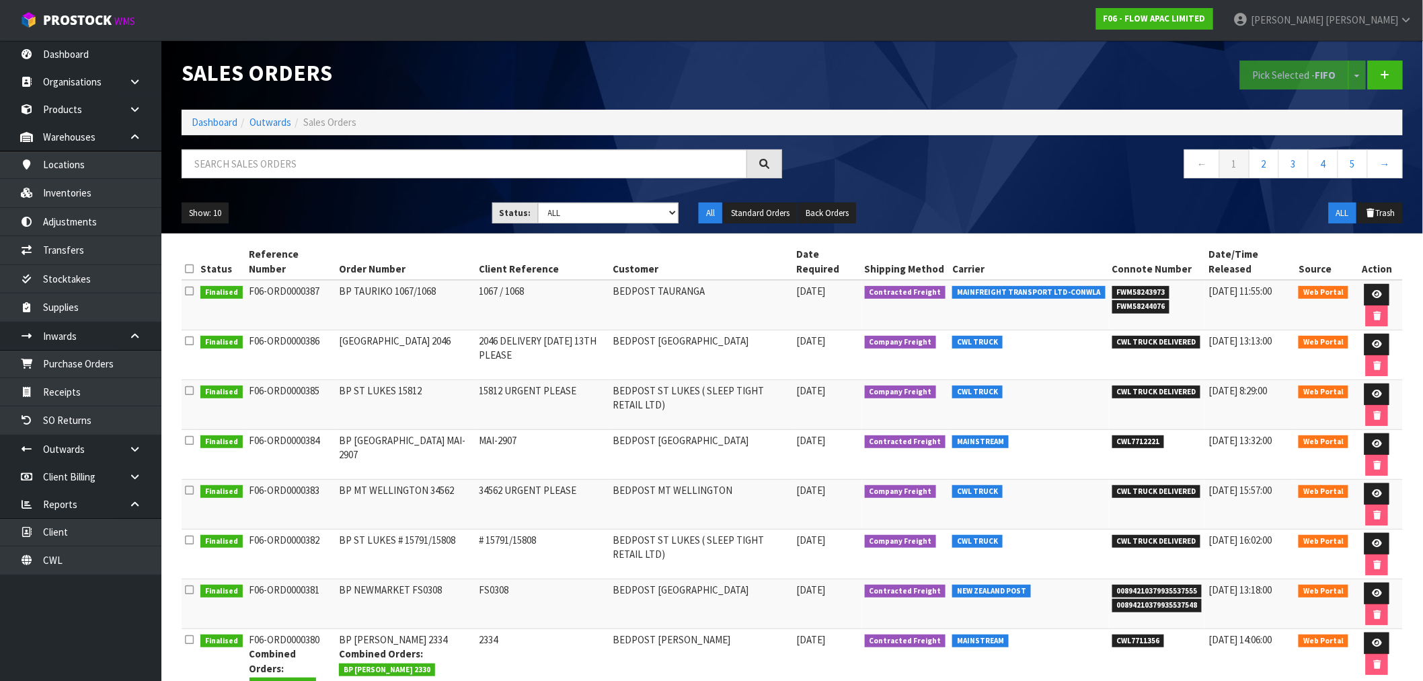
click at [354, 179] on div at bounding box center [482, 168] width 621 height 39
click at [365, 157] on input "text" at bounding box center [465, 163] width 566 height 29
click at [213, 119] on link "Dashboard" at bounding box center [215, 122] width 46 height 13
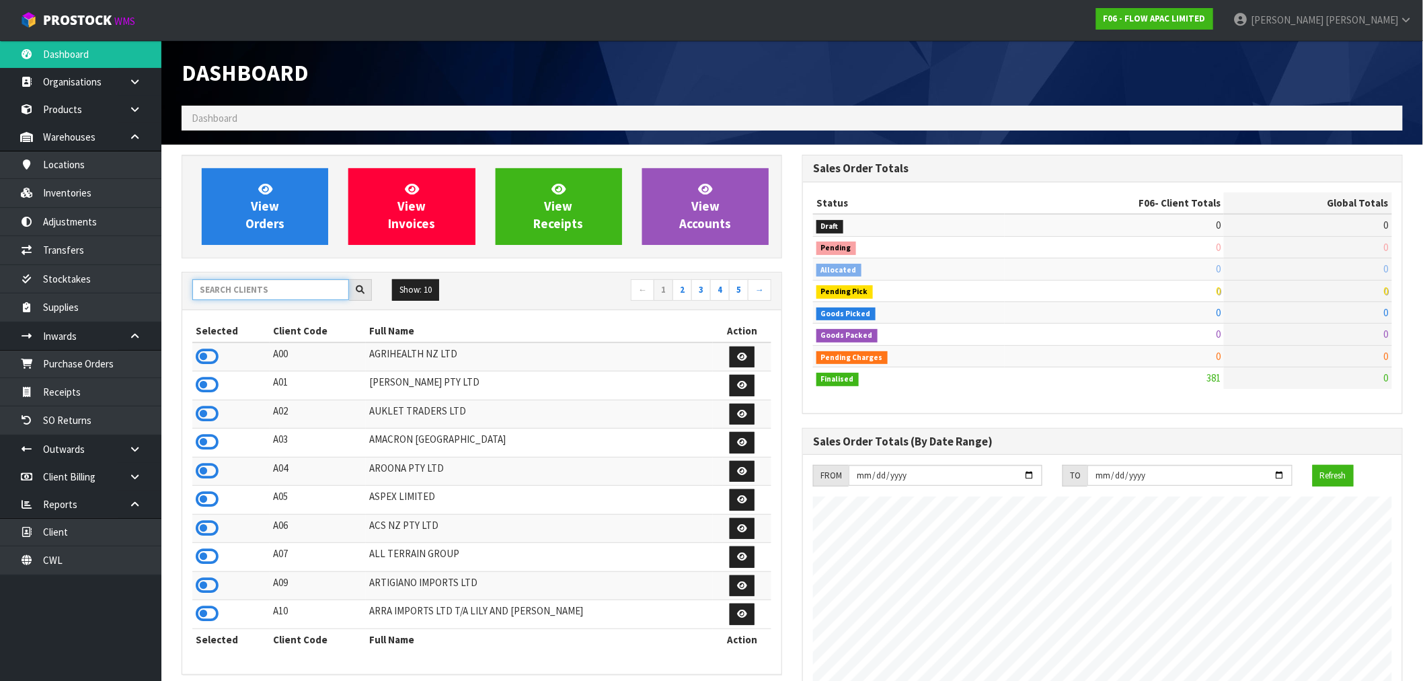
scroll to position [1019, 621]
click at [254, 290] on input "text" at bounding box center [270, 289] width 157 height 21
type input "D00"
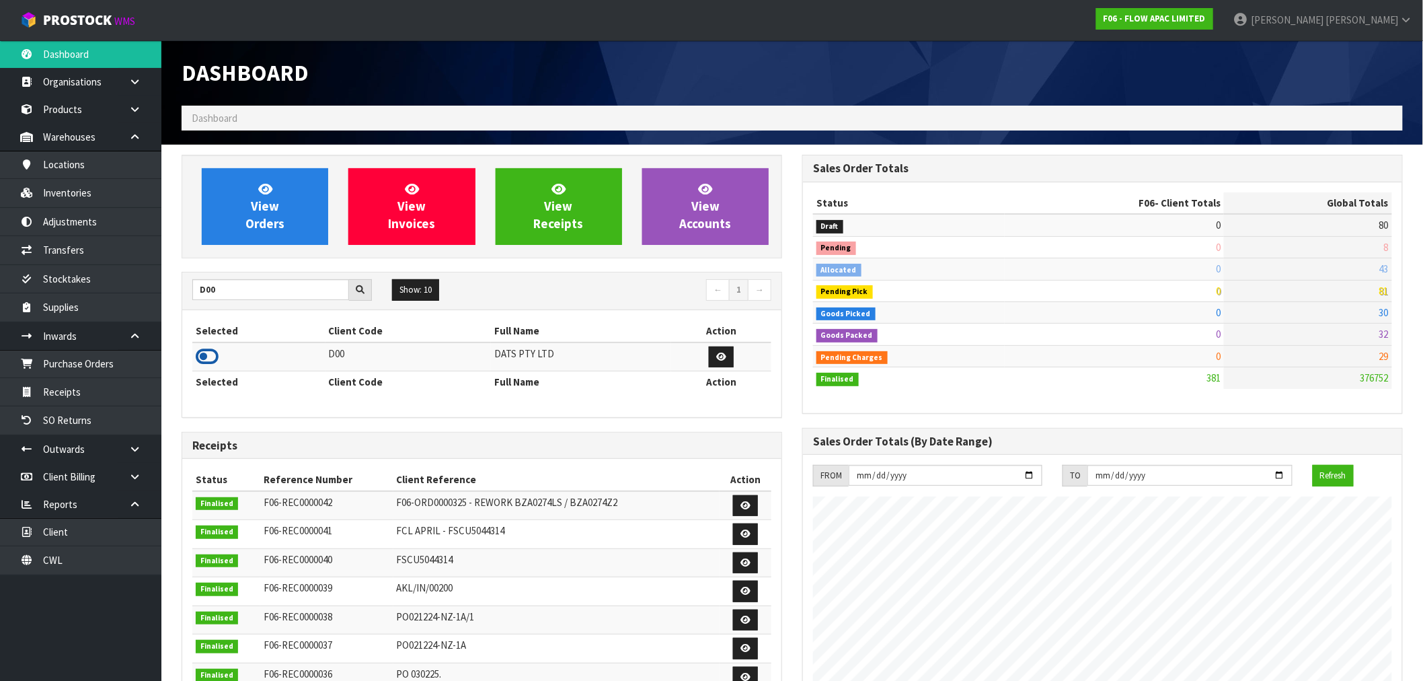
click at [215, 355] on icon at bounding box center [207, 356] width 23 height 20
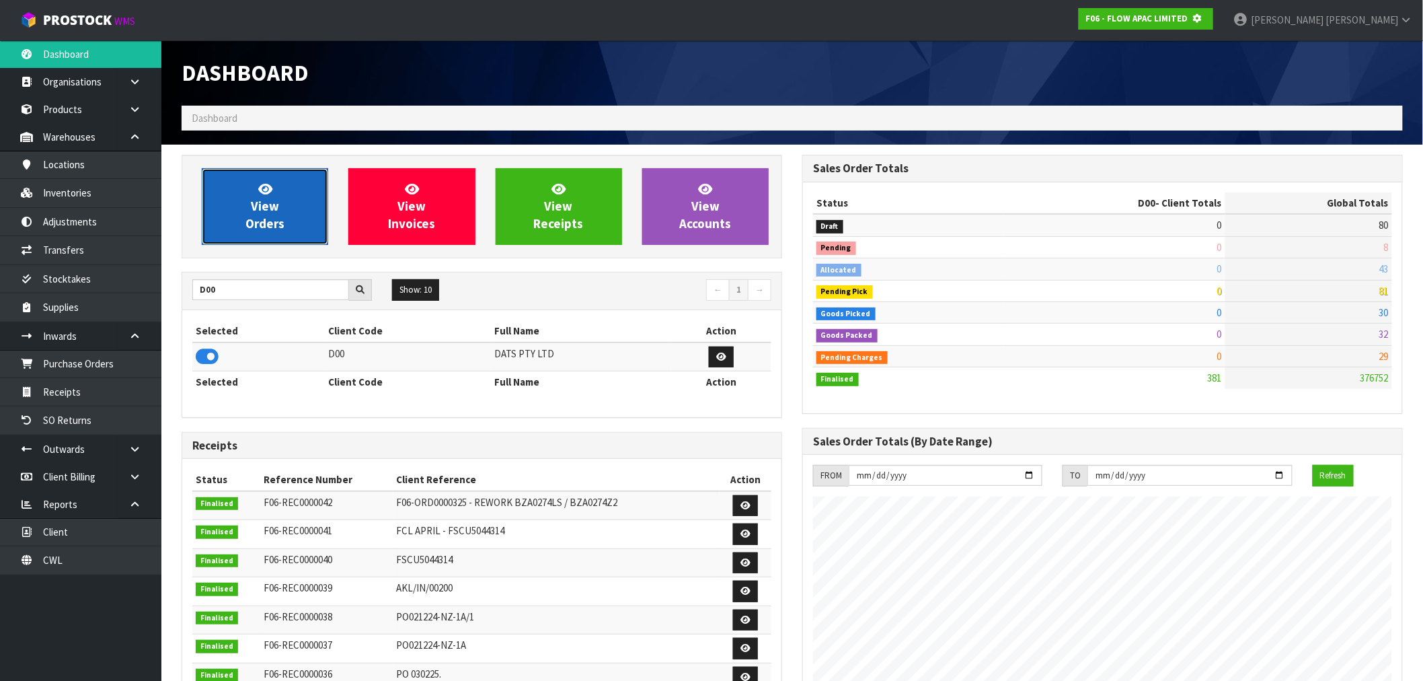
scroll to position [671810, 672027]
click at [253, 234] on link "View Orders" at bounding box center [265, 206] width 126 height 77
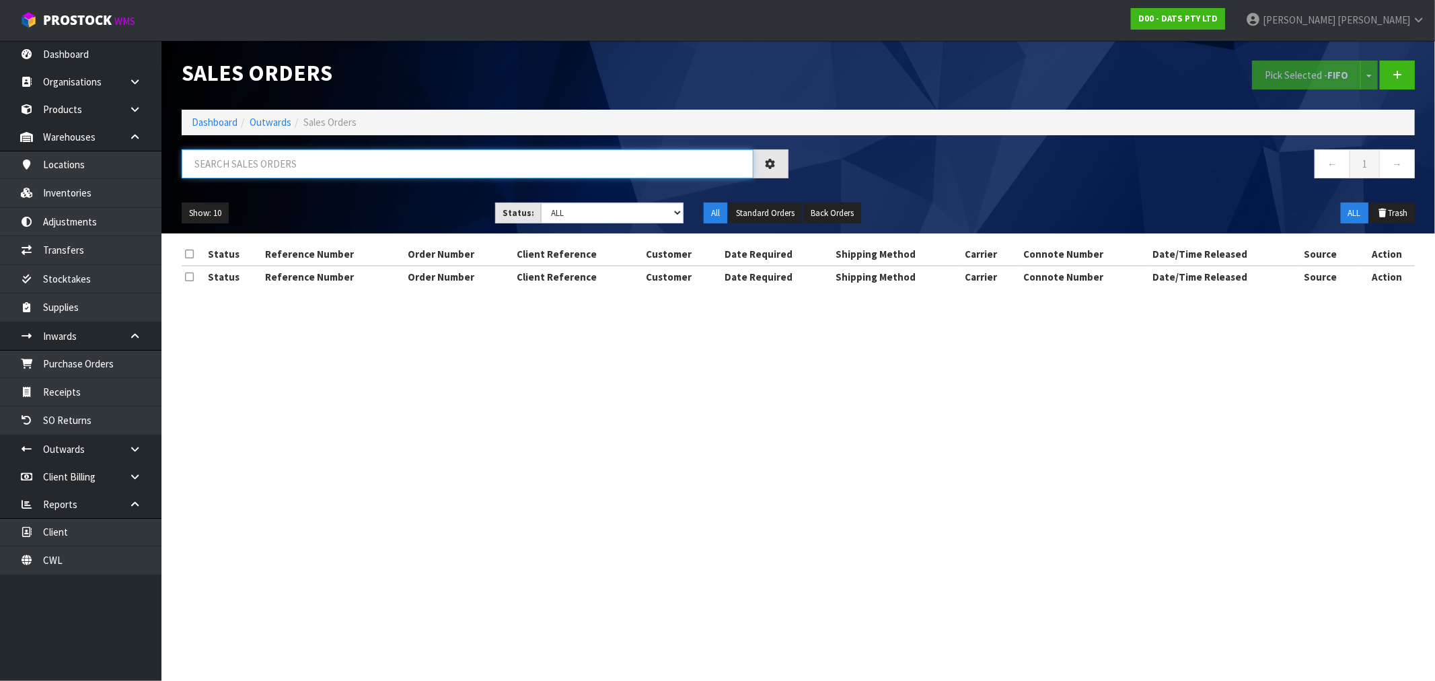
click at [311, 159] on input "text" at bounding box center [468, 163] width 572 height 29
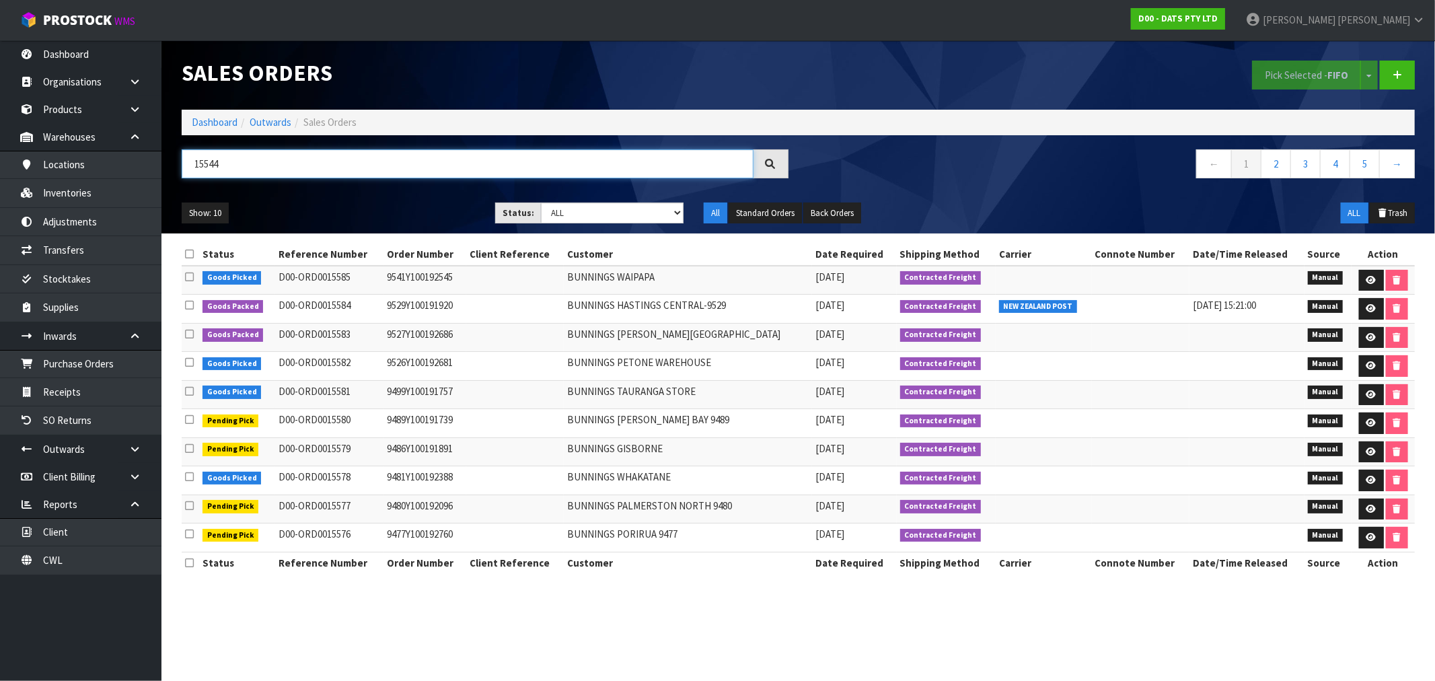
click at [270, 165] on input "15544" at bounding box center [468, 163] width 572 height 29
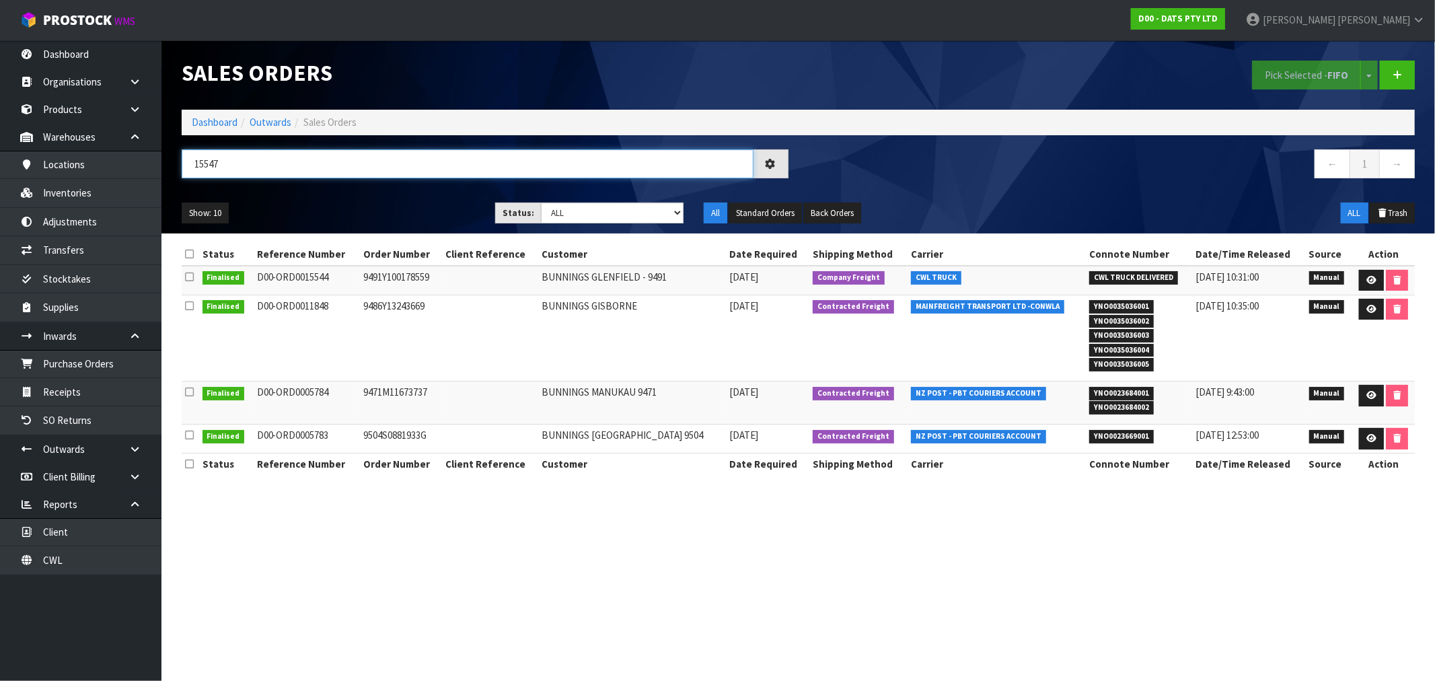
type input "15547"
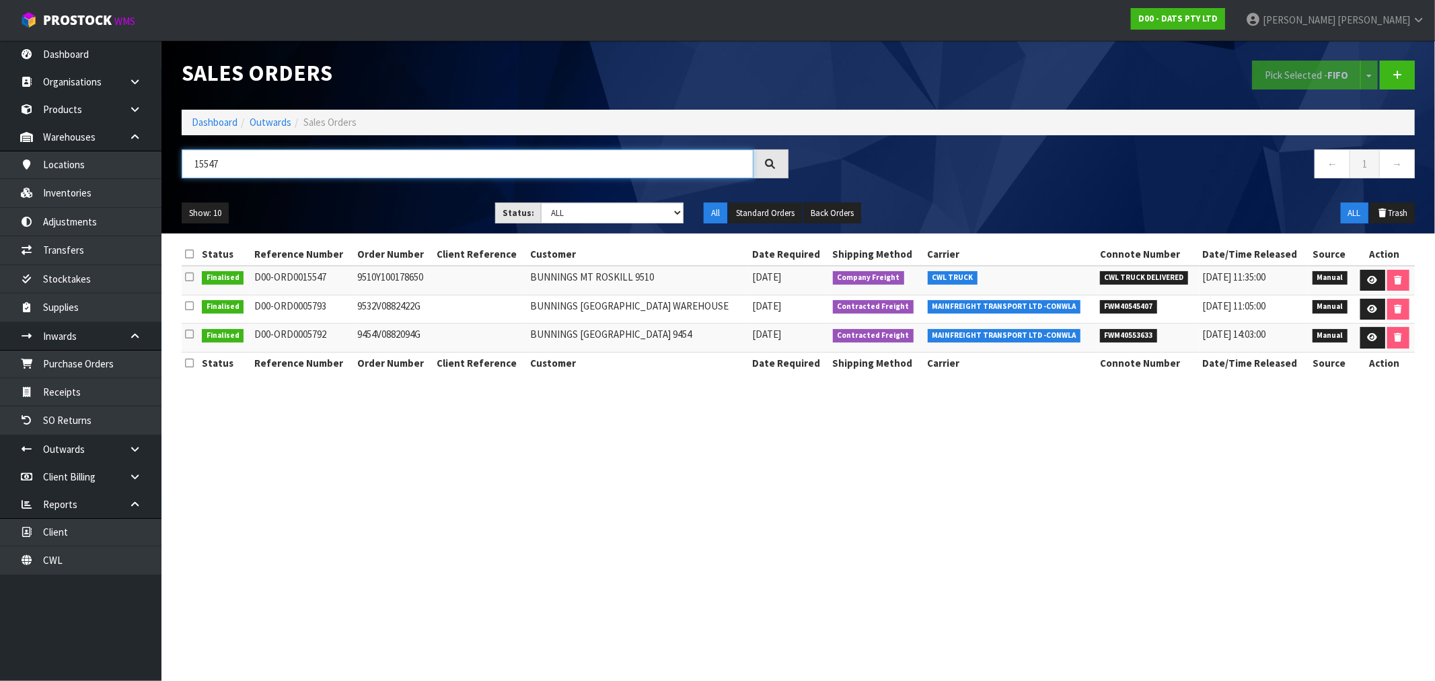
click at [270, 170] on input "15547" at bounding box center [468, 163] width 572 height 29
click at [214, 128] on link "Dashboard" at bounding box center [215, 122] width 46 height 13
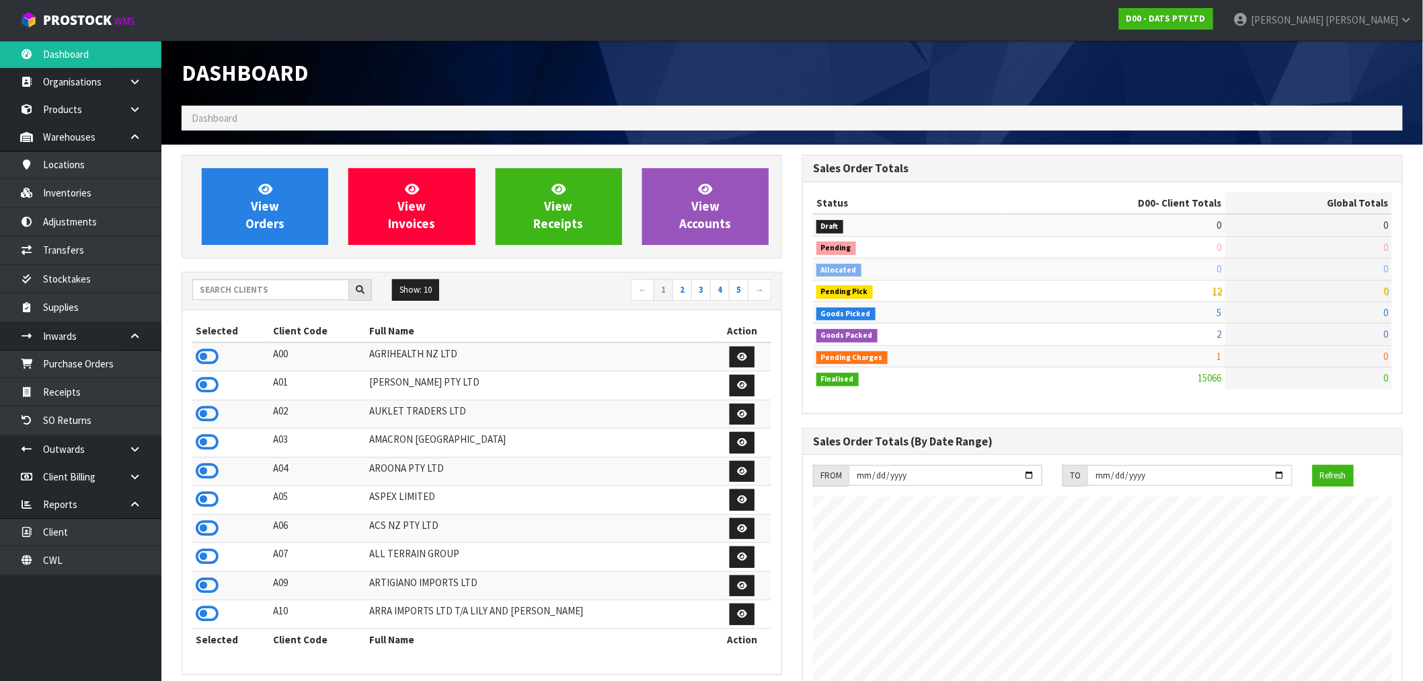
scroll to position [1019, 621]
click at [256, 289] on input "text" at bounding box center [270, 289] width 157 height 21
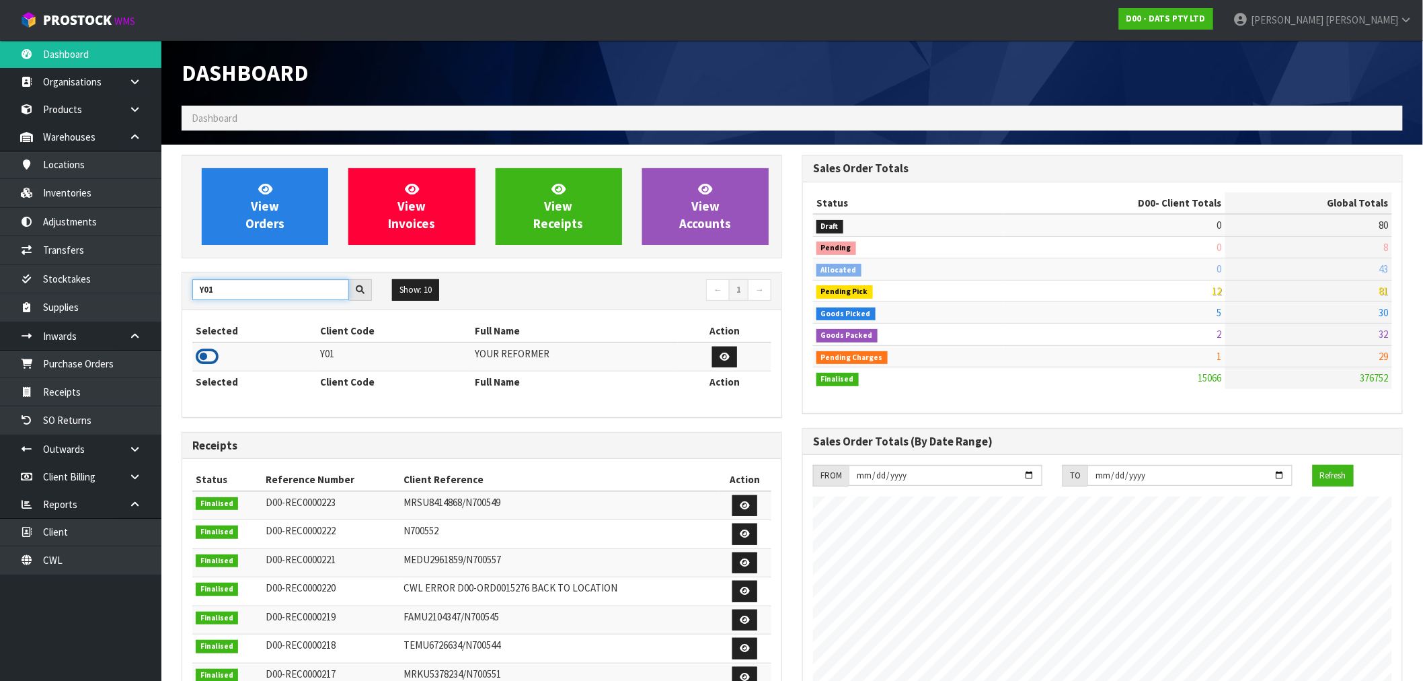
type input "Y01"
click at [216, 351] on icon at bounding box center [207, 356] width 23 height 20
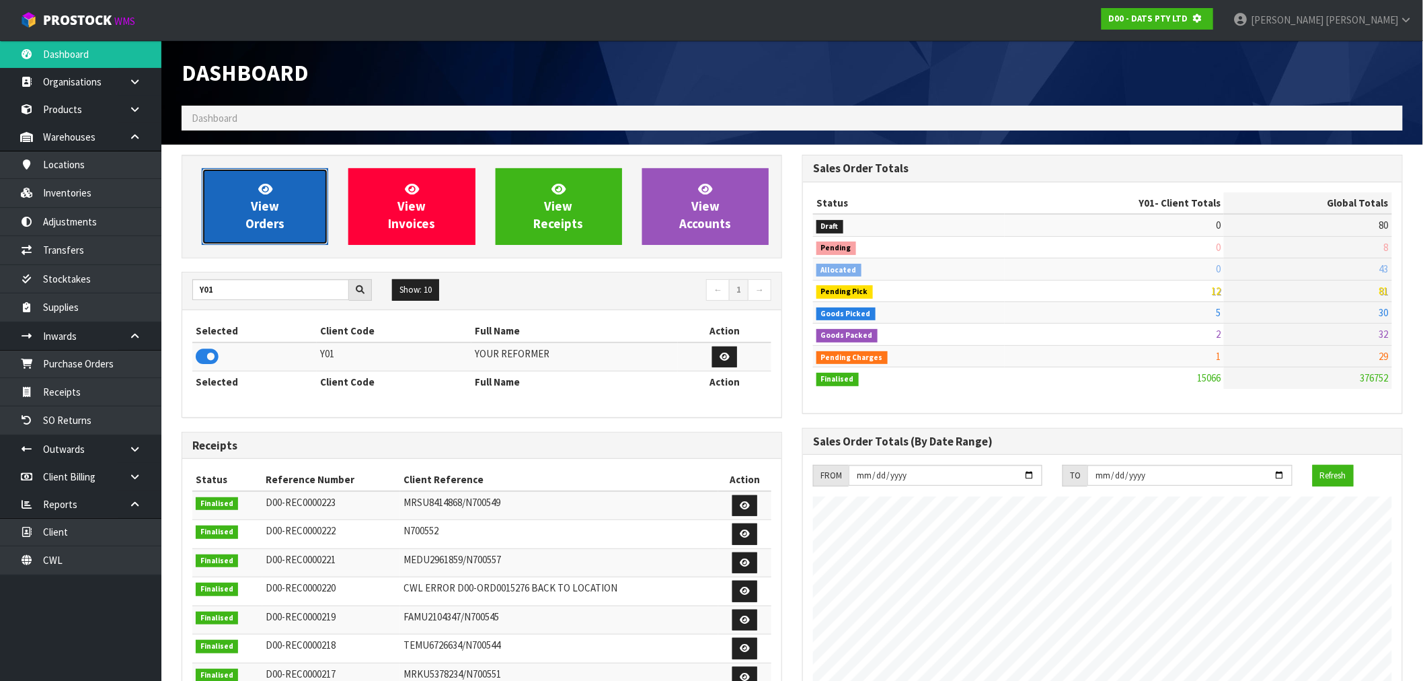
scroll to position [671810, 672027]
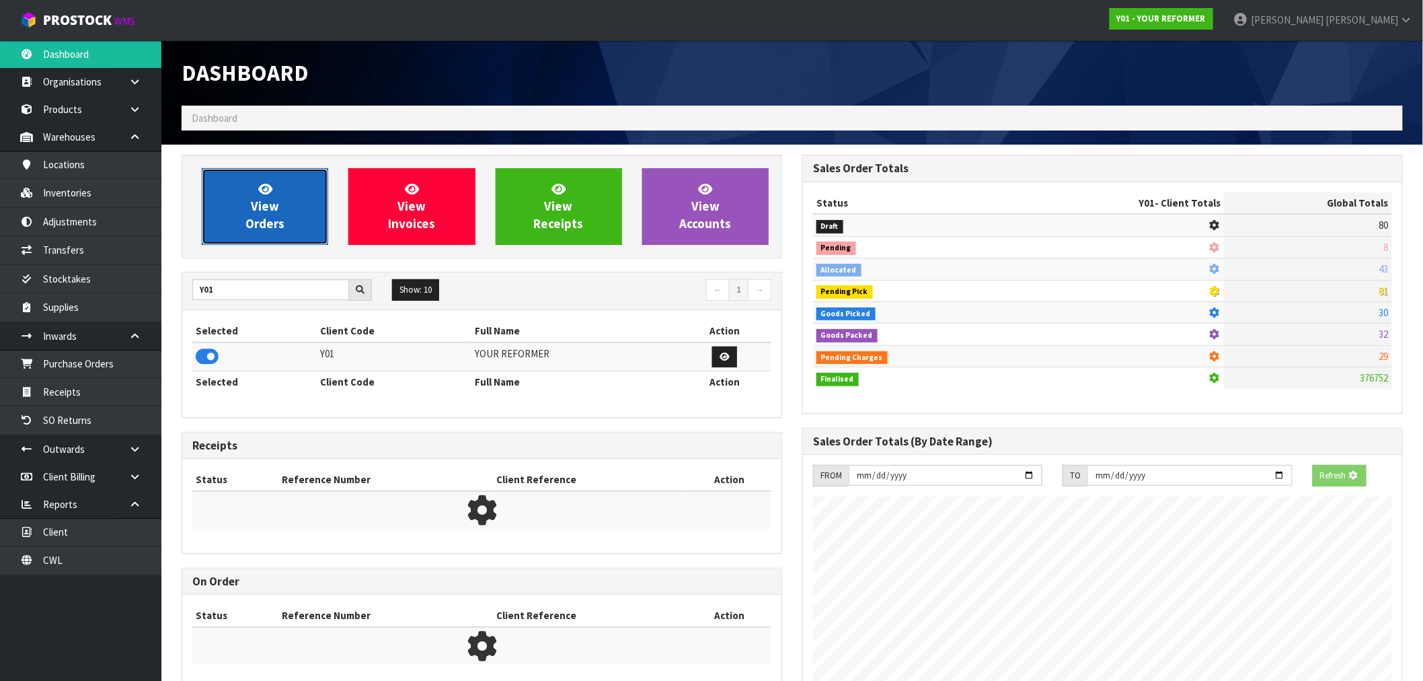
click at [276, 221] on span "View Orders" at bounding box center [265, 206] width 39 height 50
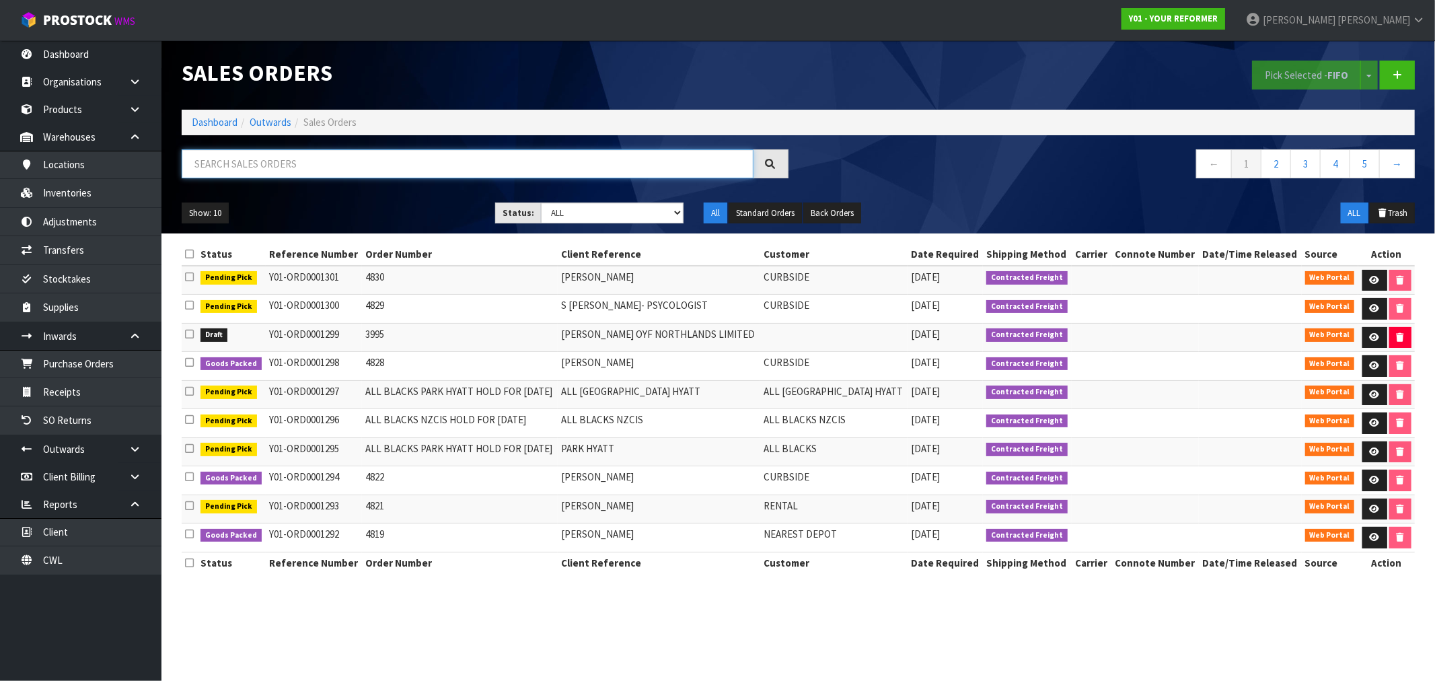
click at [307, 164] on input "text" at bounding box center [468, 163] width 572 height 29
type input "1250"
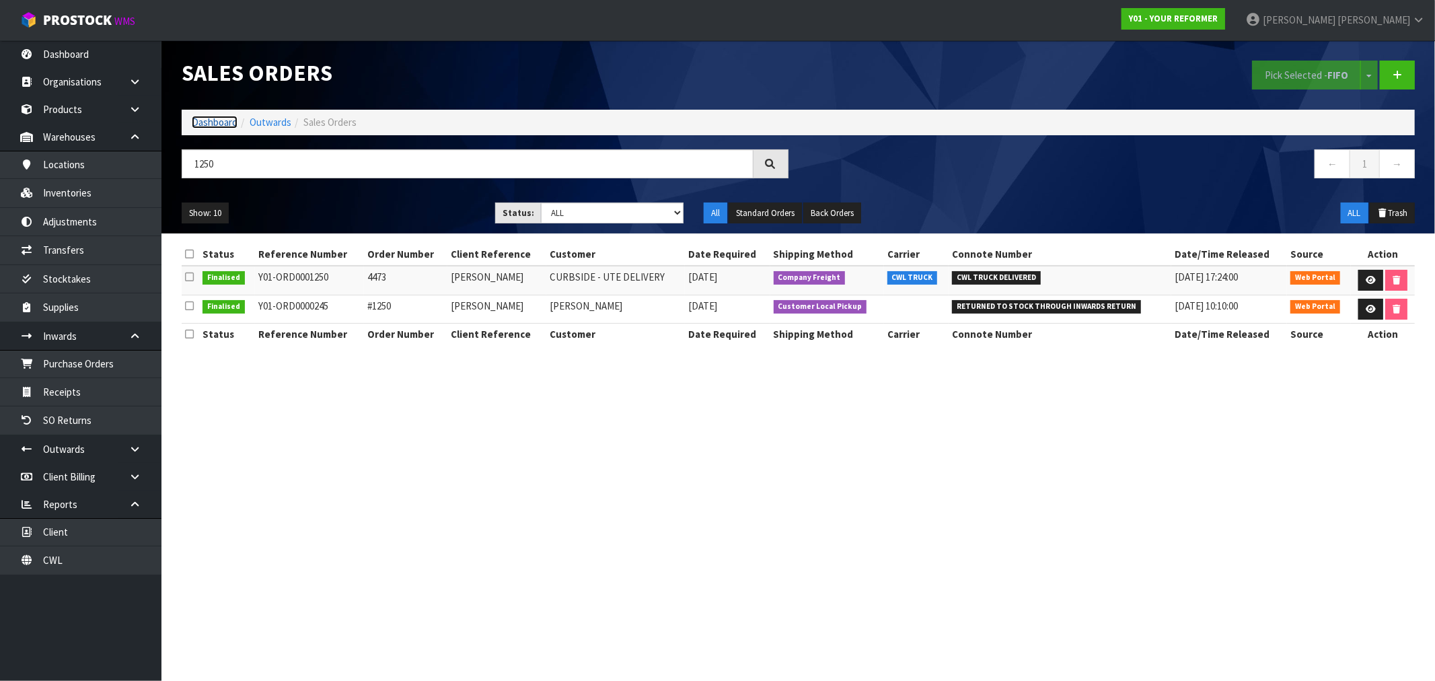
click at [202, 118] on link "Dashboard" at bounding box center [215, 122] width 46 height 13
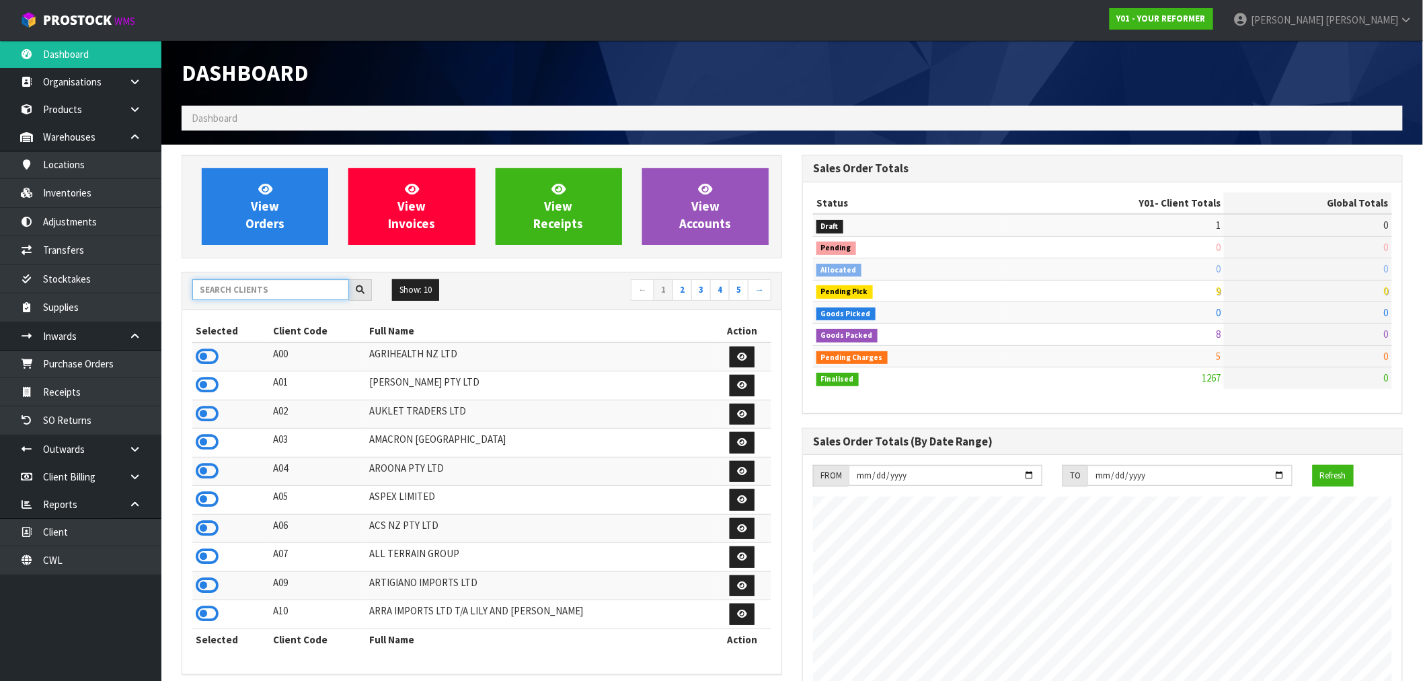
click at [277, 289] on input "text" at bounding box center [270, 289] width 157 height 21
type input "B07"
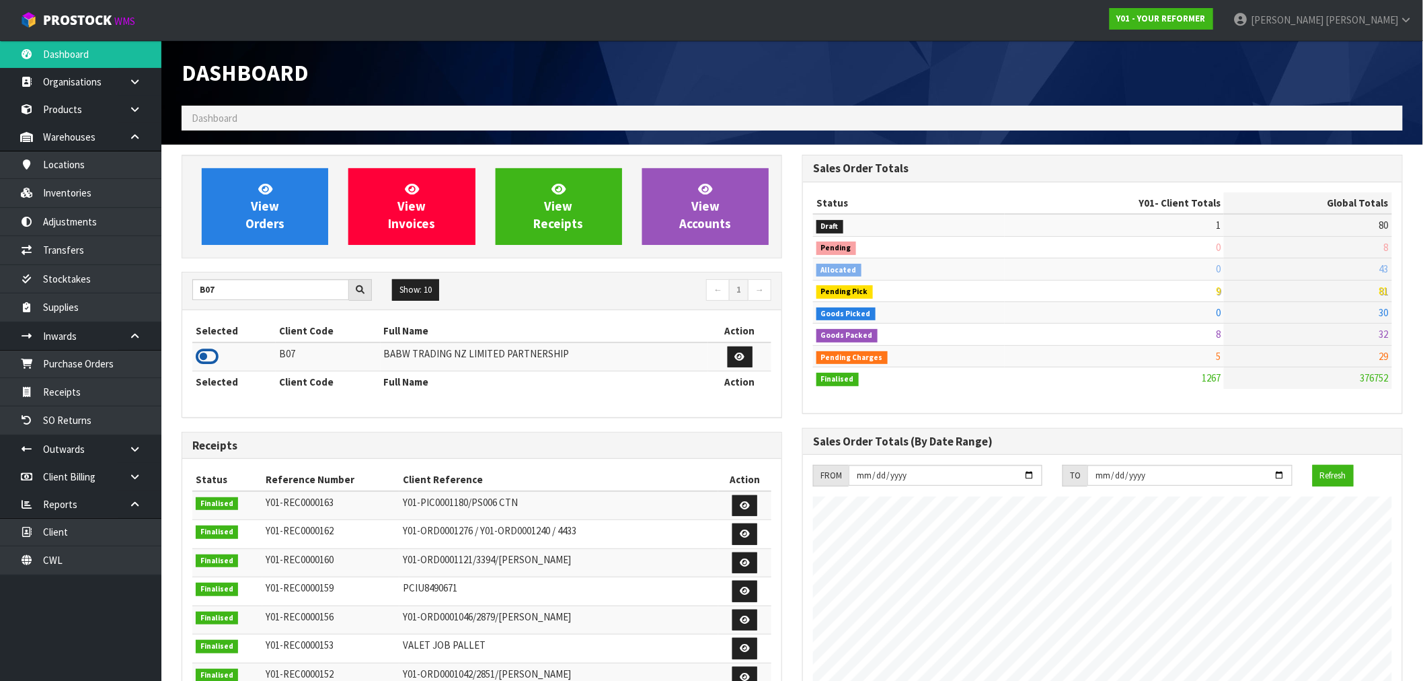
click at [203, 353] on icon at bounding box center [207, 356] width 23 height 20
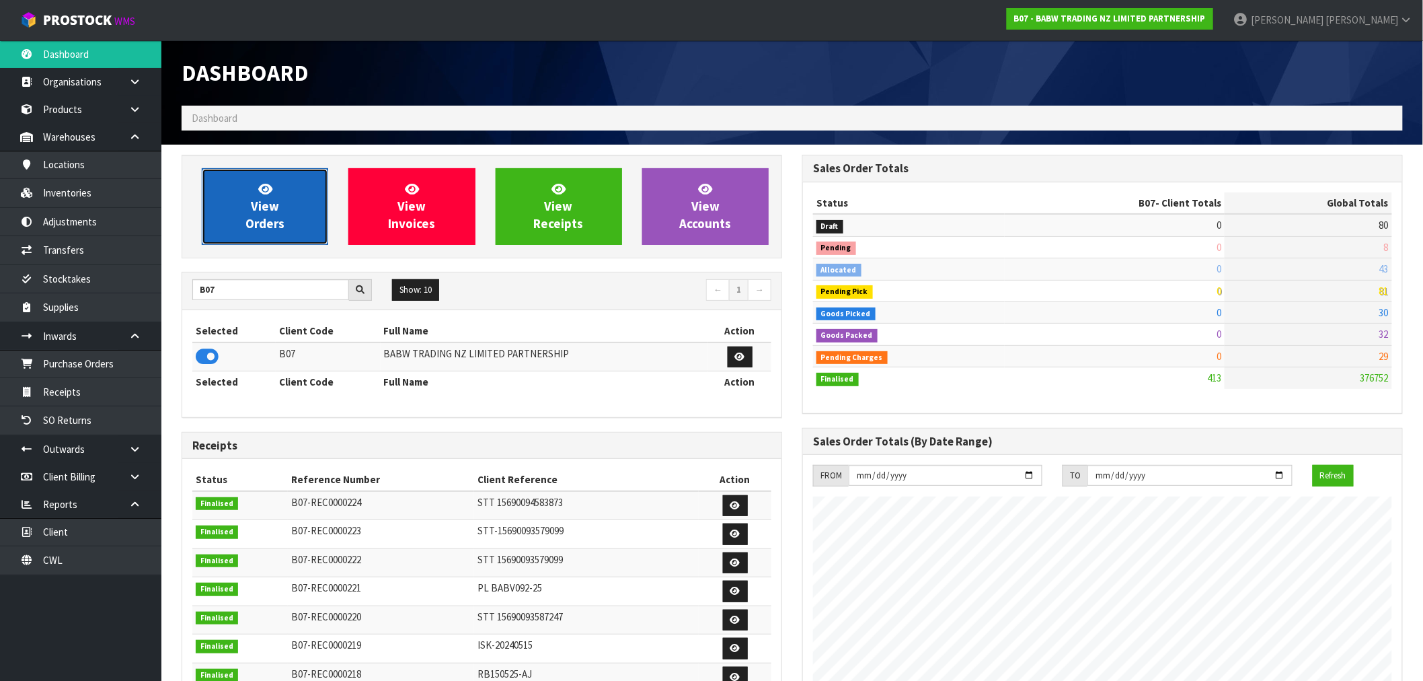
click at [293, 229] on link "View Orders" at bounding box center [265, 206] width 126 height 77
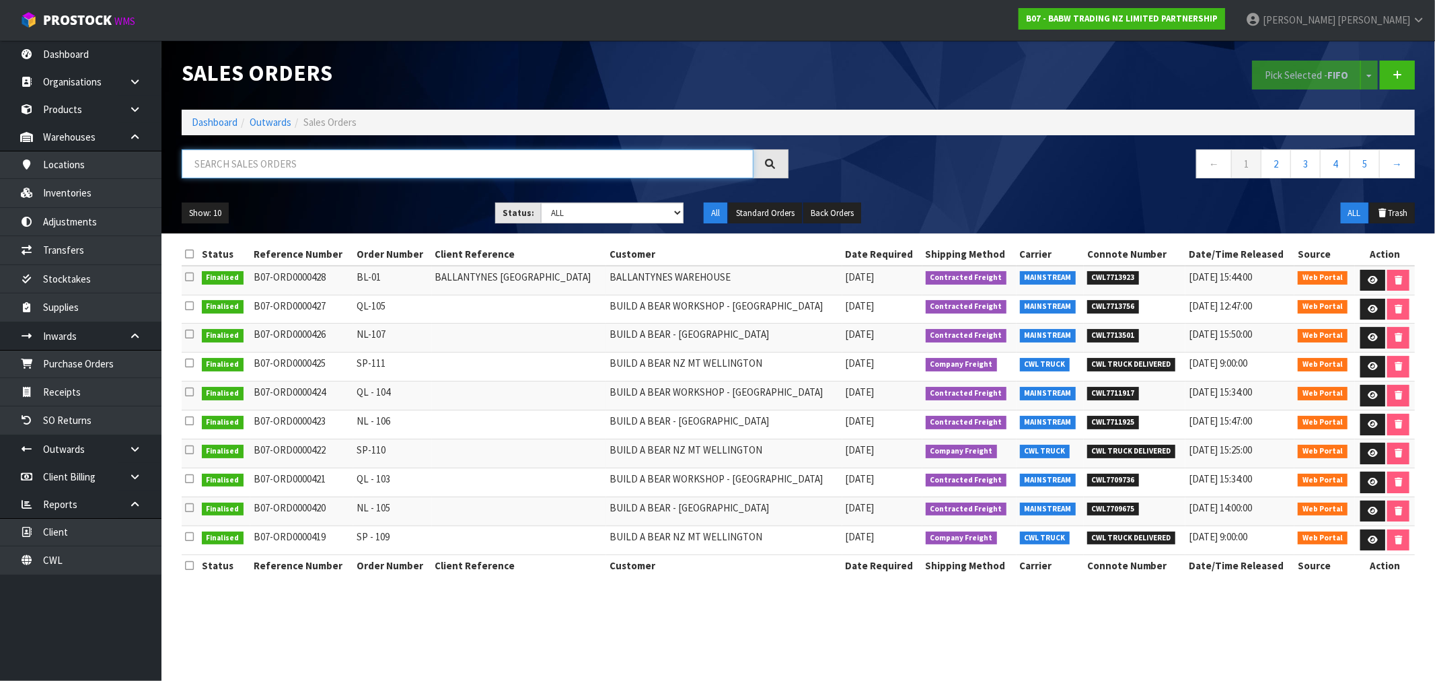
click at [340, 171] on input "text" at bounding box center [468, 163] width 572 height 29
type input "425"
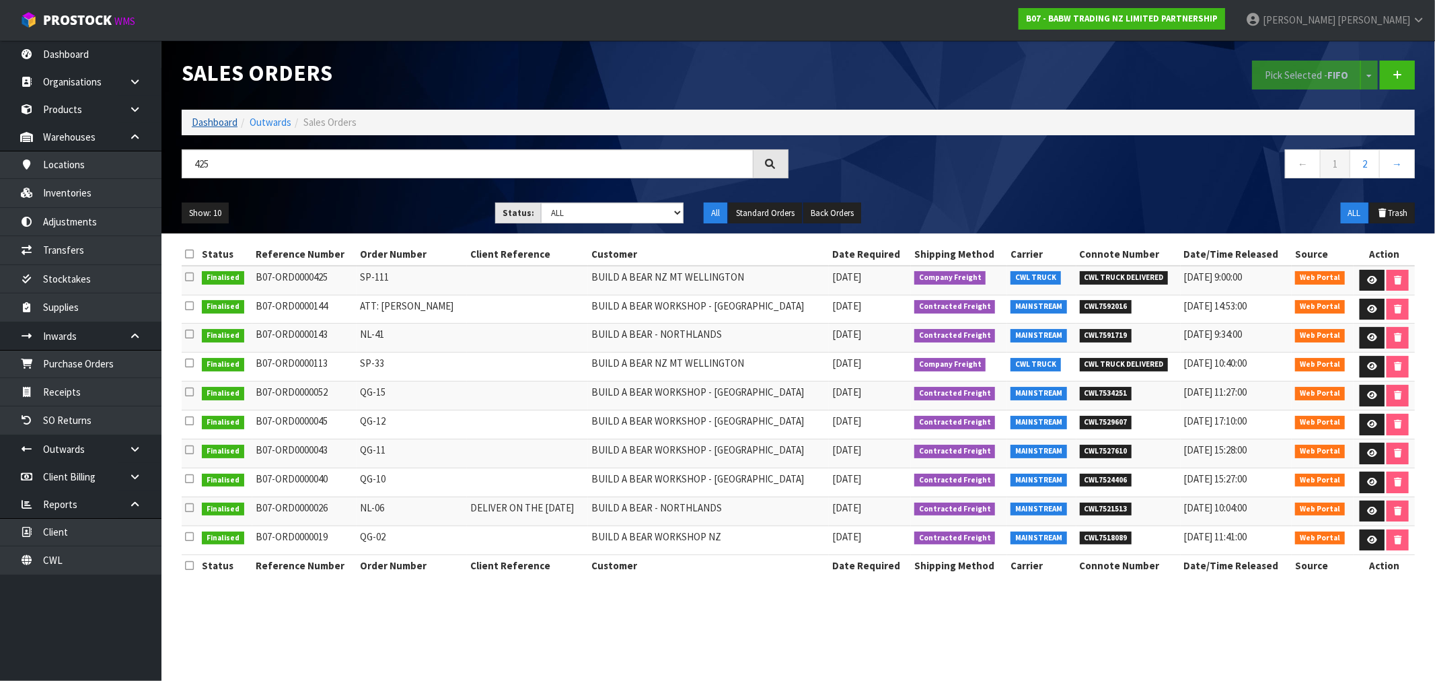
click at [213, 117] on ol "Dashboard Outwards Sales Orders" at bounding box center [798, 122] width 1233 height 25
click at [213, 121] on link "Dashboard" at bounding box center [215, 122] width 46 height 13
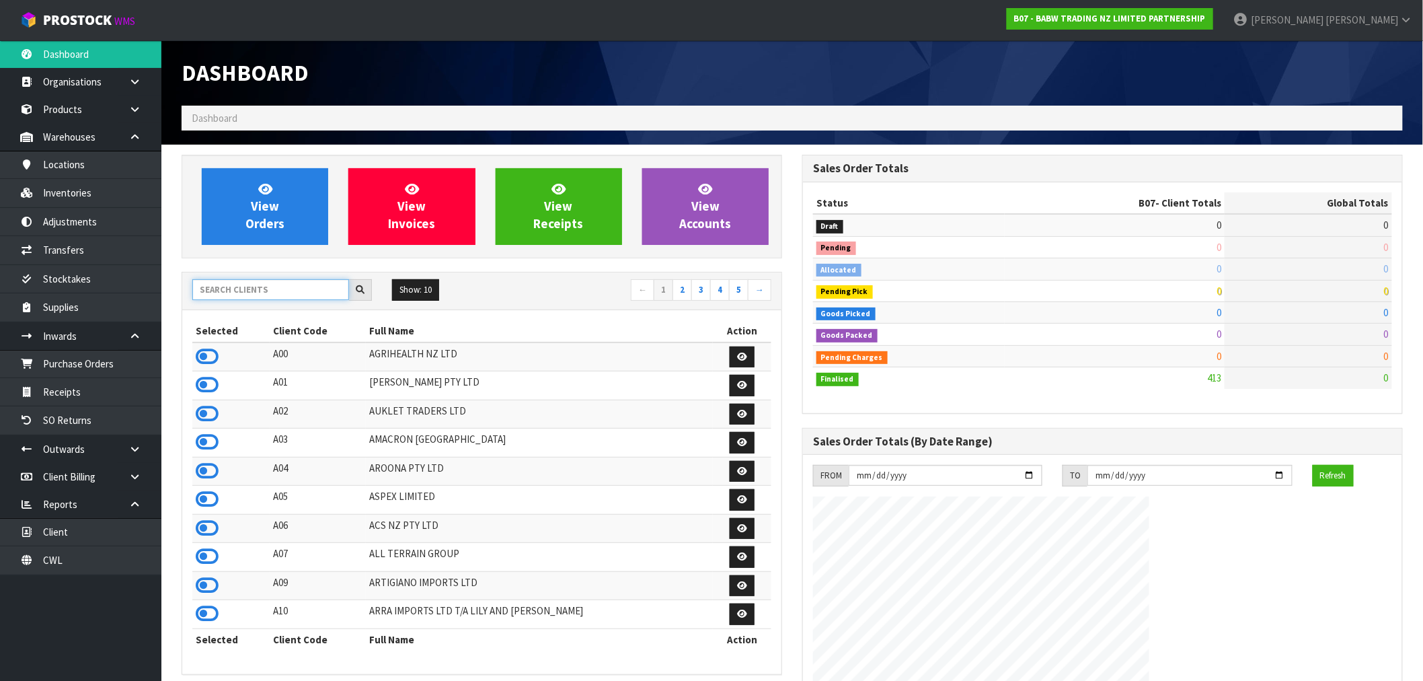
click at [272, 294] on input "text" at bounding box center [270, 289] width 157 height 21
type input "Y01"
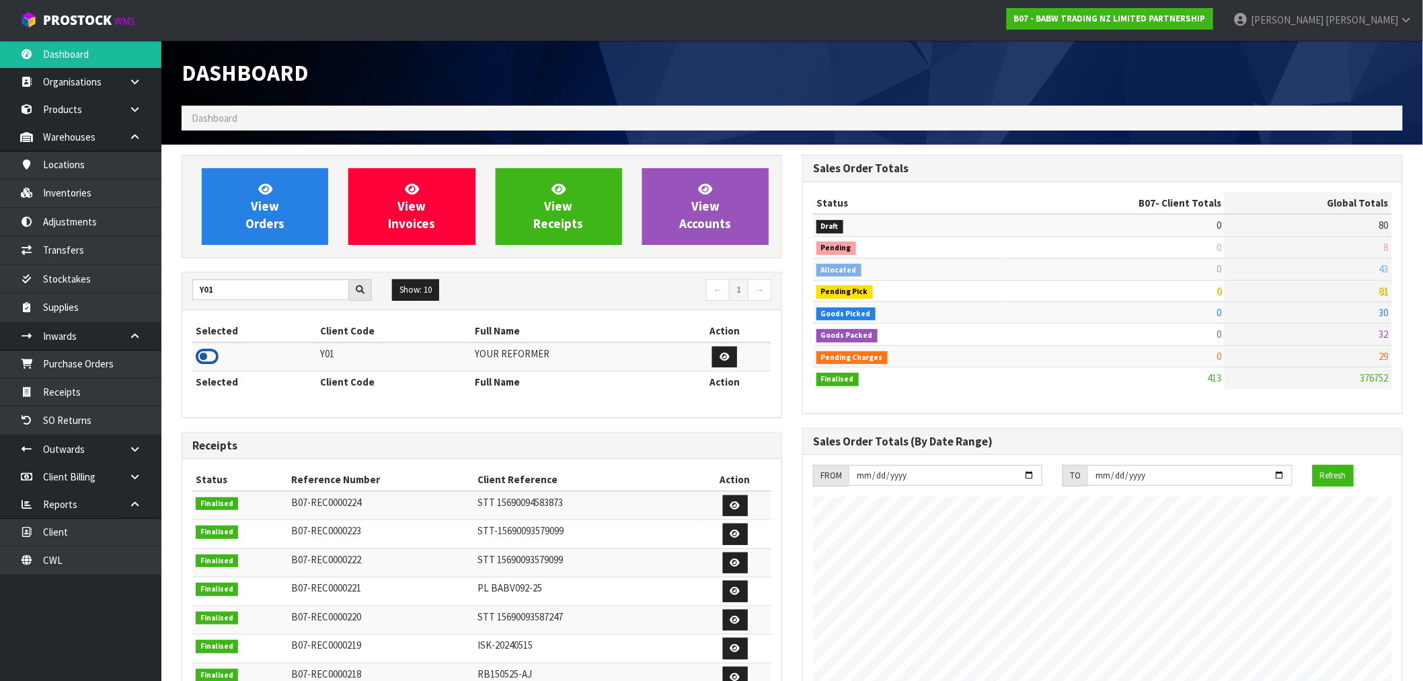
click at [211, 357] on icon at bounding box center [207, 356] width 23 height 20
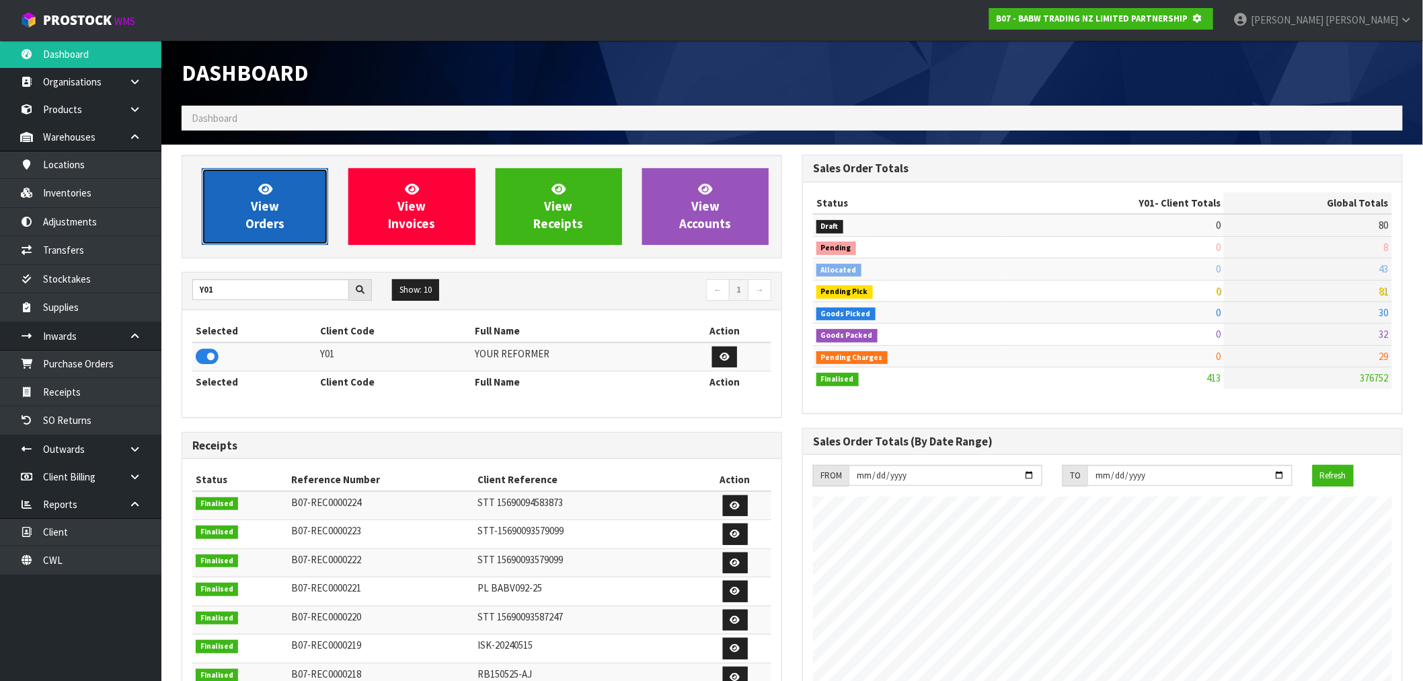
scroll to position [671810, 672027]
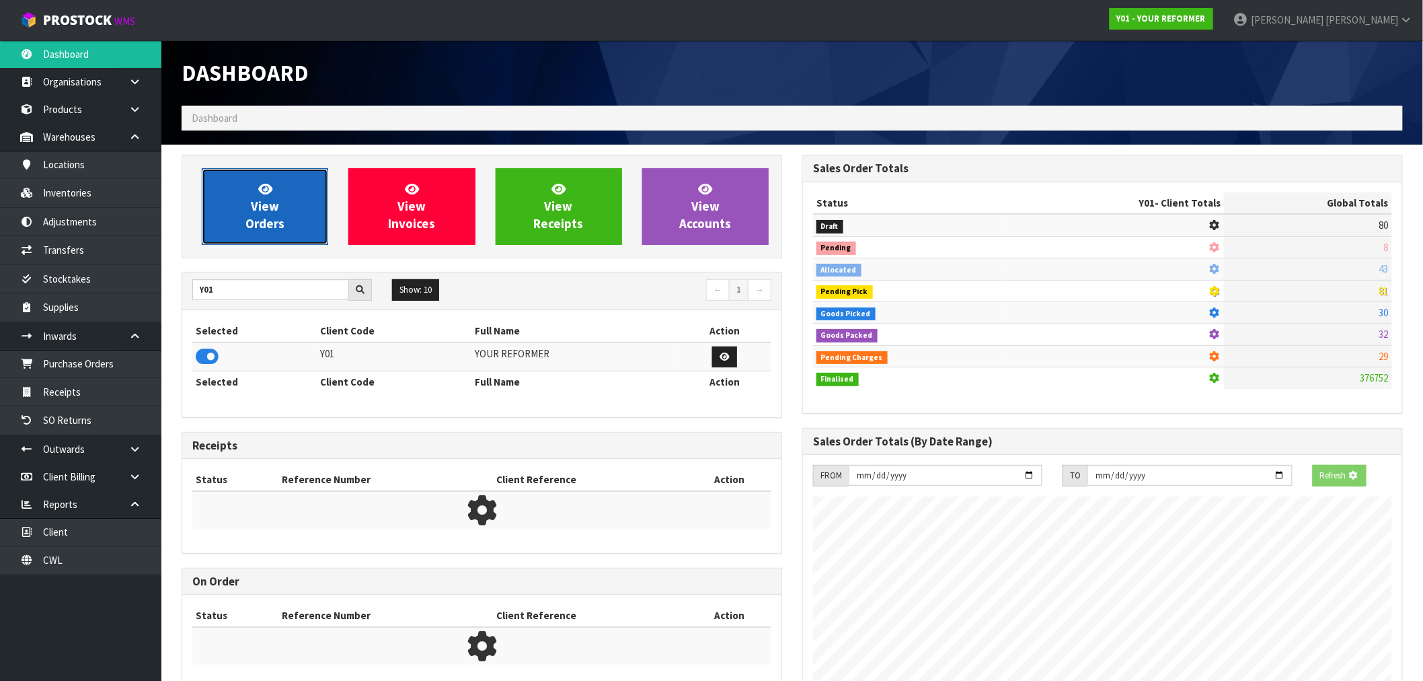
click at [293, 223] on link "View Orders" at bounding box center [265, 206] width 126 height 77
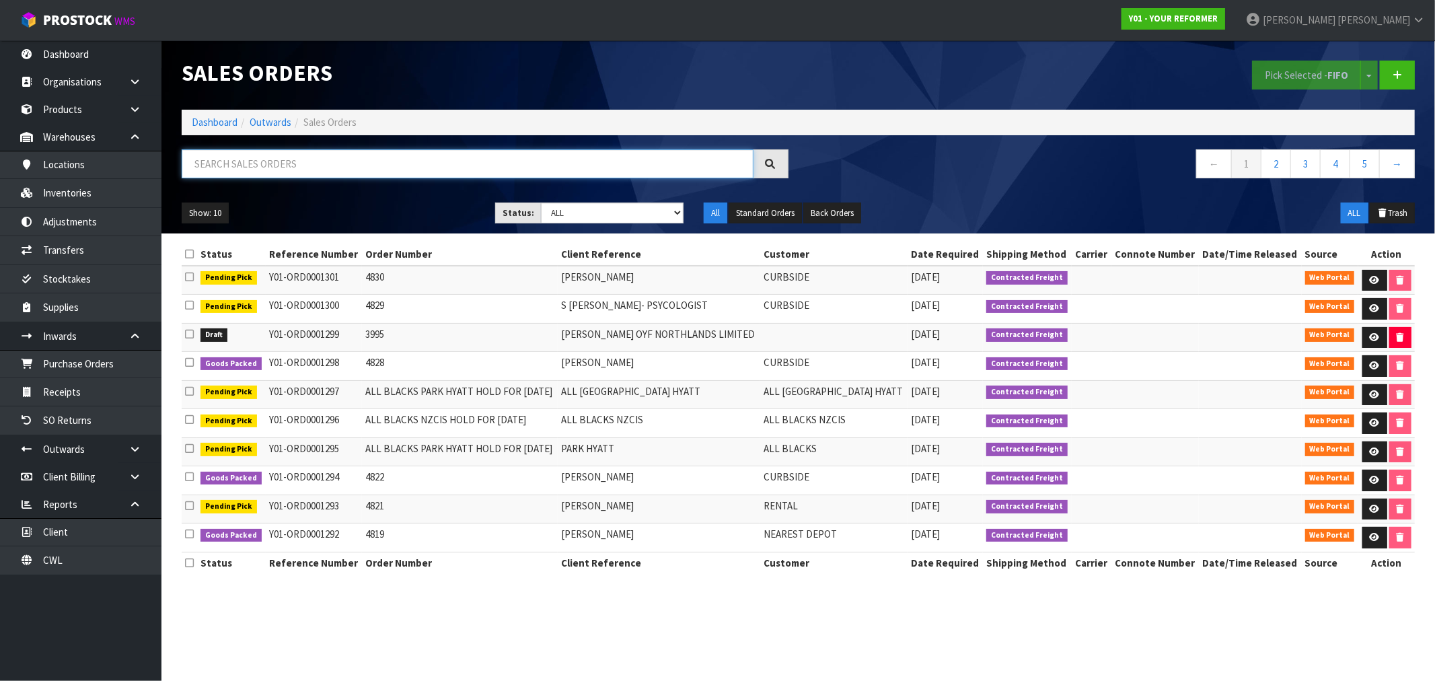
click at [338, 157] on input "text" at bounding box center [468, 163] width 572 height 29
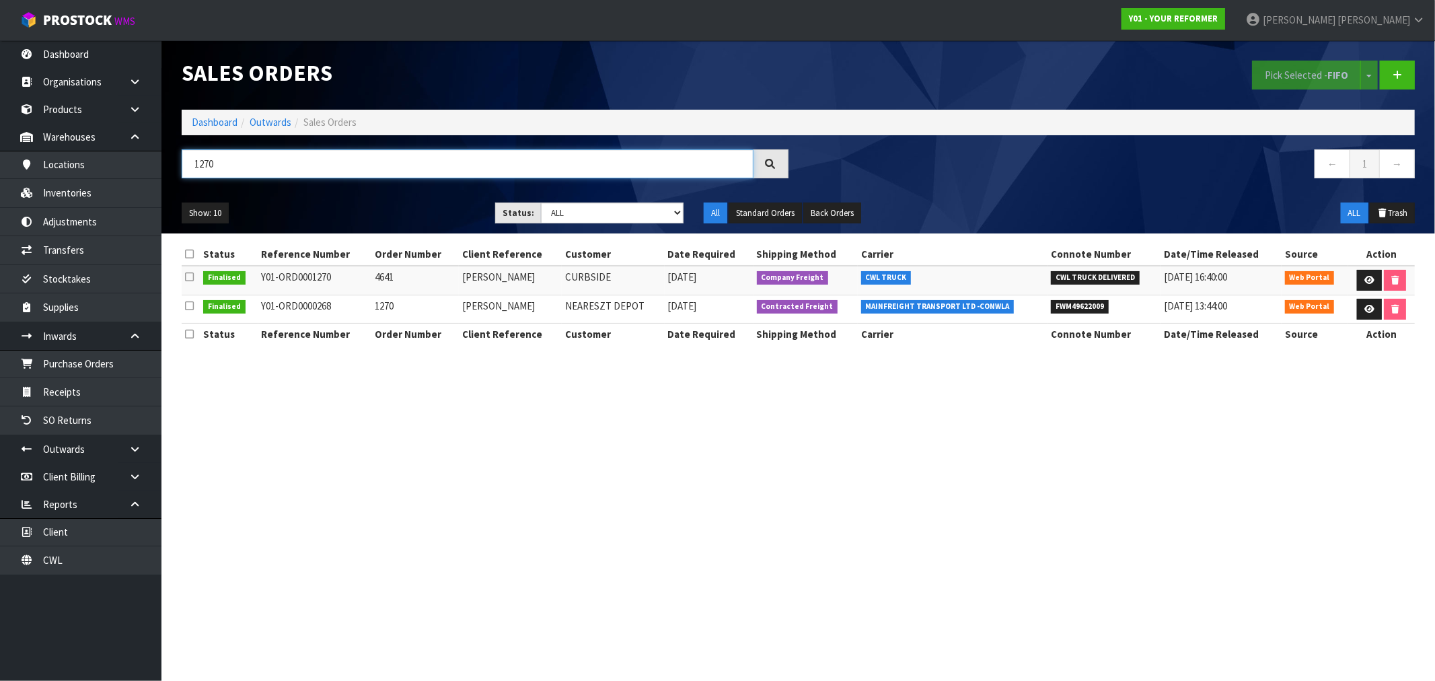
click at [335, 153] on input "1270" at bounding box center [468, 163] width 572 height 29
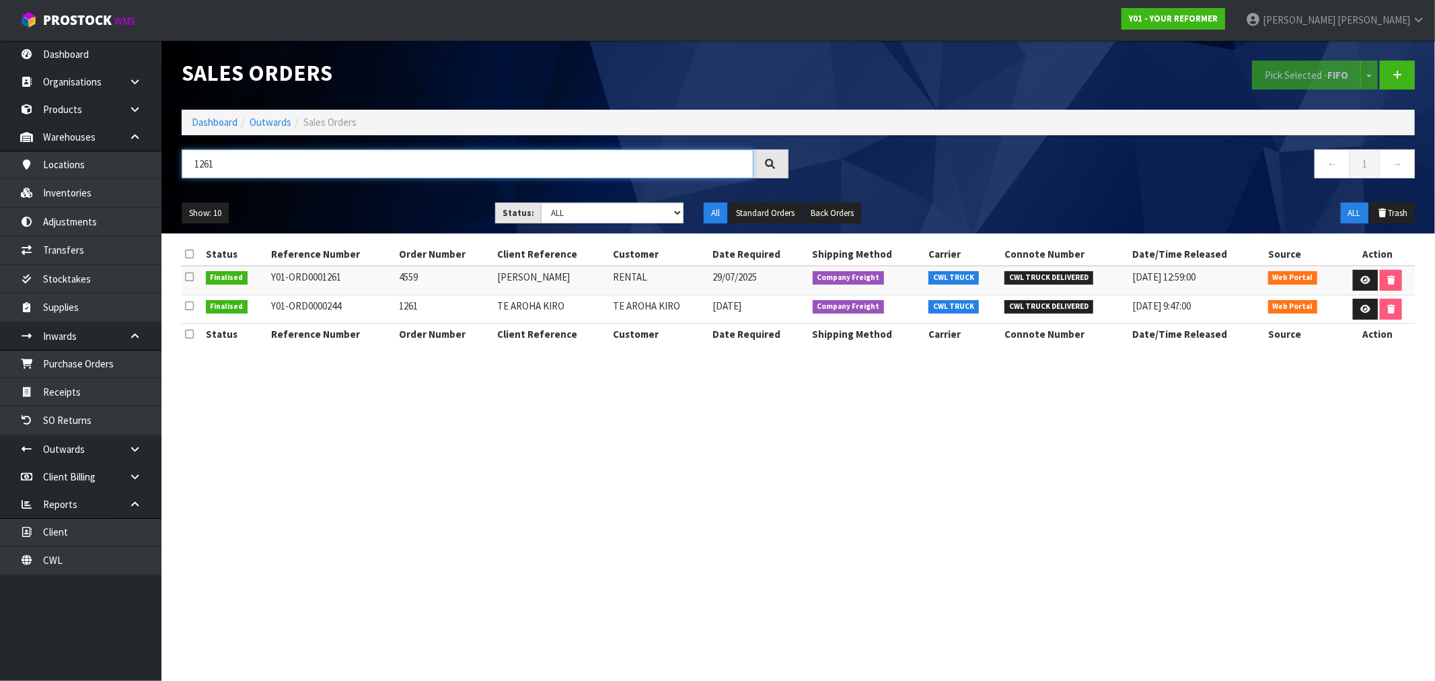
click at [335, 153] on input "1261" at bounding box center [468, 163] width 572 height 29
type input "1250"
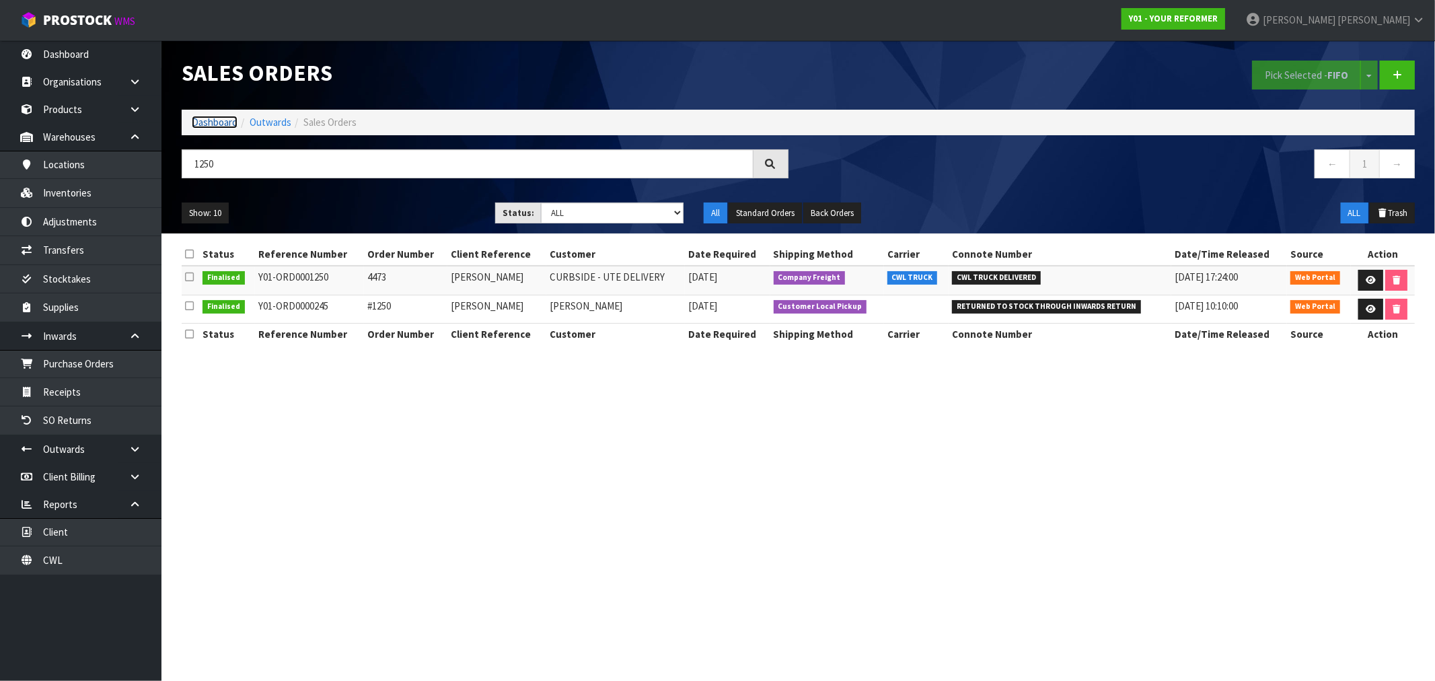
click at [213, 122] on link "Dashboard" at bounding box center [215, 122] width 46 height 13
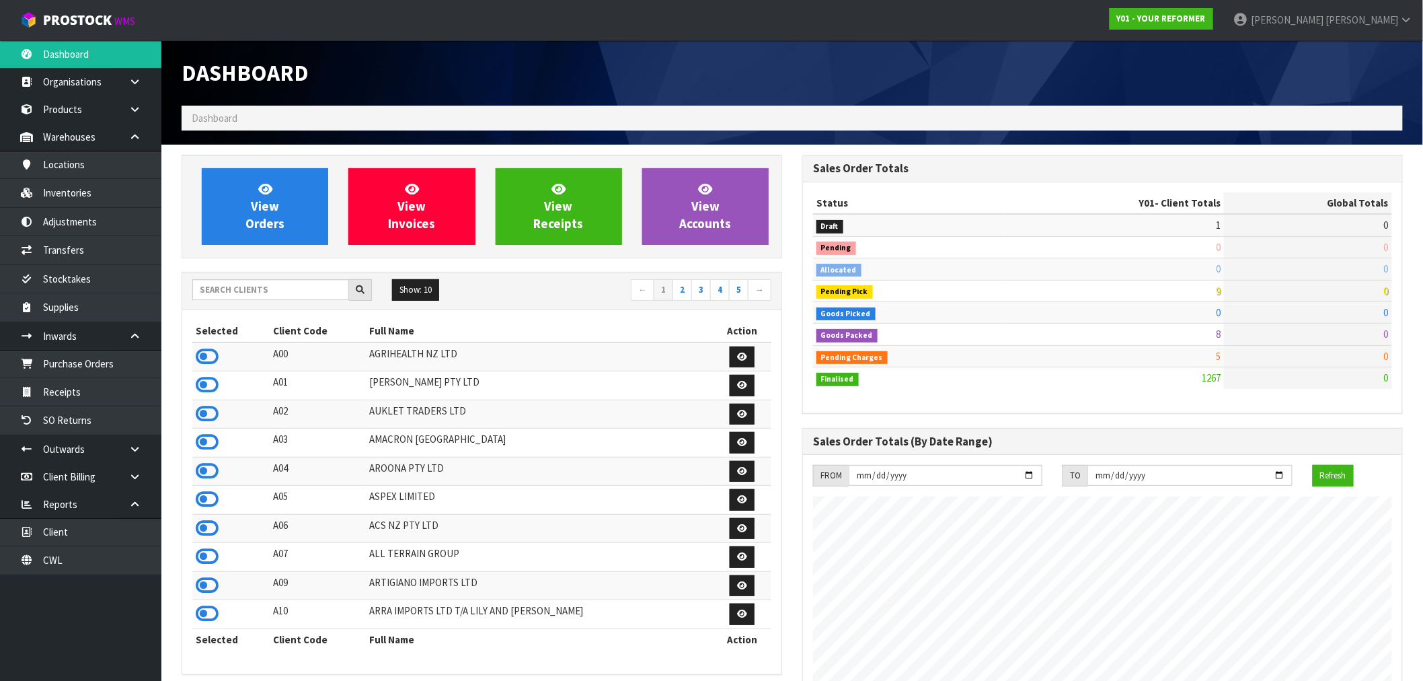
scroll to position [1019, 621]
click at [258, 281] on input "text" at bounding box center [270, 289] width 157 height 21
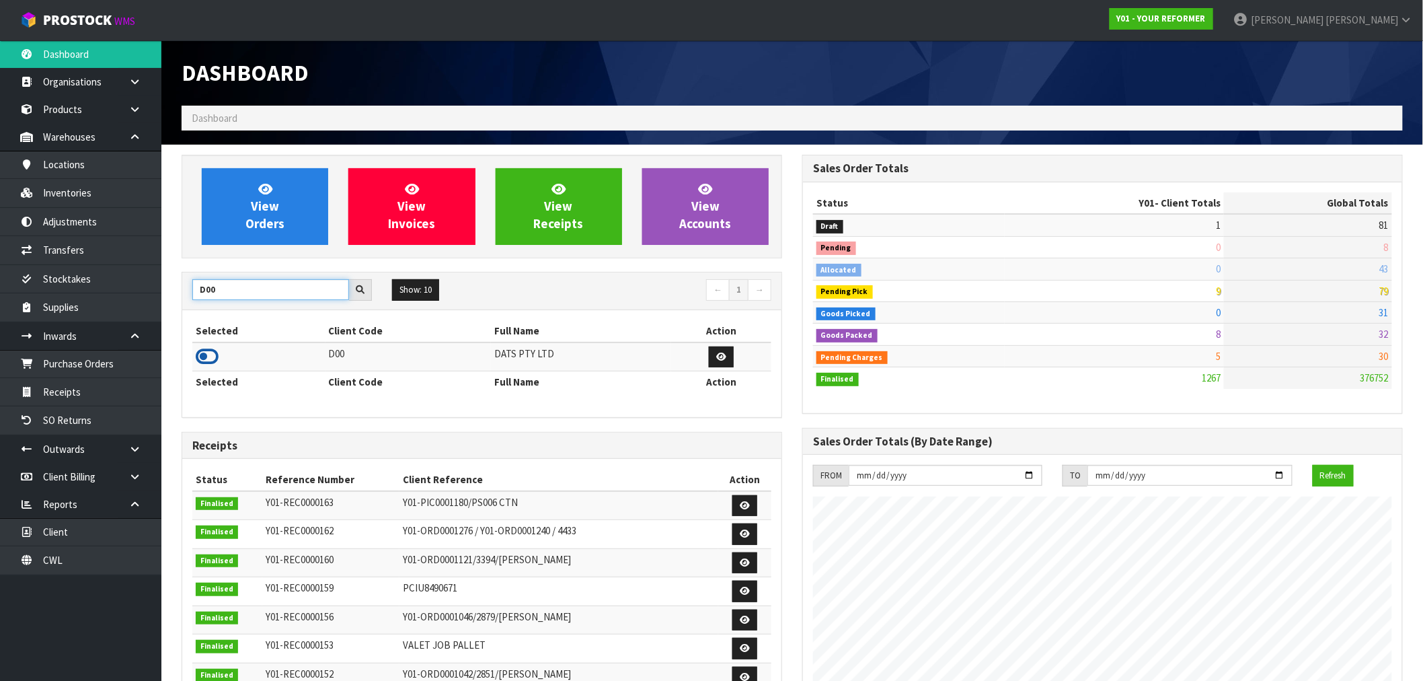
type input "D00"
drag, startPoint x: 204, startPoint y: 357, endPoint x: 204, endPoint y: 350, distance: 7.4
click at [204, 357] on icon at bounding box center [207, 356] width 23 height 20
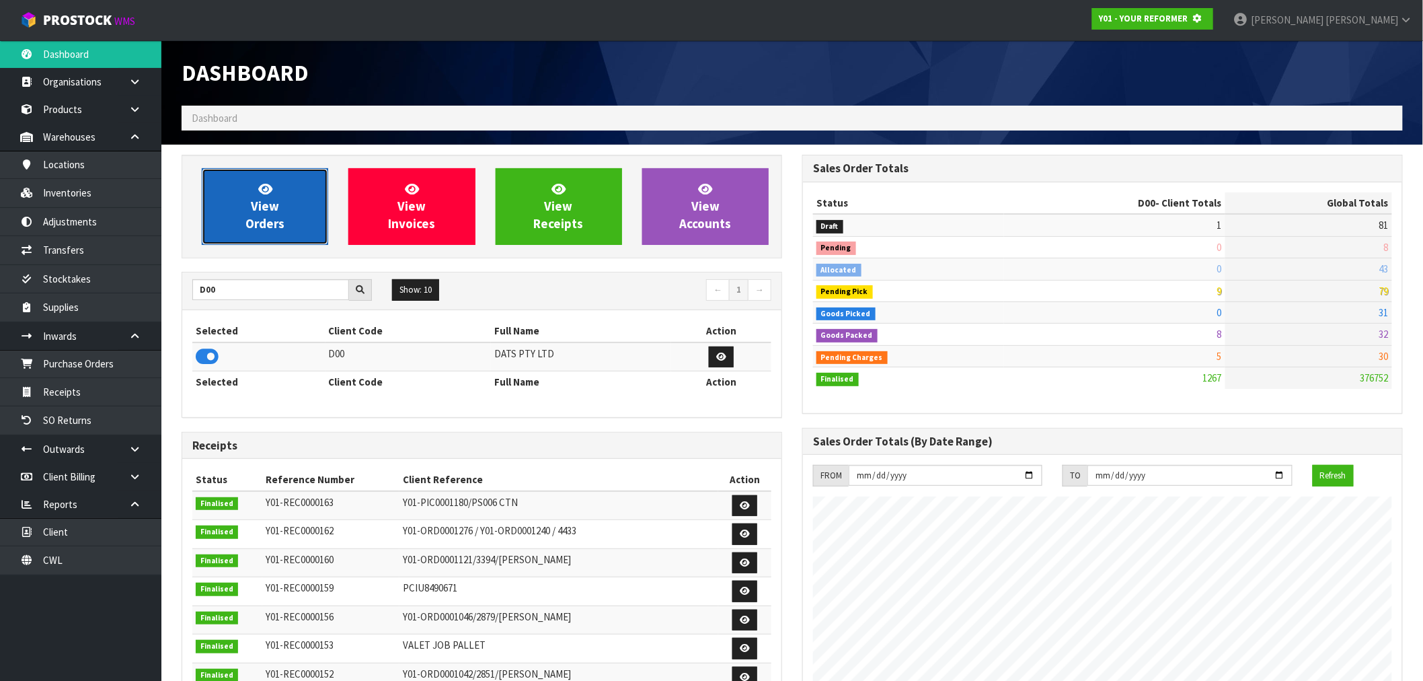
scroll to position [671810, 672027]
click at [243, 225] on link "View Orders" at bounding box center [265, 206] width 126 height 77
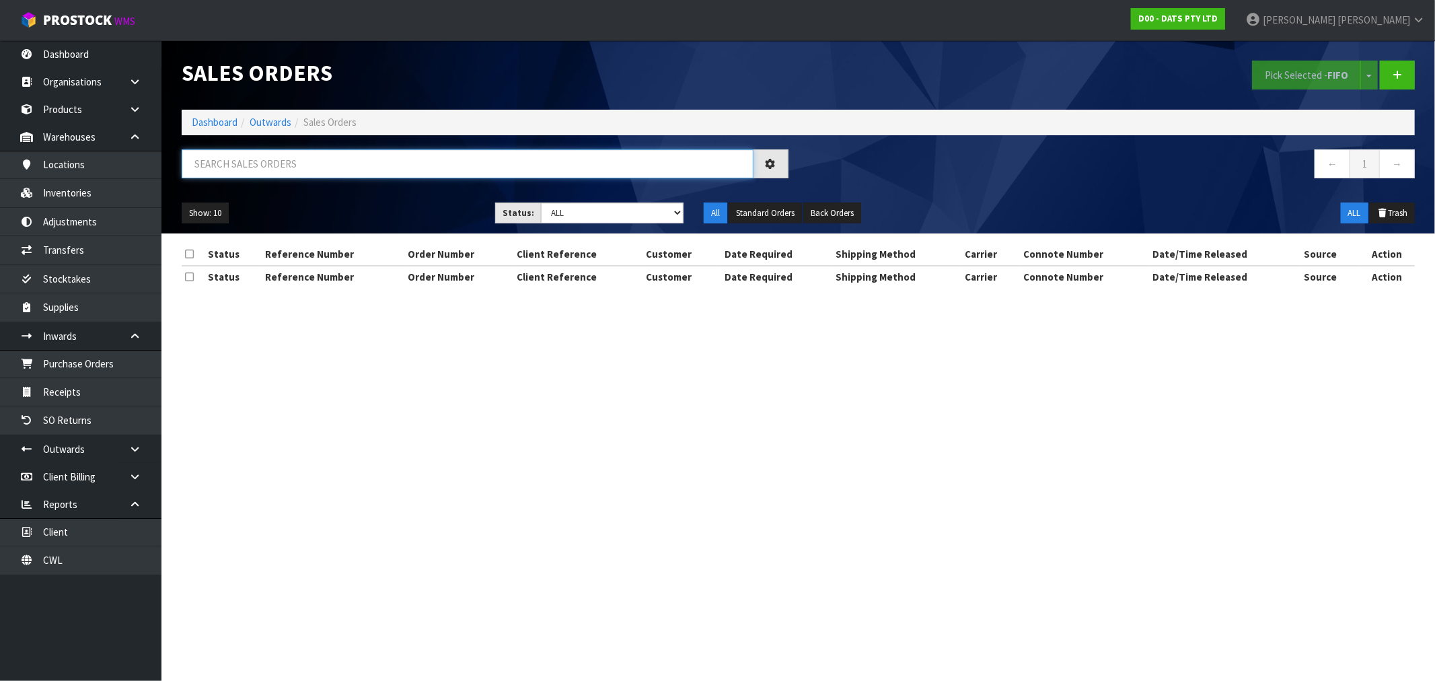
click at [266, 166] on input "text" at bounding box center [468, 163] width 572 height 29
paste input "19834"
type input "19834"
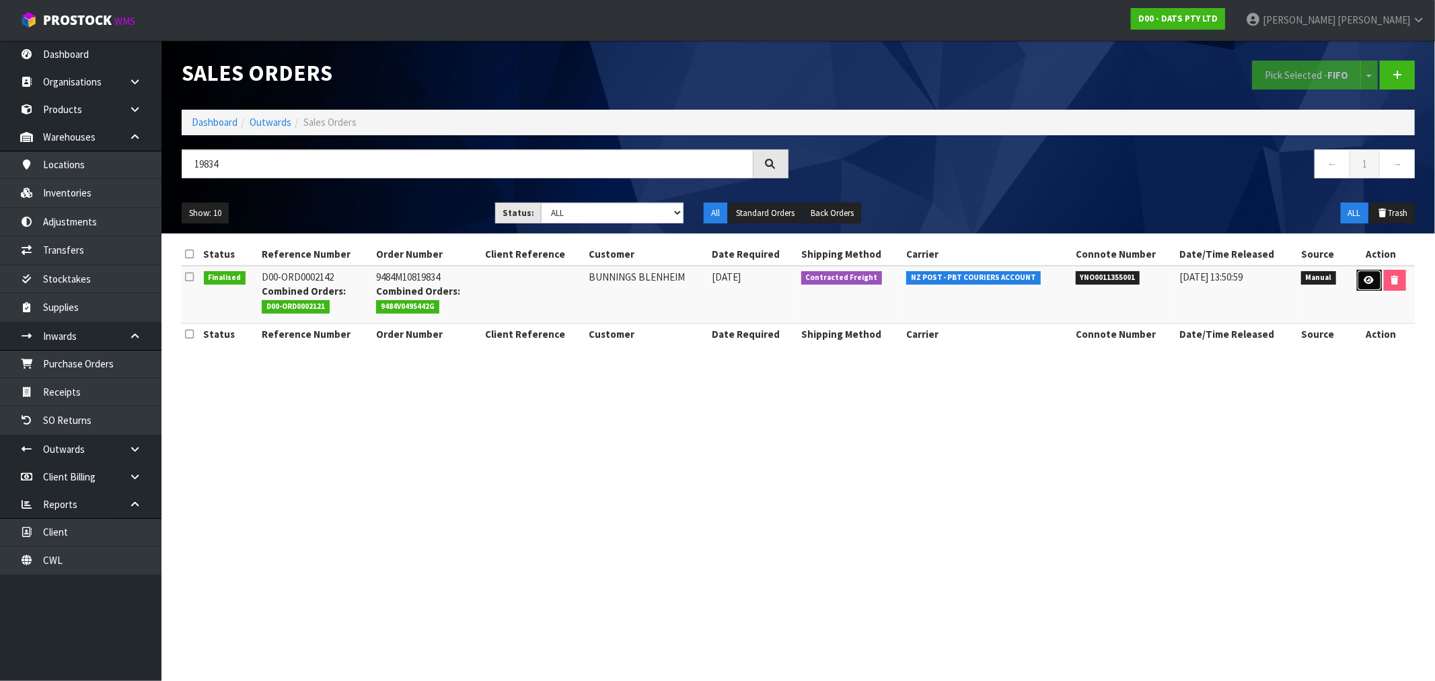
click at [1366, 281] on icon at bounding box center [1369, 280] width 10 height 9
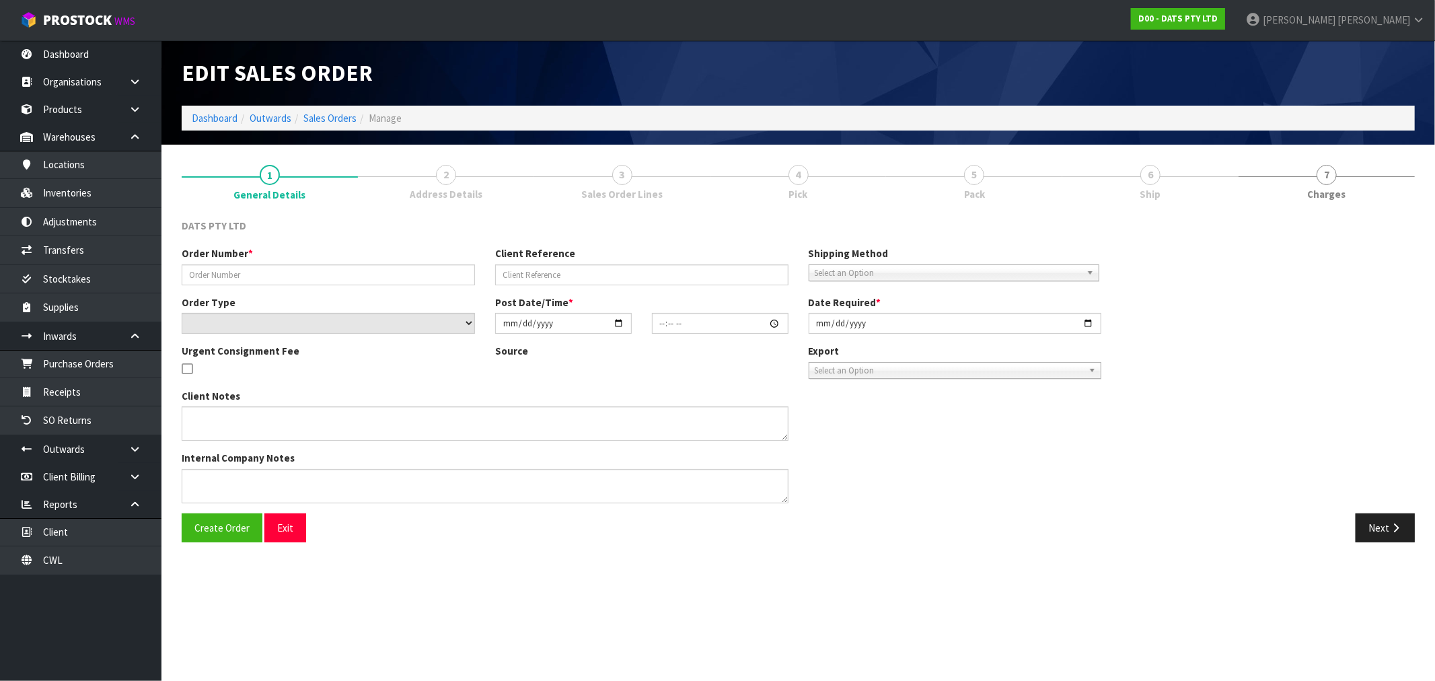
type input "9484M10819834"
select select "number:0"
type input "[DATE]"
type input "00:00:00.000"
type input "[DATE]"
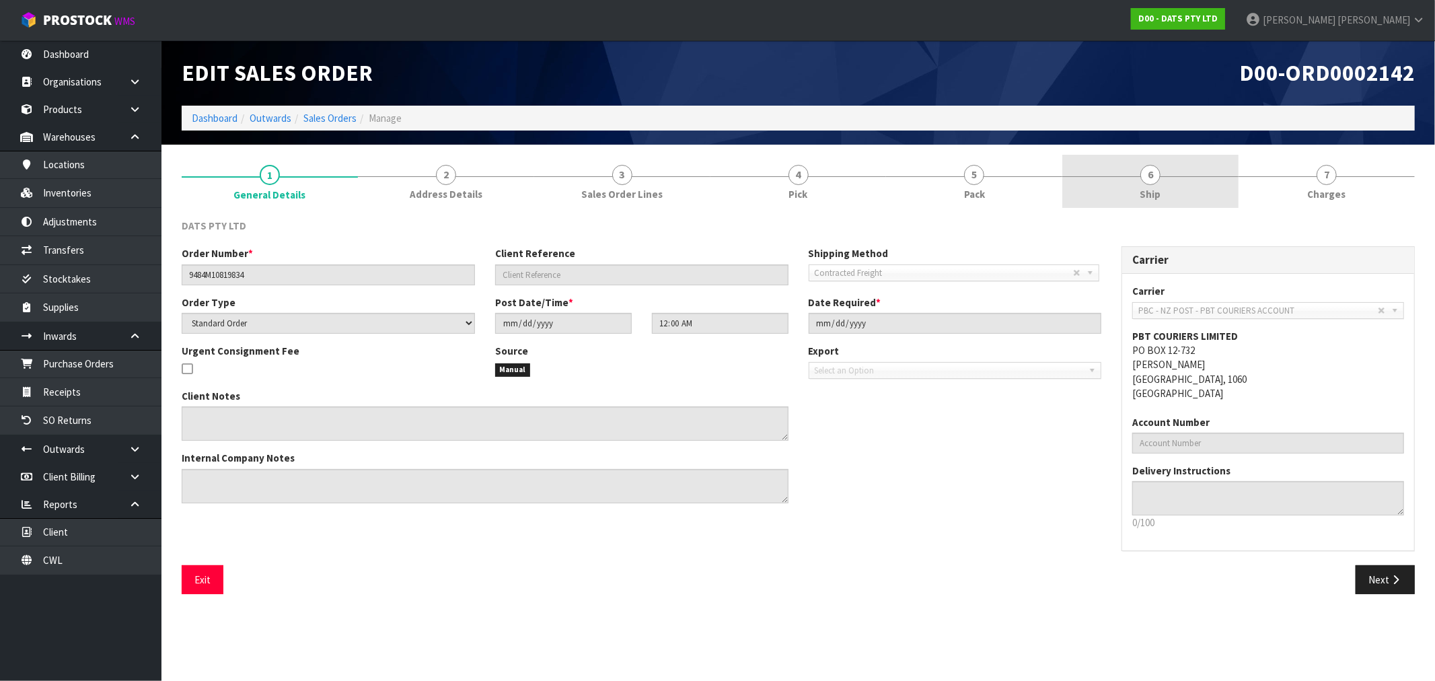
click at [1127, 202] on link "6 Ship" at bounding box center [1150, 181] width 176 height 53
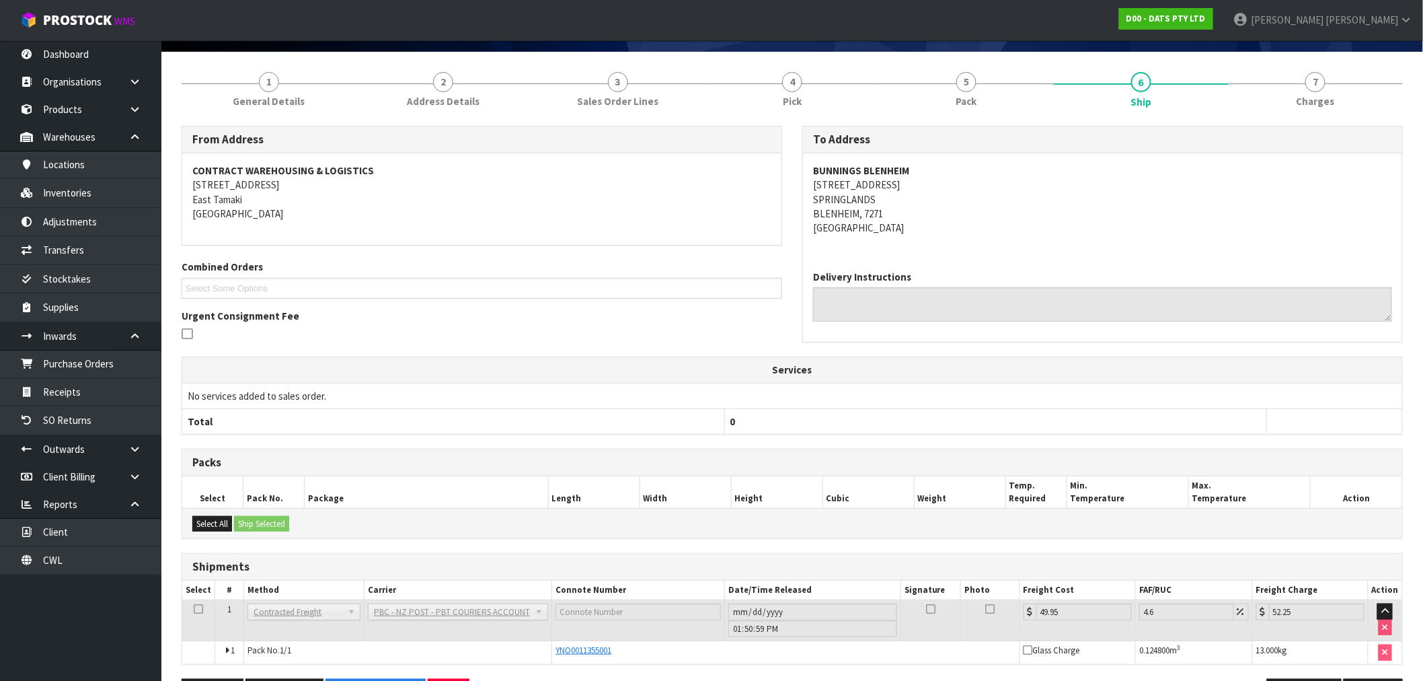
scroll to position [140, 0]
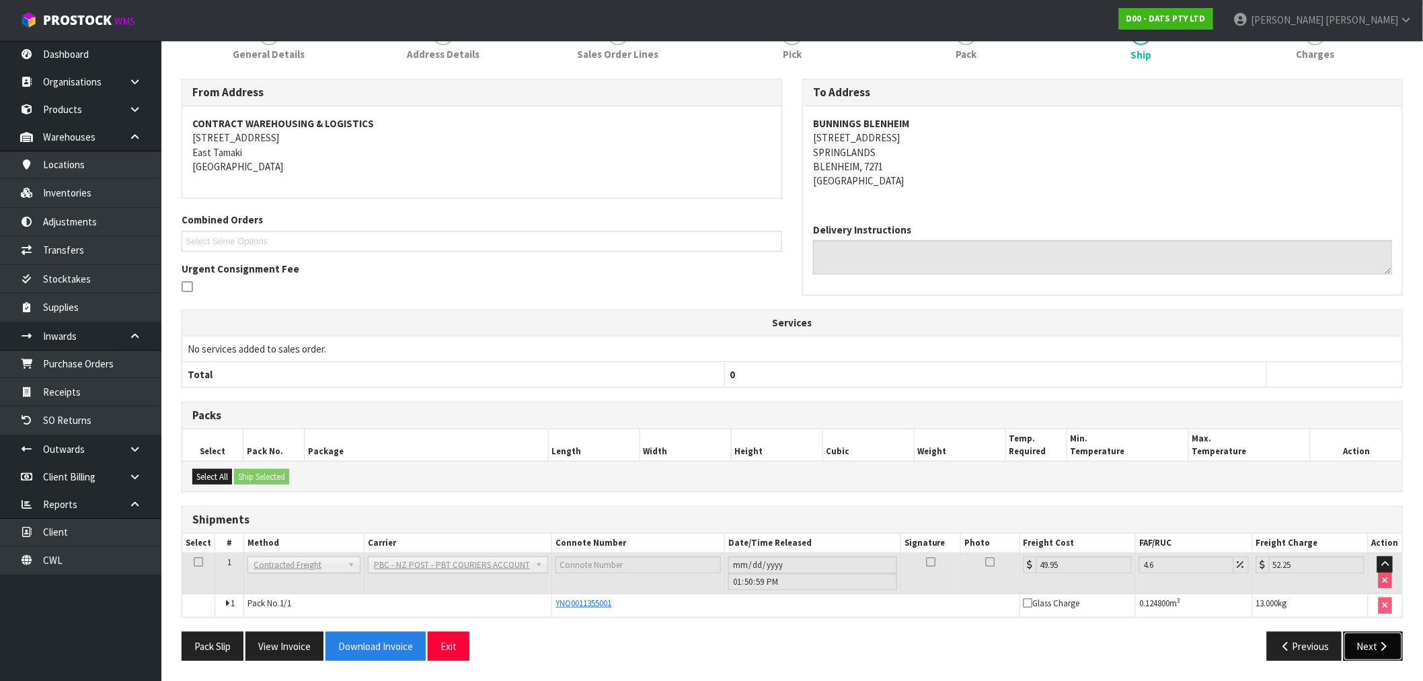
click at [1382, 646] on icon "button" at bounding box center [1384, 646] width 13 height 10
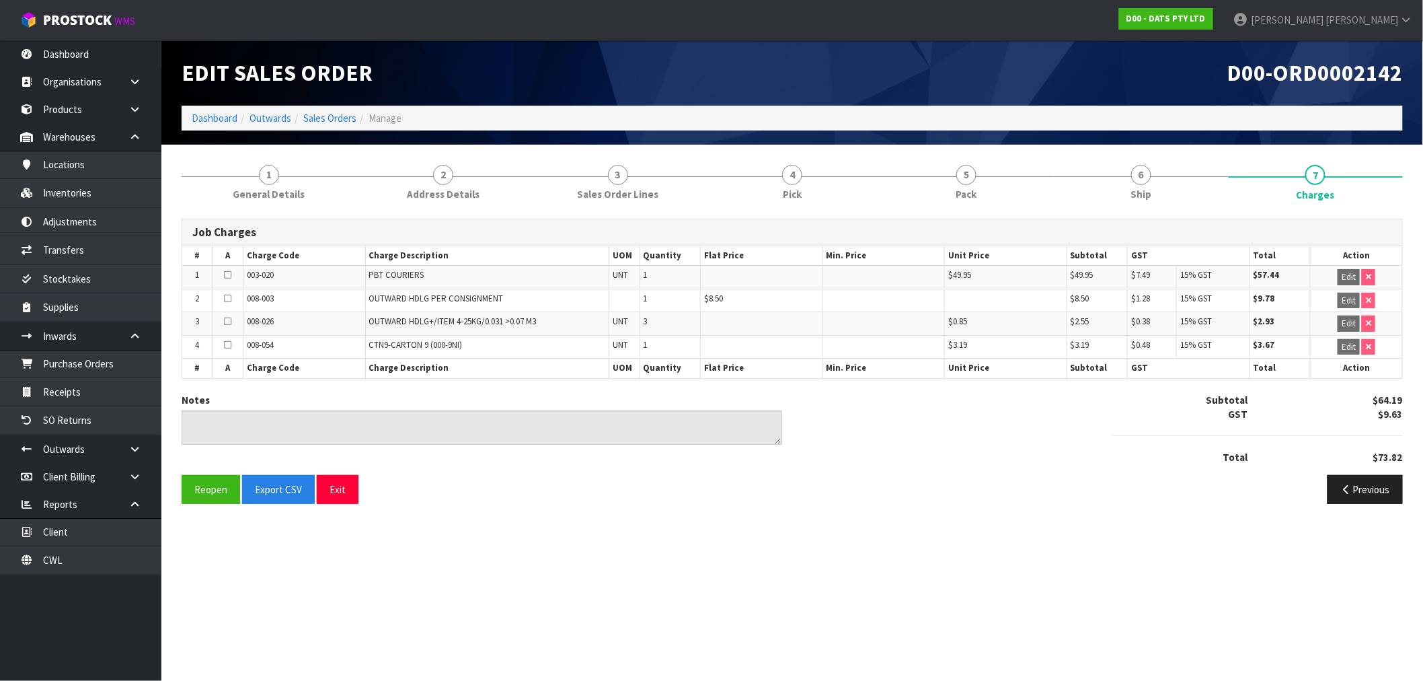
scroll to position [0, 0]
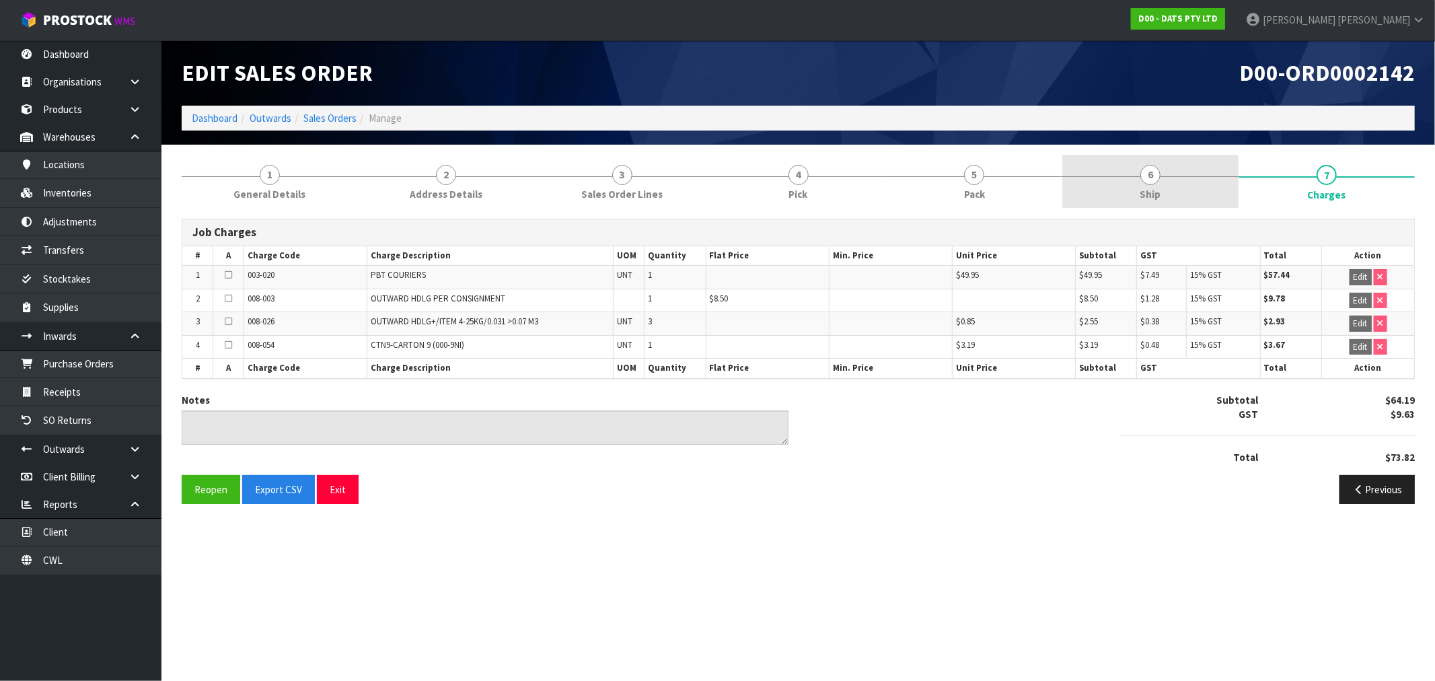
click at [1157, 172] on span "6" at bounding box center [1150, 175] width 20 height 20
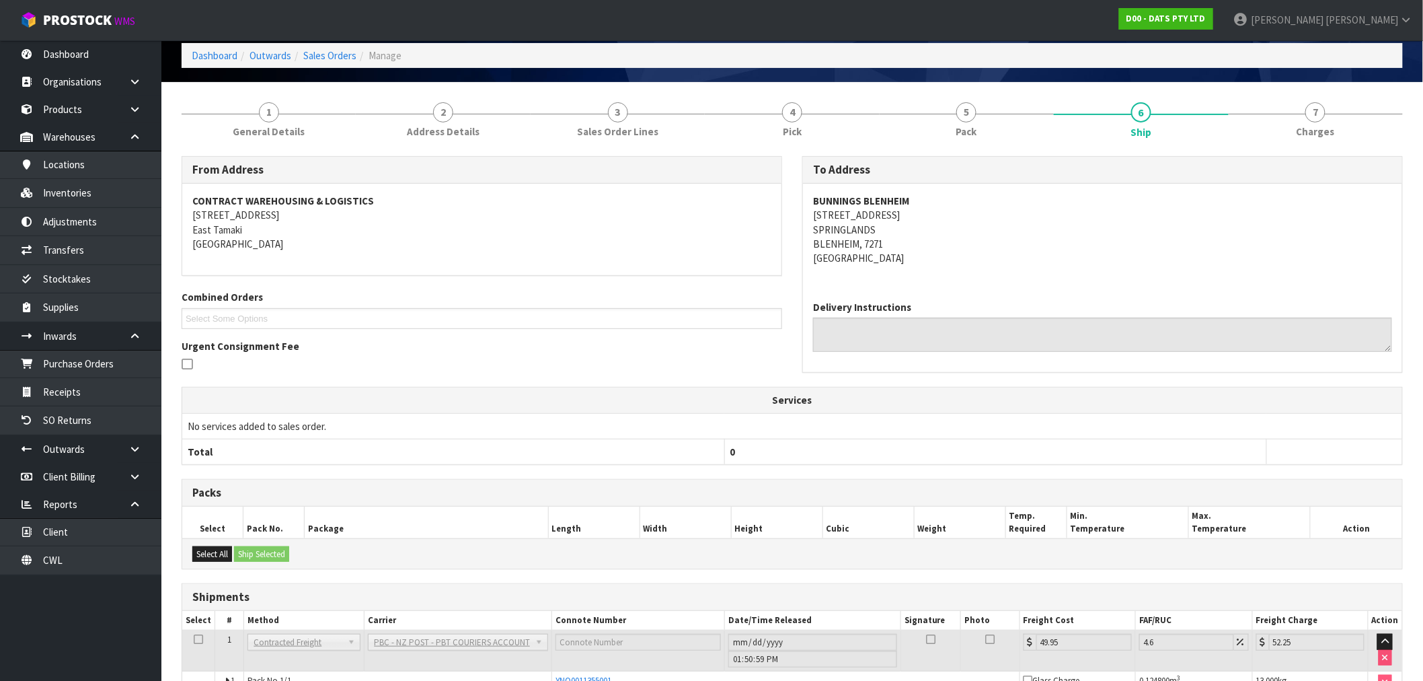
scroll to position [140, 0]
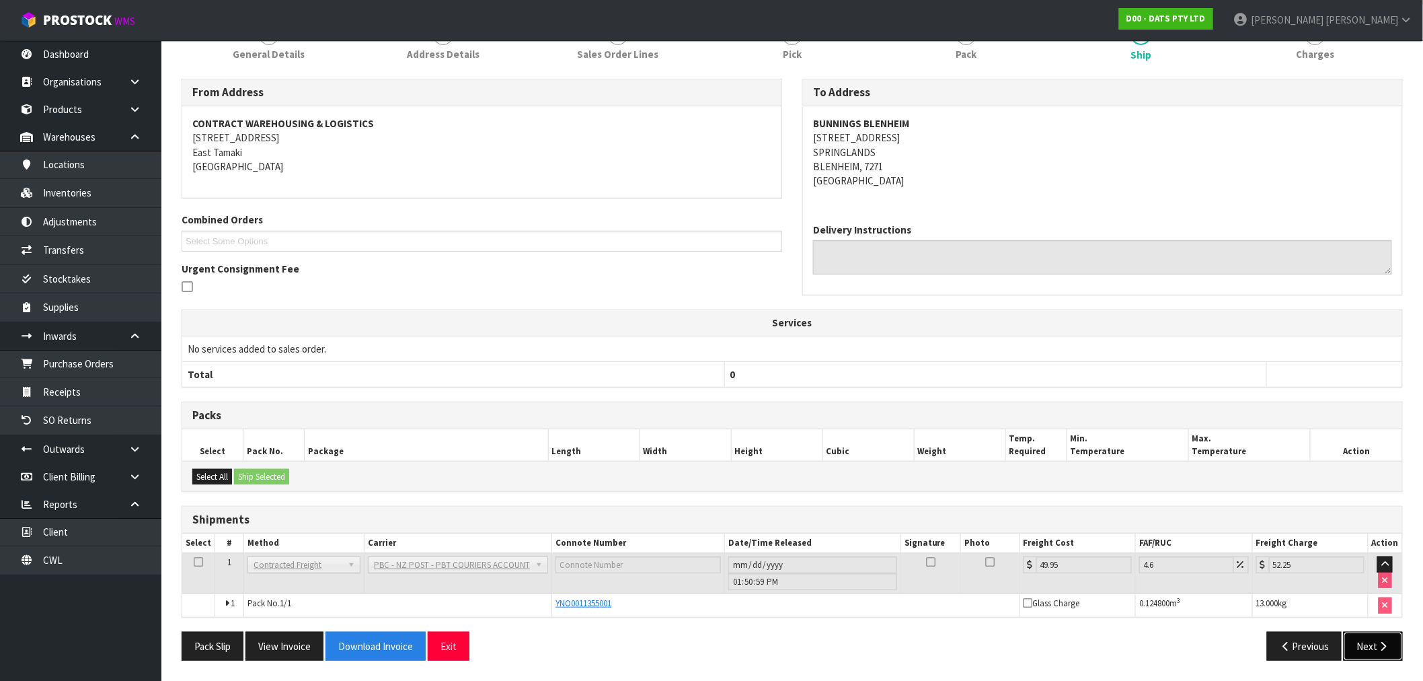
click at [1391, 642] on button "Next" at bounding box center [1373, 646] width 59 height 29
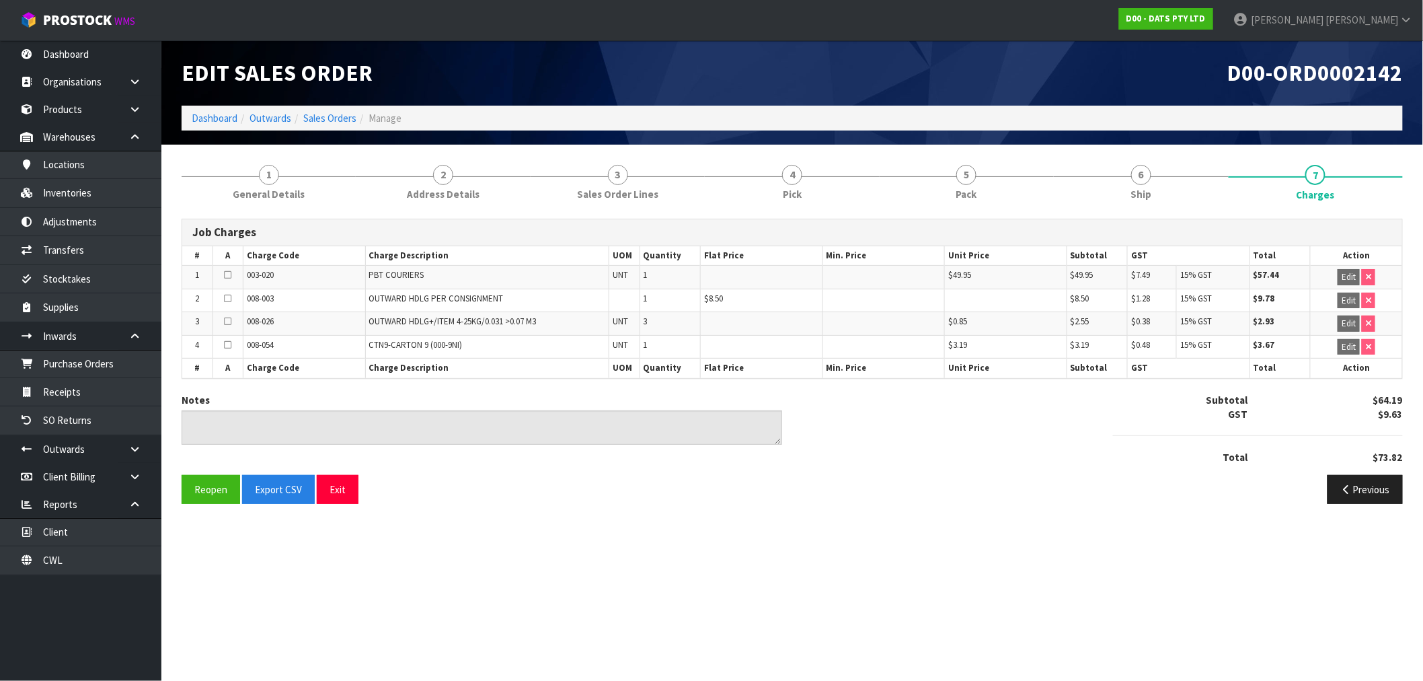
scroll to position [0, 0]
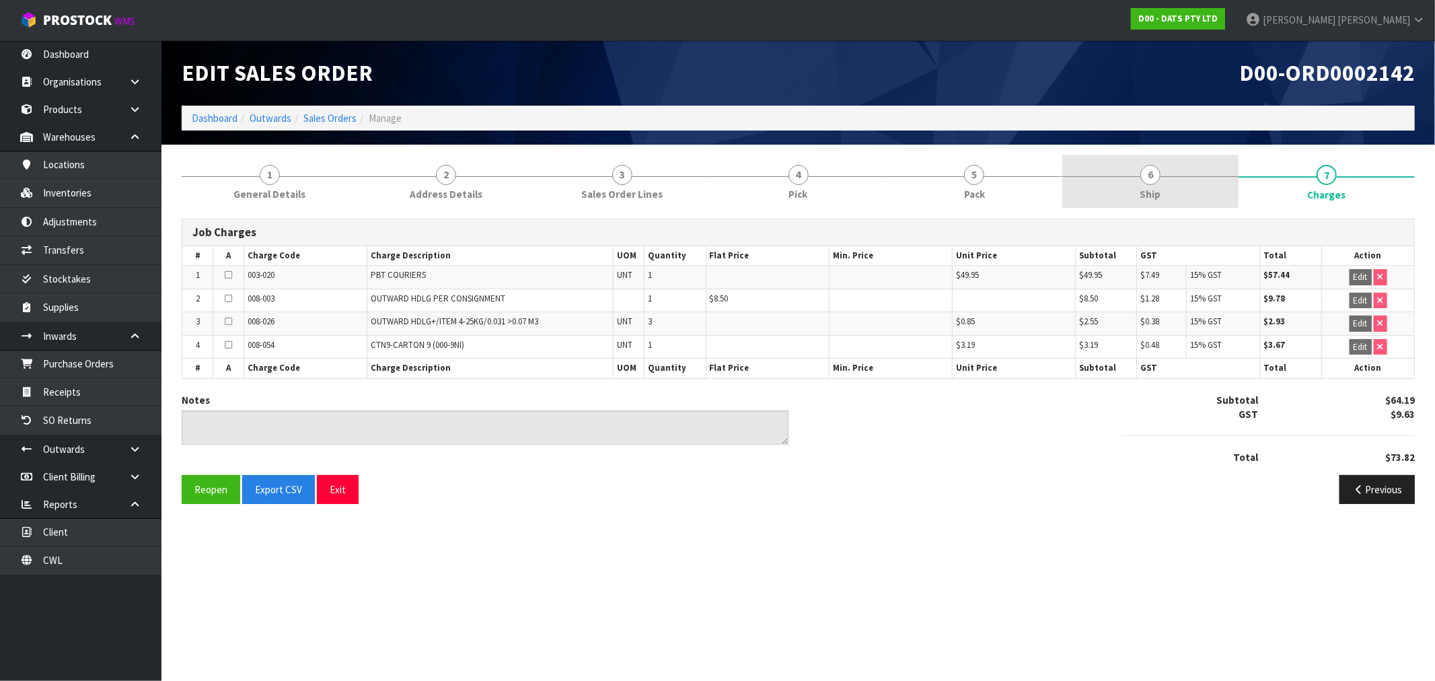
click at [1139, 198] on link "6 Ship" at bounding box center [1150, 181] width 176 height 53
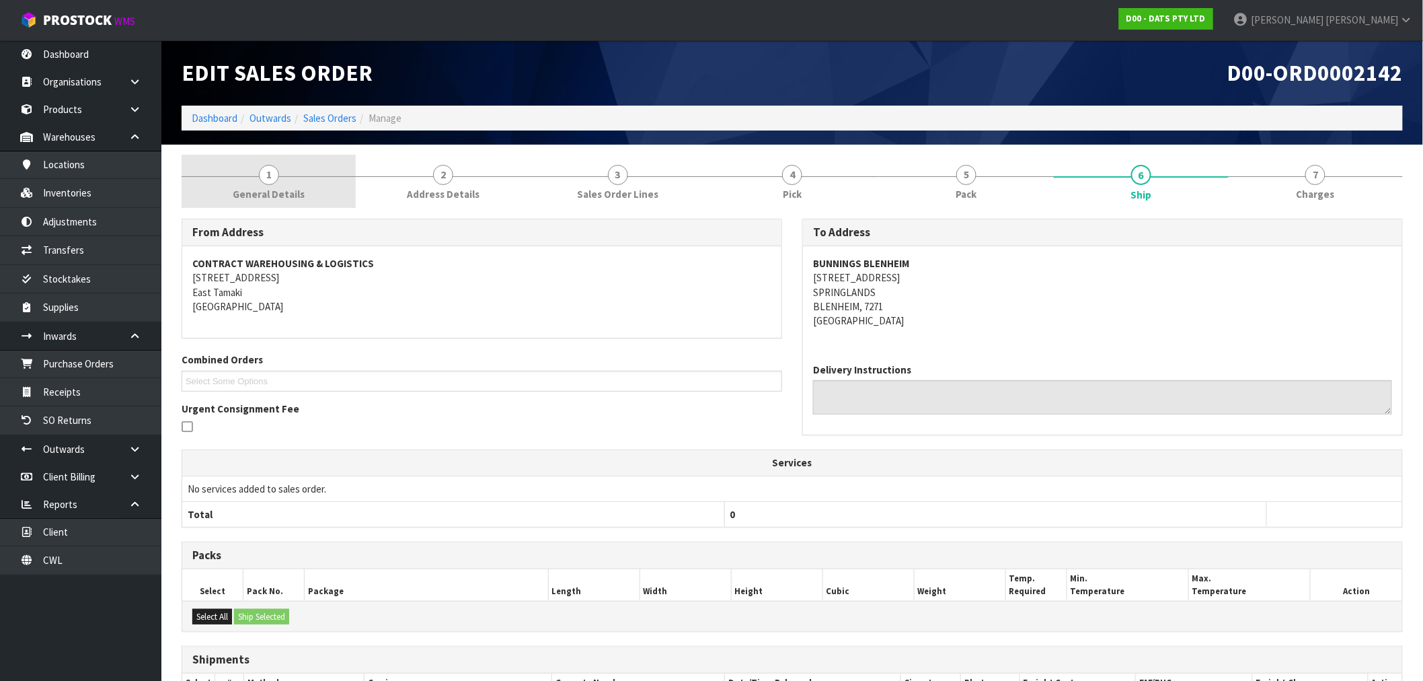
click at [305, 166] on link "1 General Details" at bounding box center [269, 181] width 174 height 53
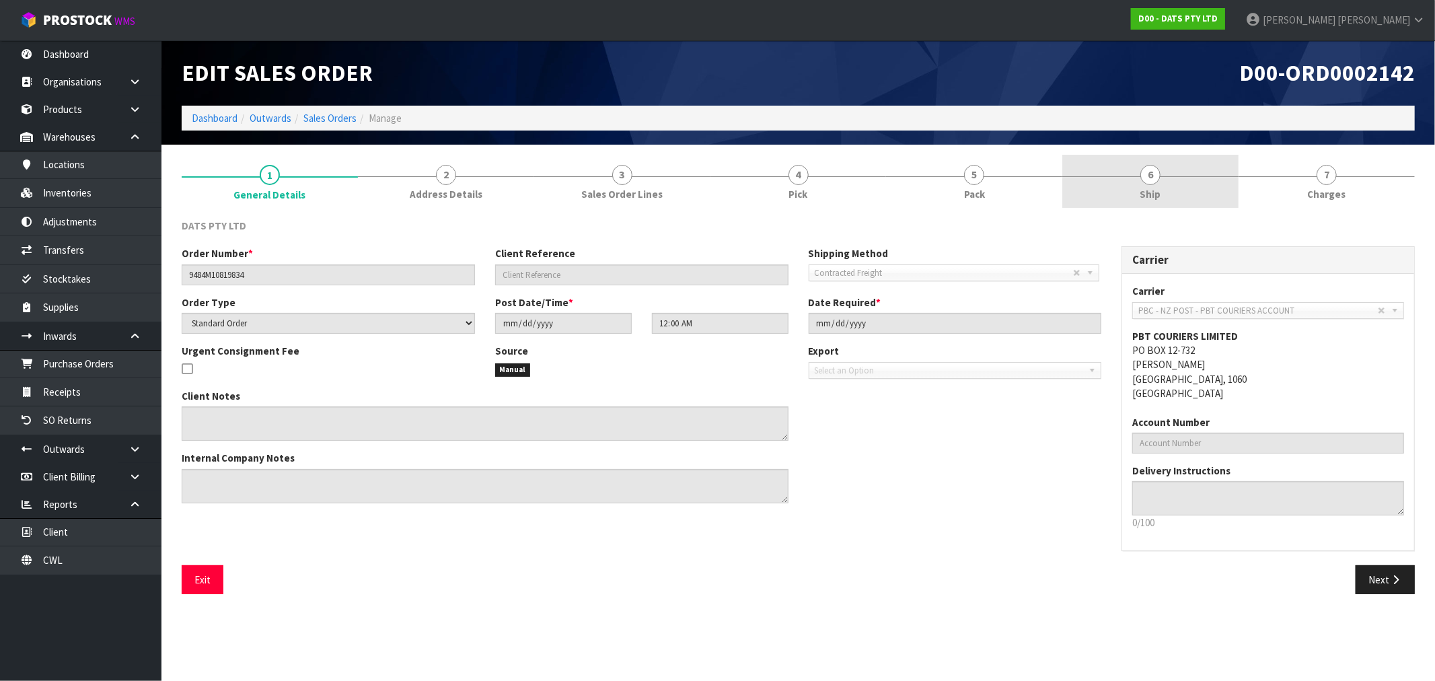
click at [1191, 180] on link "6 Ship" at bounding box center [1150, 181] width 176 height 53
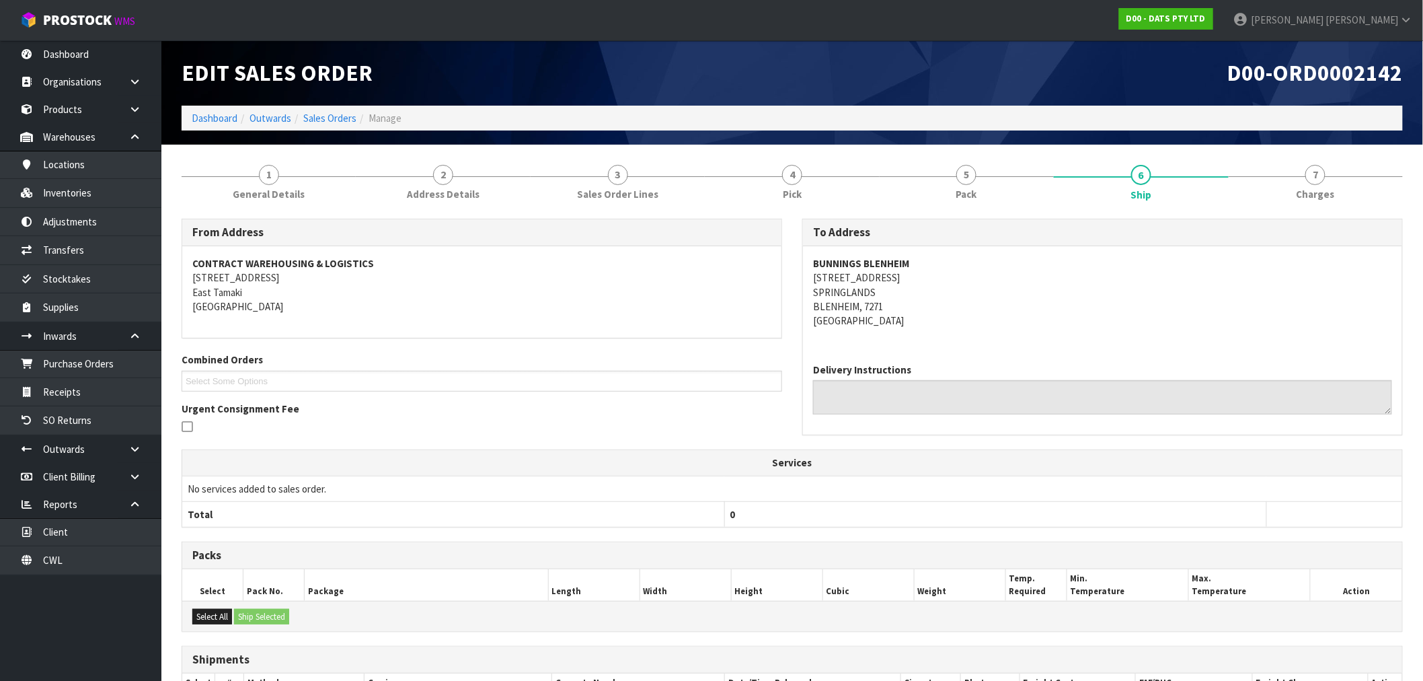
scroll to position [140, 0]
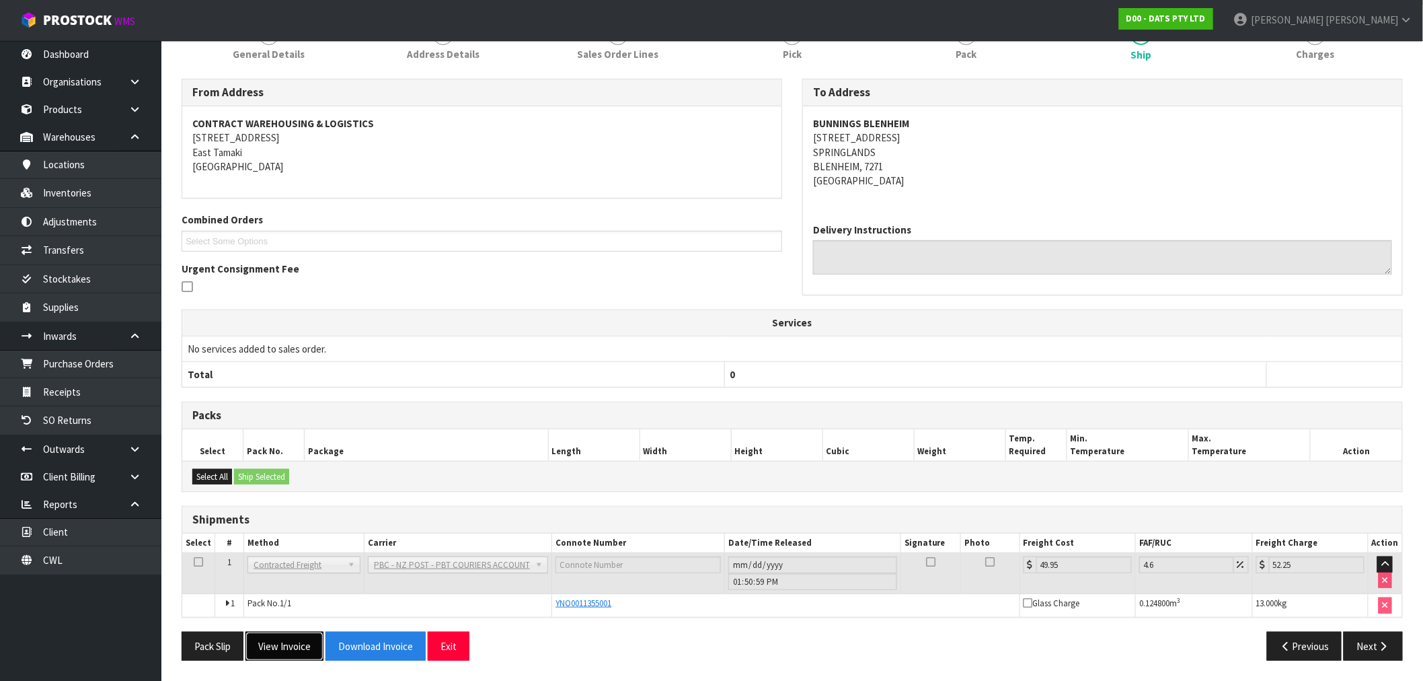
click at [310, 646] on button "View Invoice" at bounding box center [285, 646] width 78 height 29
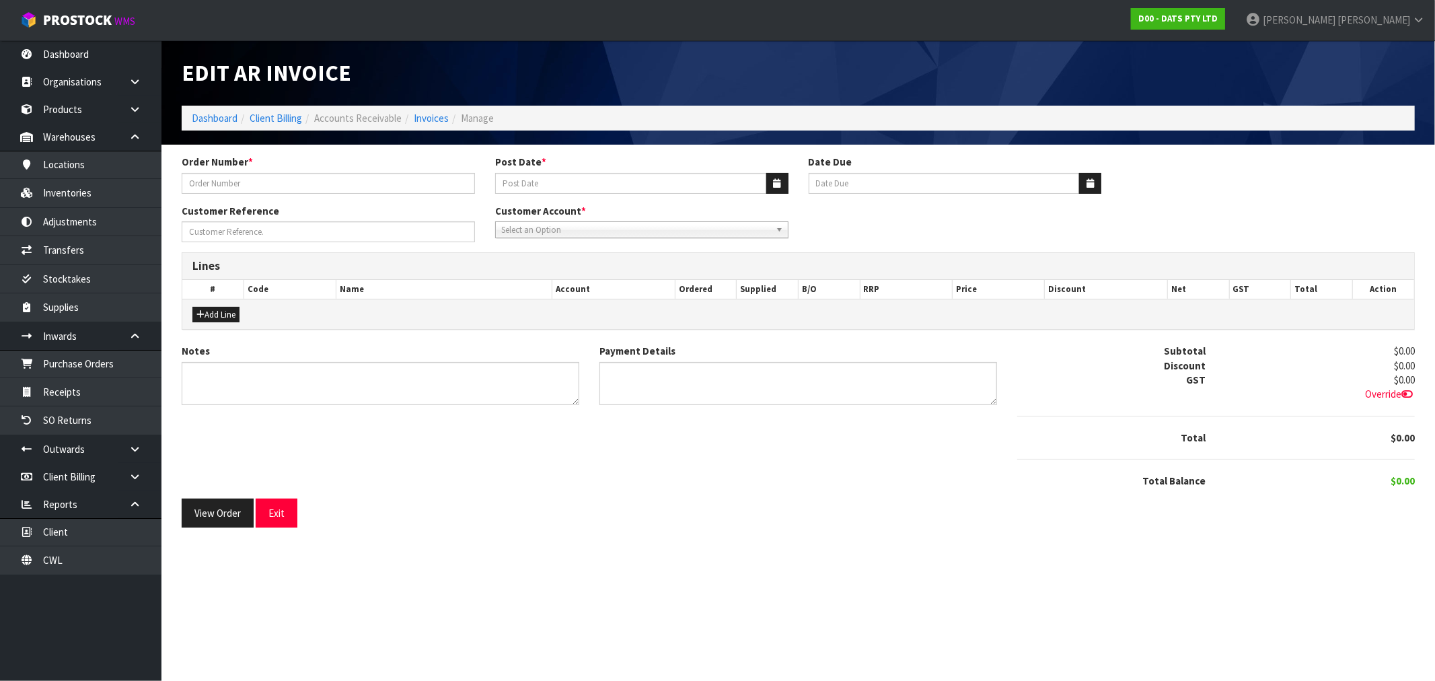
type input "9484M10819834"
type input "[DATE]"
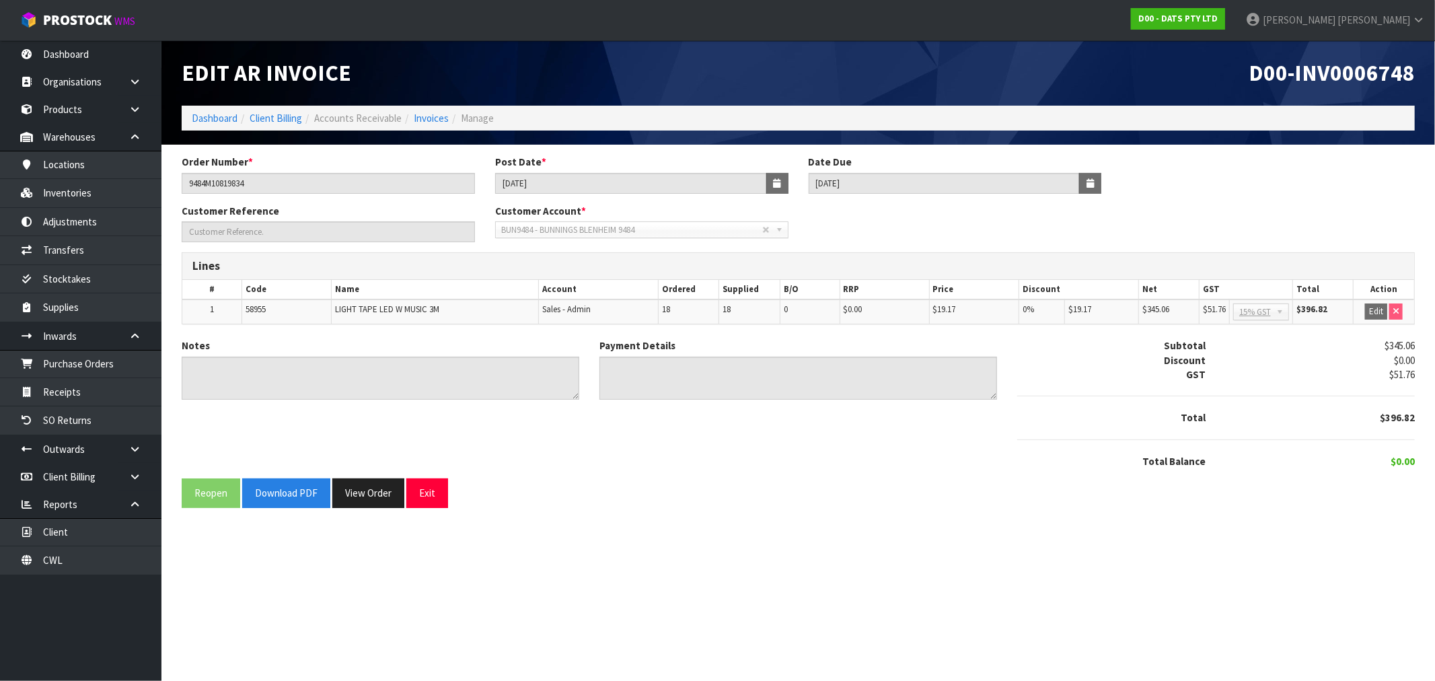
click at [1327, 77] on span "D00-INV0006748" at bounding box center [1331, 73] width 166 height 28
copy span "INV0006748"
click at [377, 504] on button "View Order" at bounding box center [368, 492] width 72 height 29
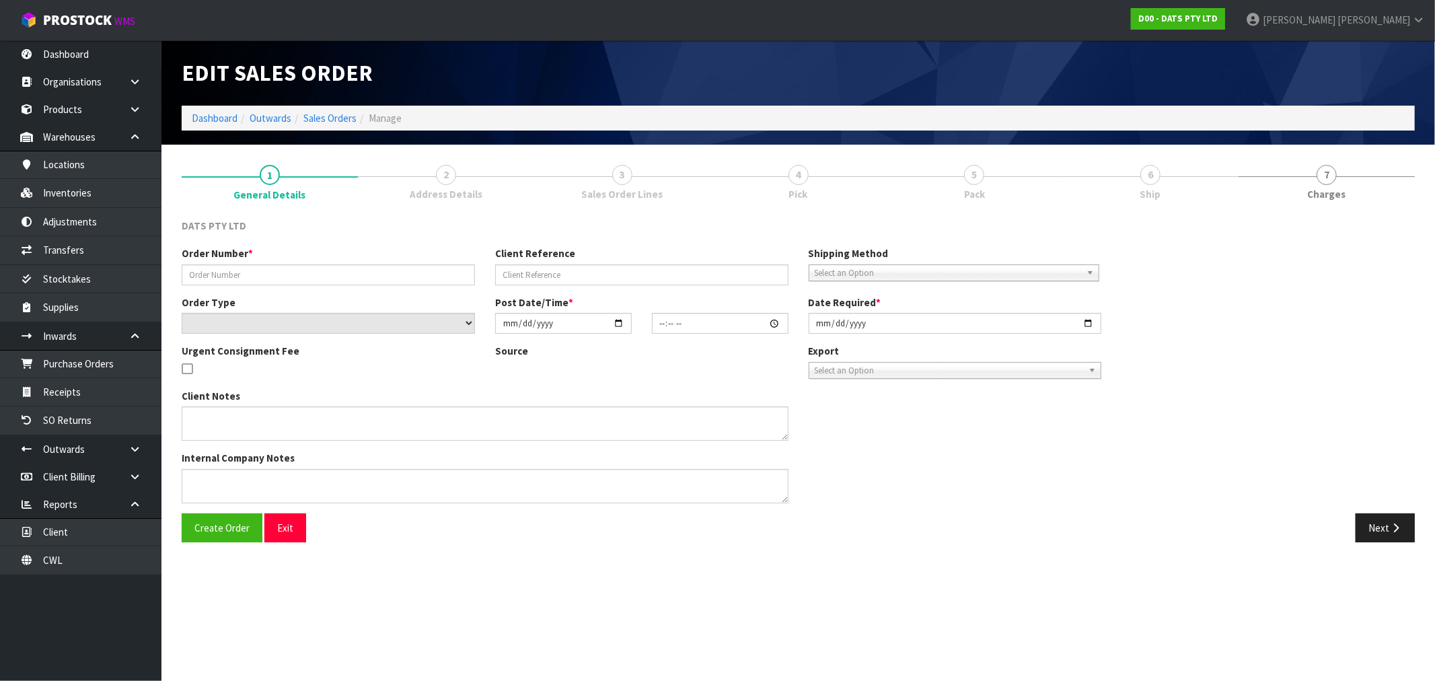
type input "9484M10819834"
select select "number:0"
type input "[DATE]"
type input "00:00:00.000"
type input "[DATE]"
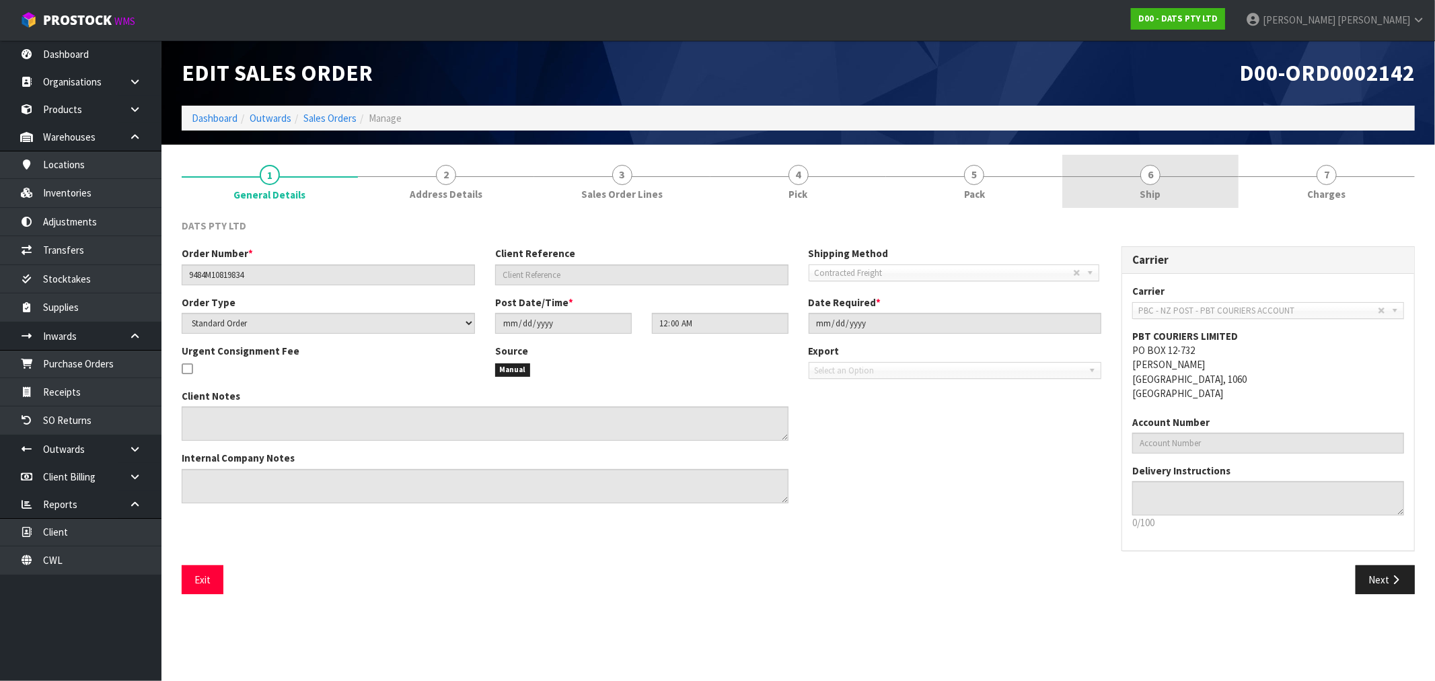
click at [1177, 192] on link "6 Ship" at bounding box center [1150, 181] width 176 height 53
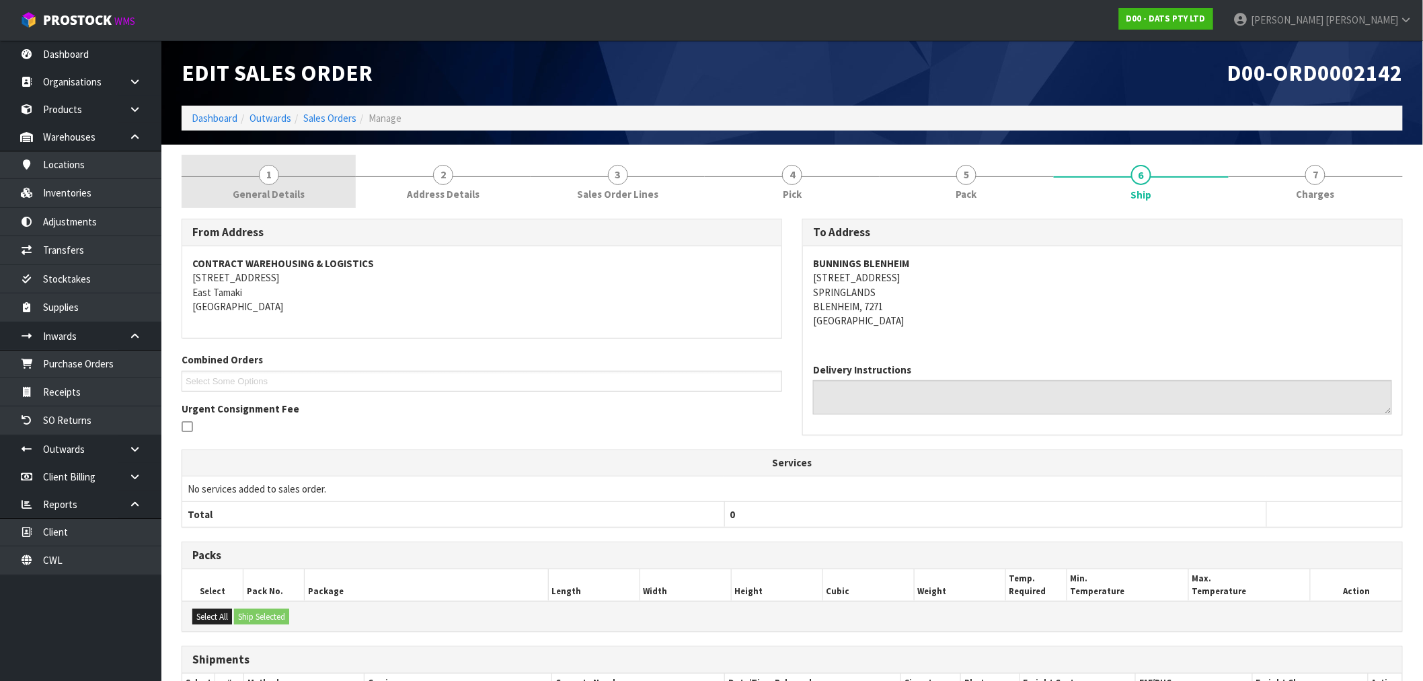
click at [283, 183] on link "1 General Details" at bounding box center [269, 181] width 174 height 53
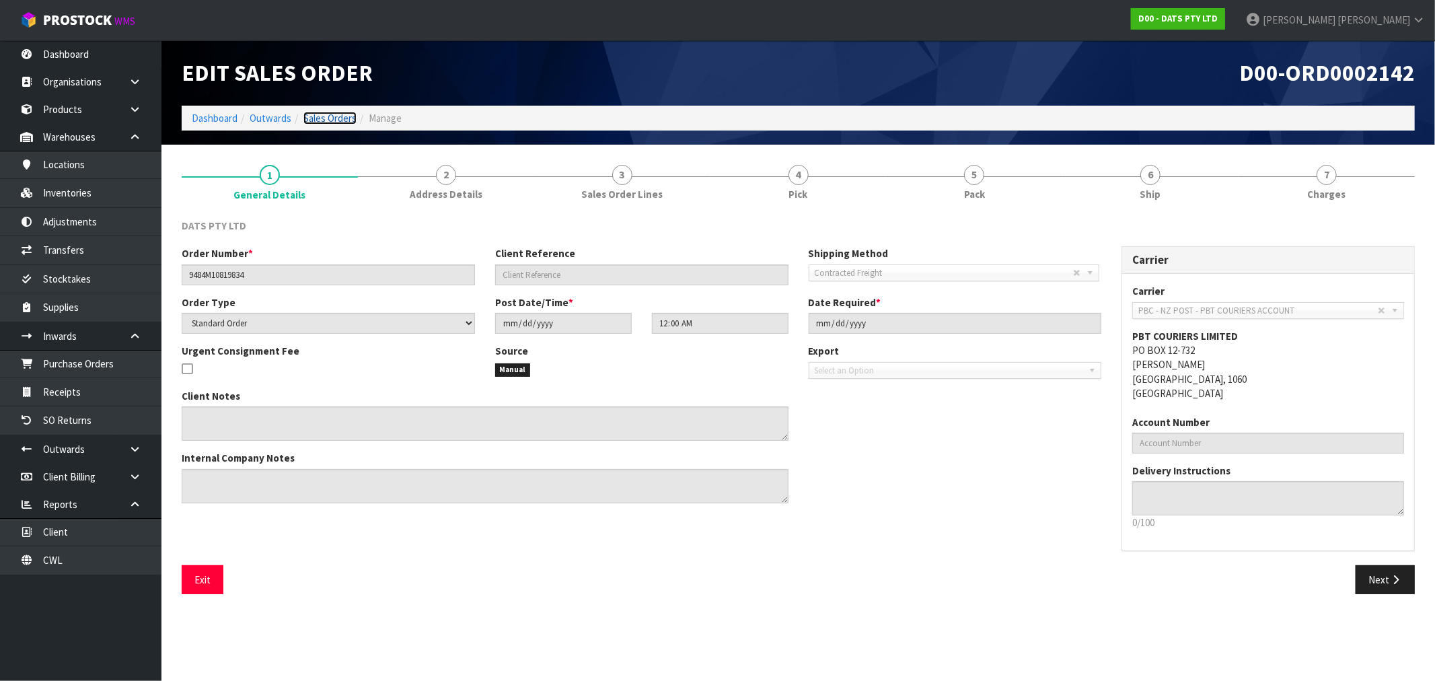
click at [330, 116] on link "Sales Orders" at bounding box center [329, 118] width 53 height 13
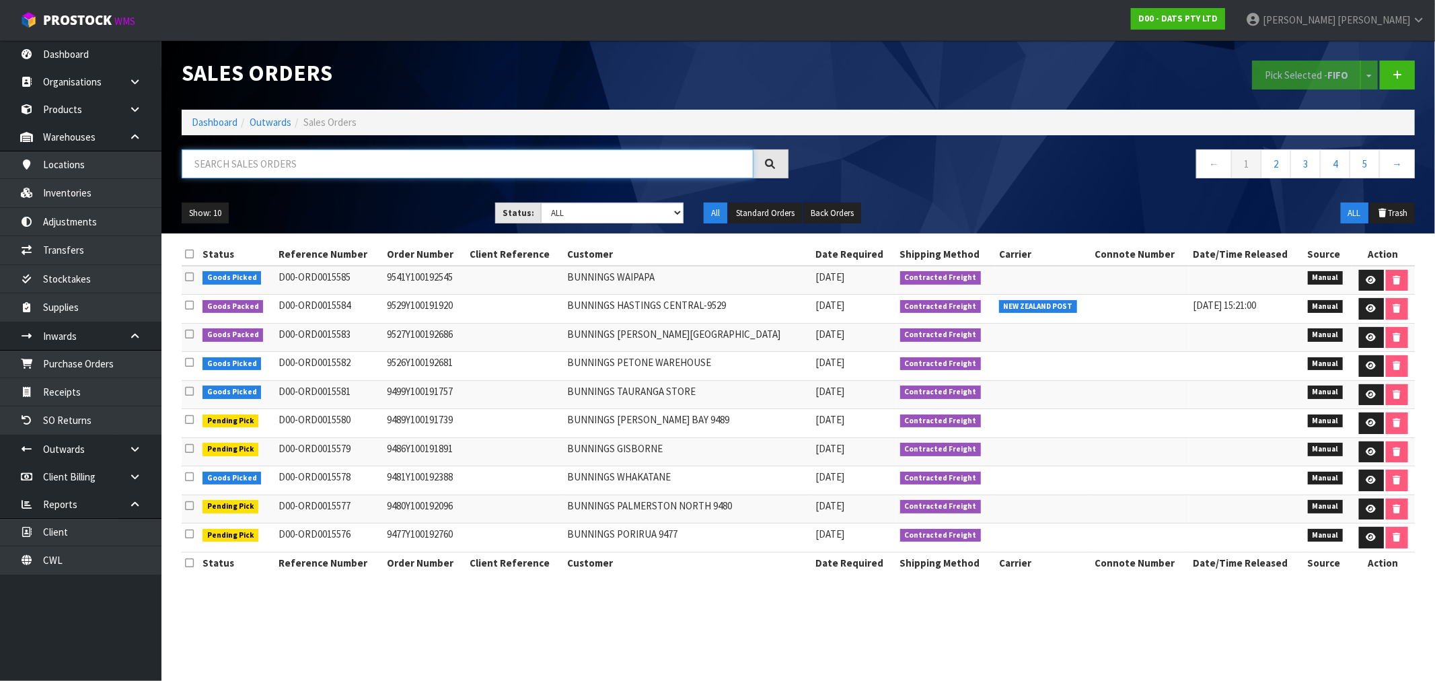
click at [242, 165] on input "text" at bounding box center [468, 163] width 572 height 29
paste input "19834"
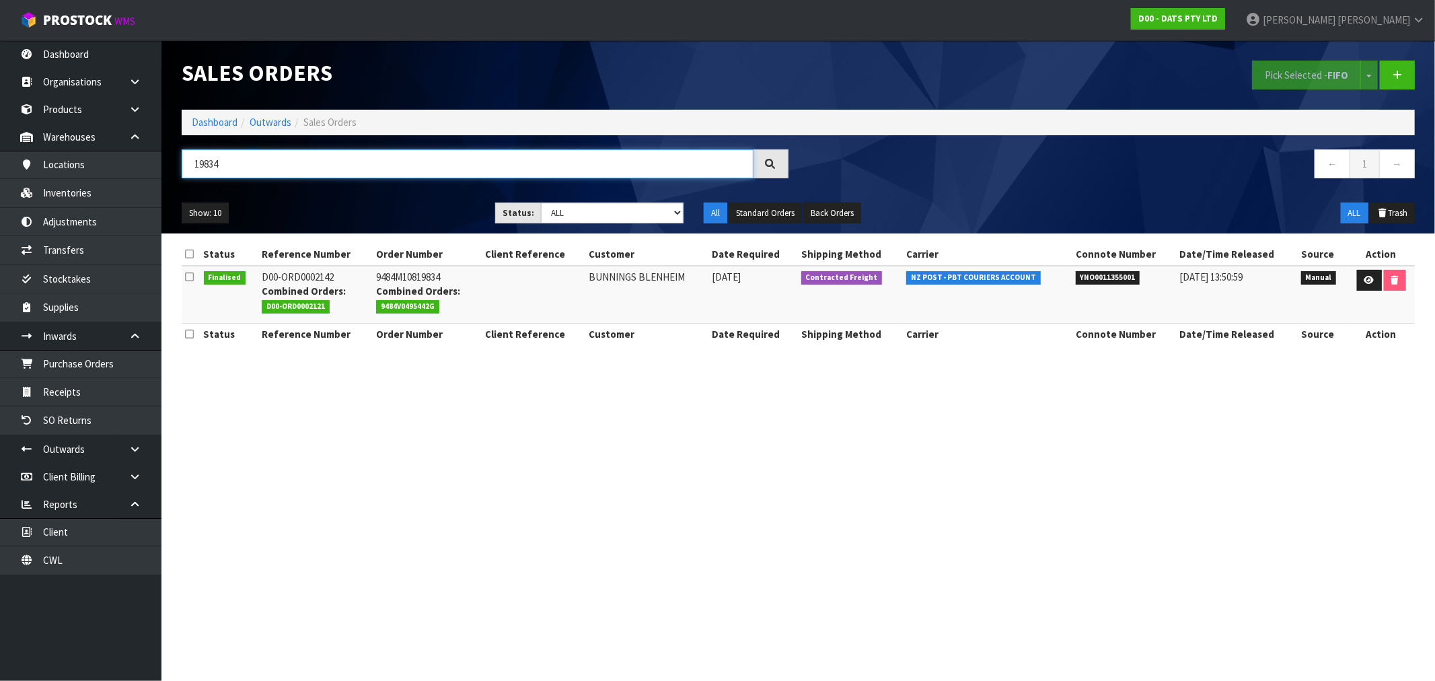
type input "19834"
click at [196, 132] on ol "Dashboard Outwards Sales Orders" at bounding box center [798, 122] width 1233 height 25
click at [197, 122] on link "Dashboard" at bounding box center [215, 122] width 46 height 13
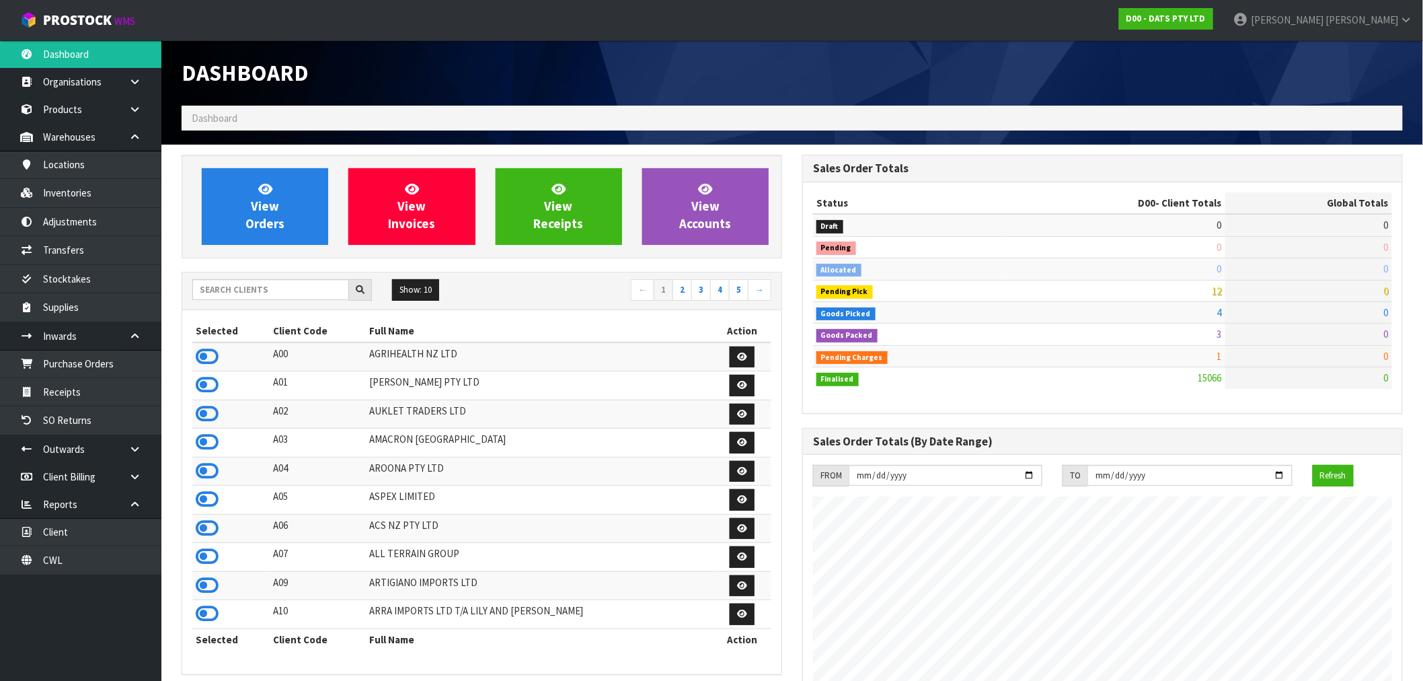
scroll to position [1019, 621]
click at [421, 212] on span "View Invoices" at bounding box center [411, 206] width 47 height 50
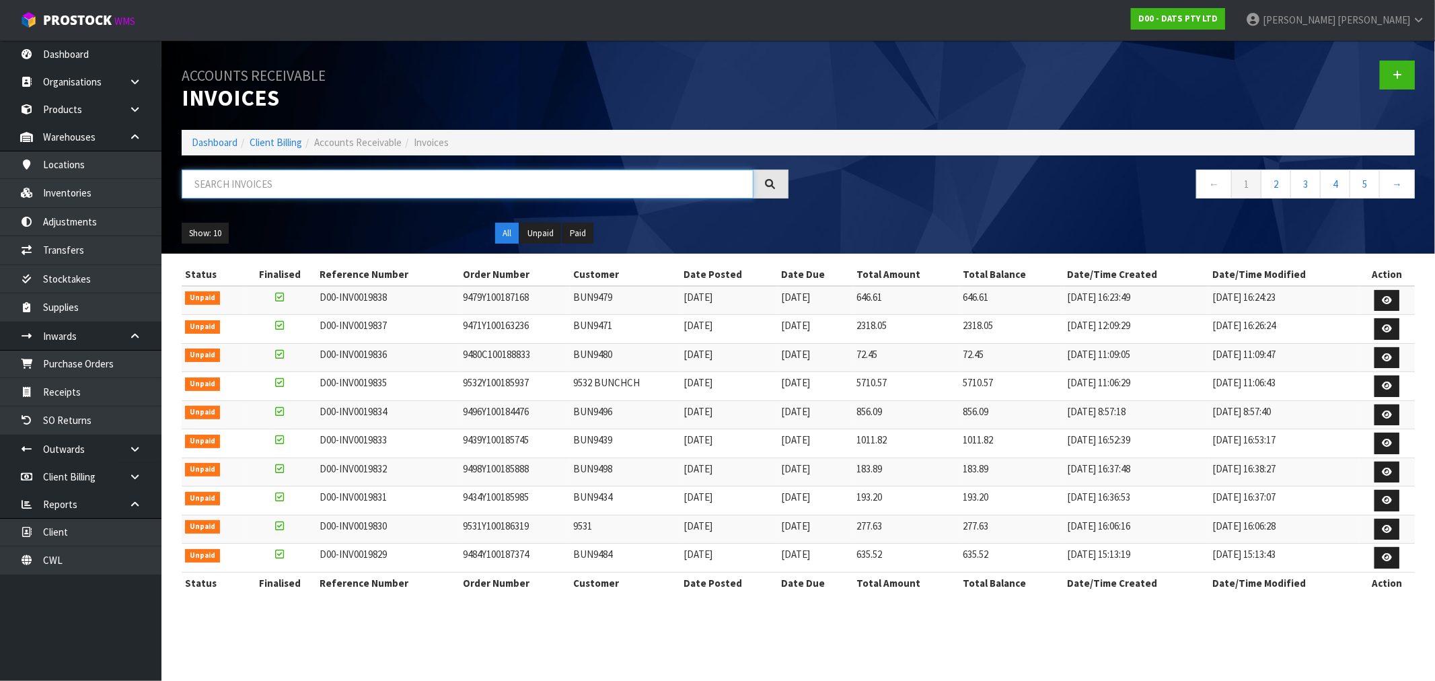
click at [293, 182] on input "text" at bounding box center [468, 184] width 572 height 29
paste input "19834"
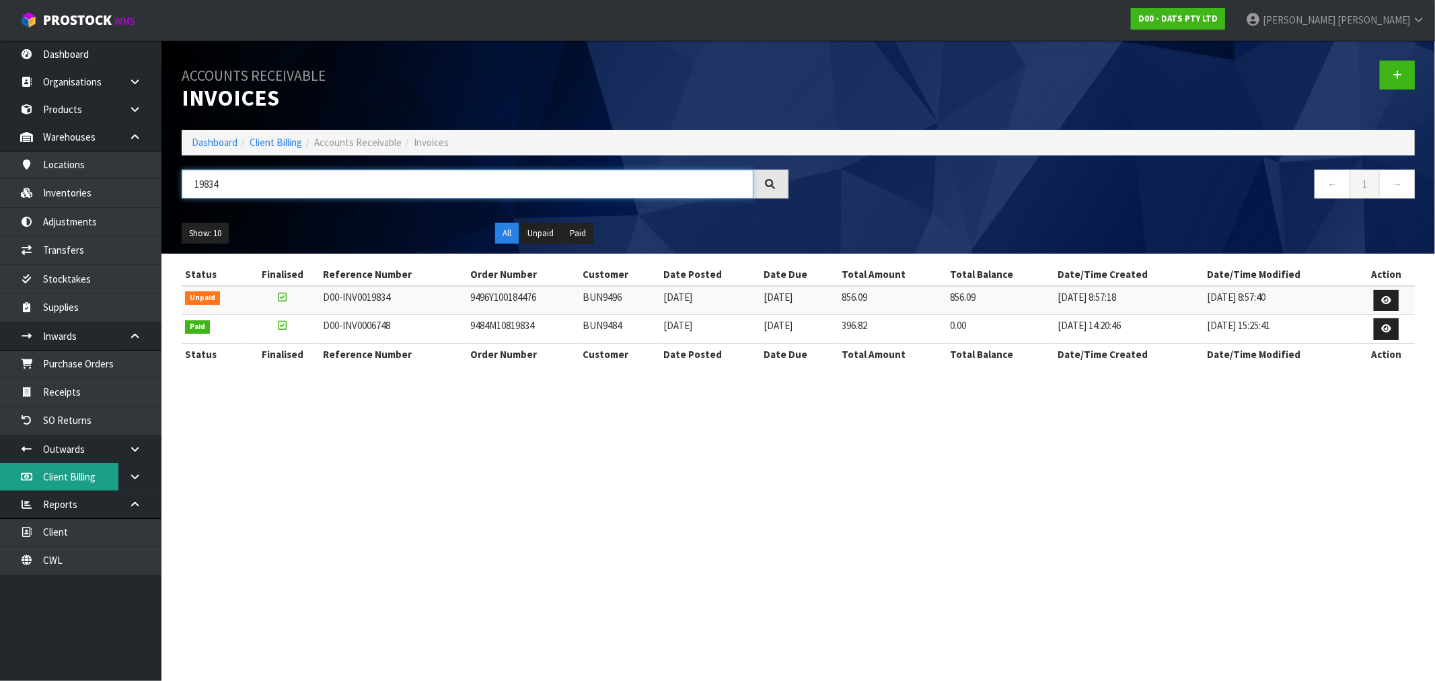
type input "19834"
click at [229, 145] on link "Dashboard" at bounding box center [215, 142] width 46 height 13
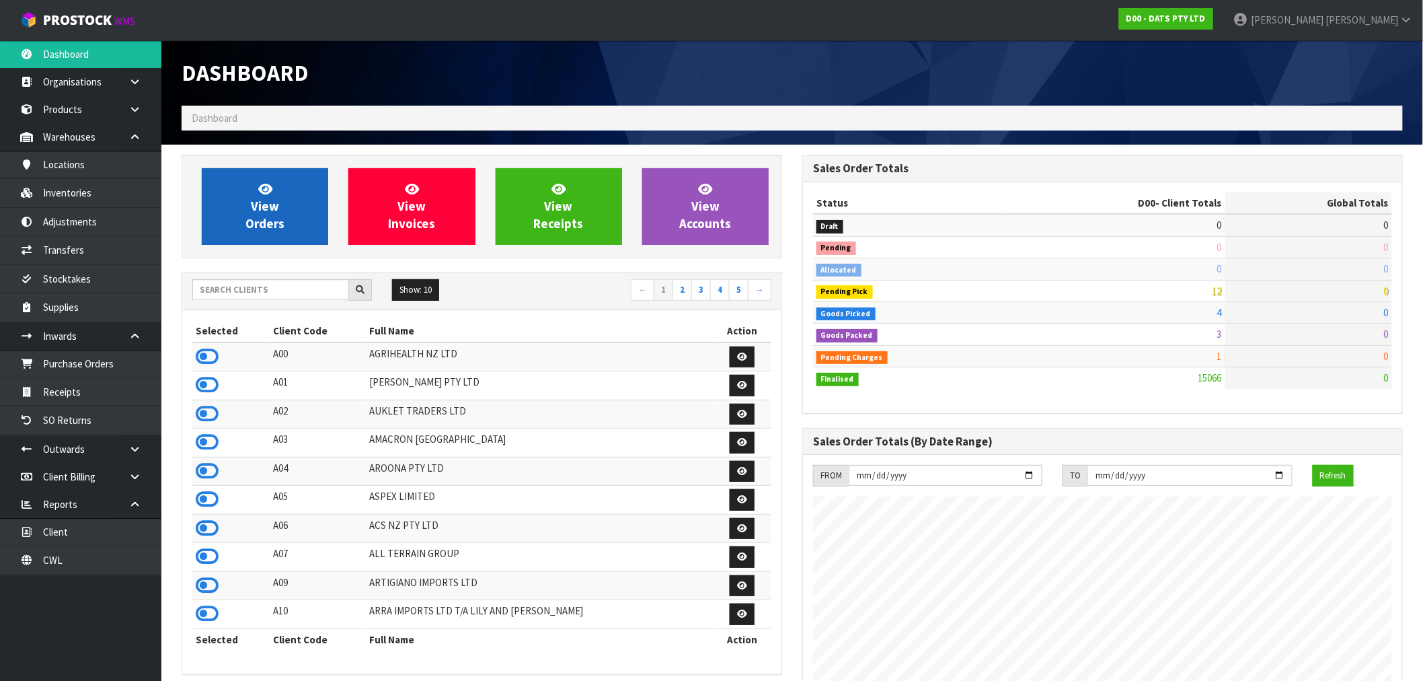
scroll to position [839, 621]
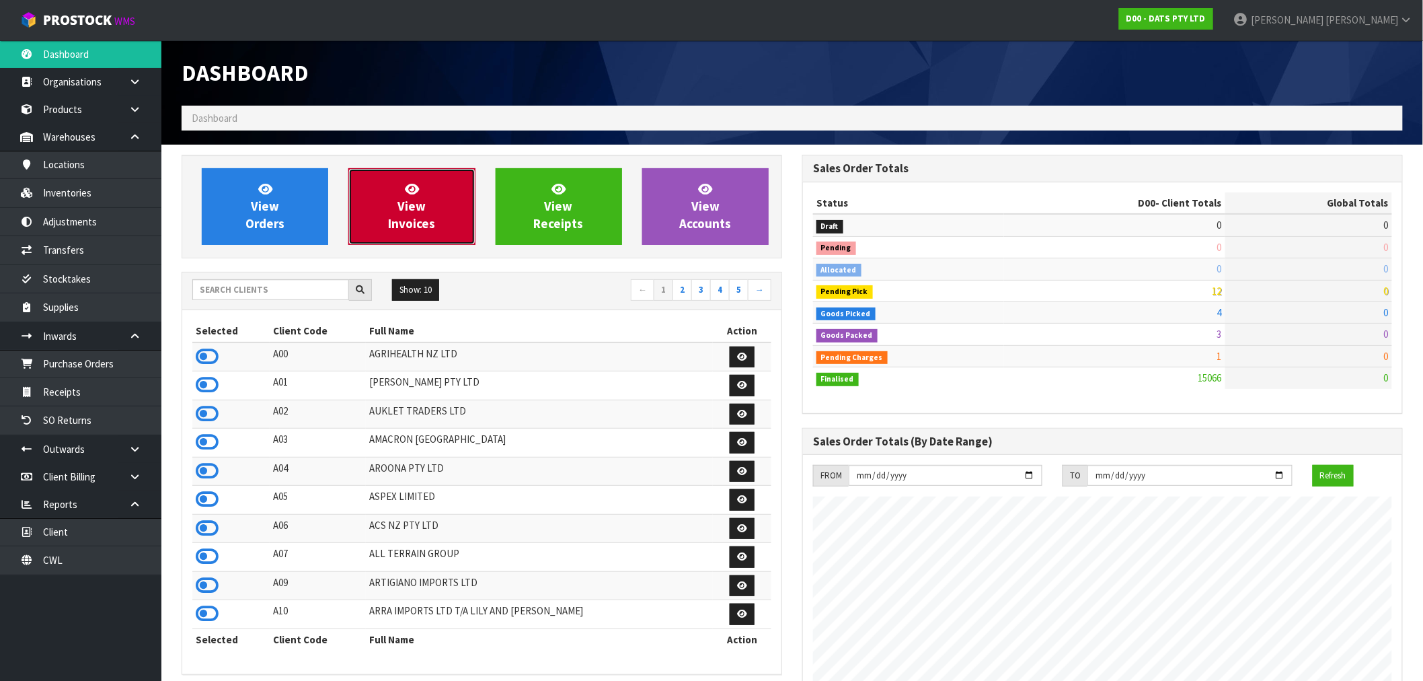
click at [434, 224] on span "View Invoices" at bounding box center [411, 206] width 47 height 50
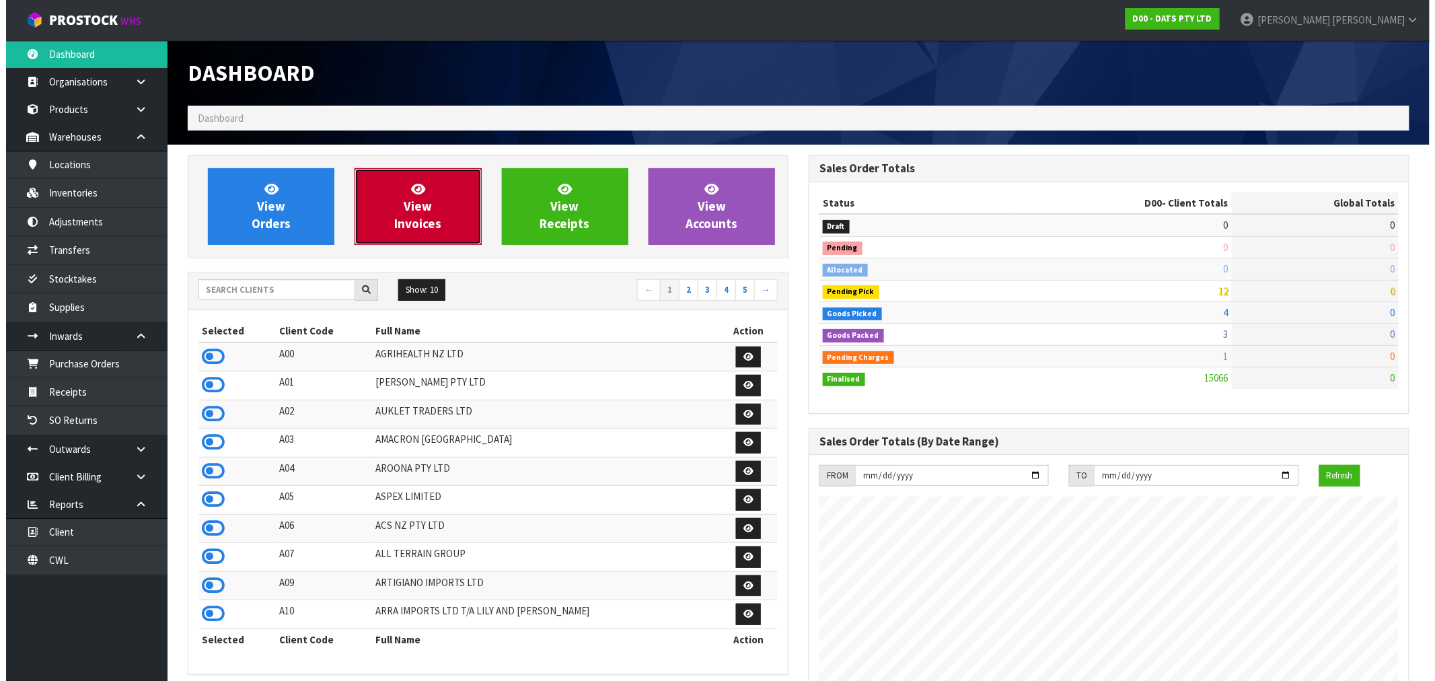
scroll to position [1019, 621]
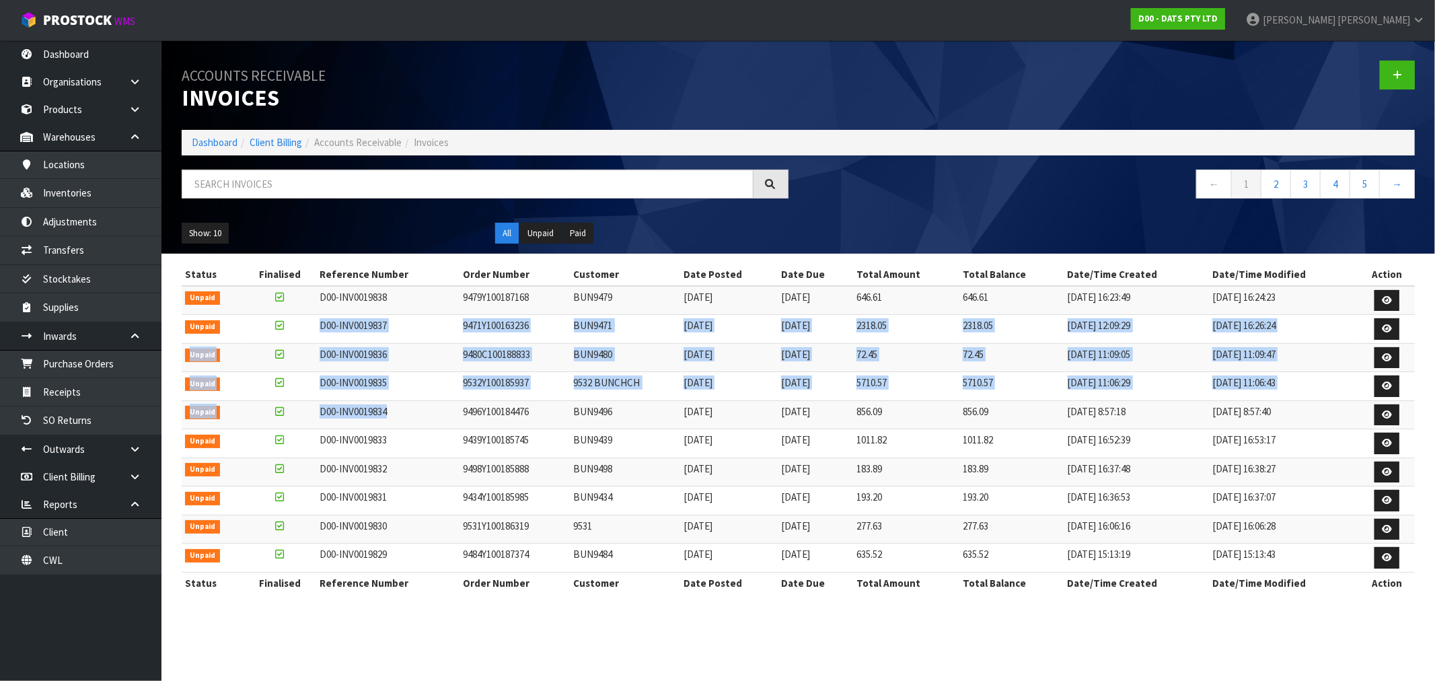
drag, startPoint x: 406, startPoint y: 418, endPoint x: 272, endPoint y: 320, distance: 165.5
click at [272, 320] on tbody "Unpaid D00-INV0019838 9479Y100187168 BUN9479 [DATE] [DATE] 646.61 646.61 [DATE]…" at bounding box center [798, 429] width 1233 height 287
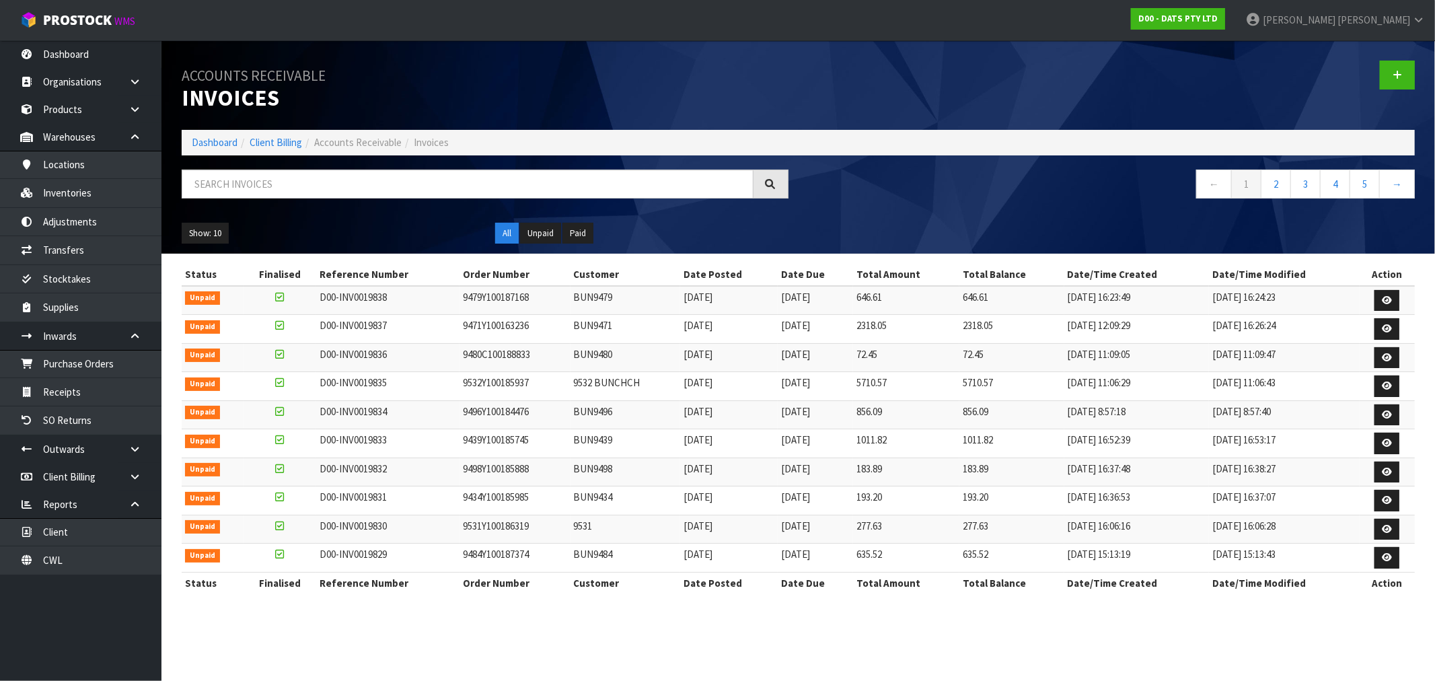
click at [565, 444] on td "9439Y100185745" at bounding box center [514, 443] width 111 height 29
click at [555, 411] on td "9496Y100184476" at bounding box center [514, 414] width 111 height 29
drag, startPoint x: 417, startPoint y: 431, endPoint x: 453, endPoint y: 419, distance: 38.3
click at [417, 431] on td "D00-INV0019833" at bounding box center [387, 443] width 143 height 29
drag, startPoint x: 537, startPoint y: 412, endPoint x: 427, endPoint y: 416, distance: 109.7
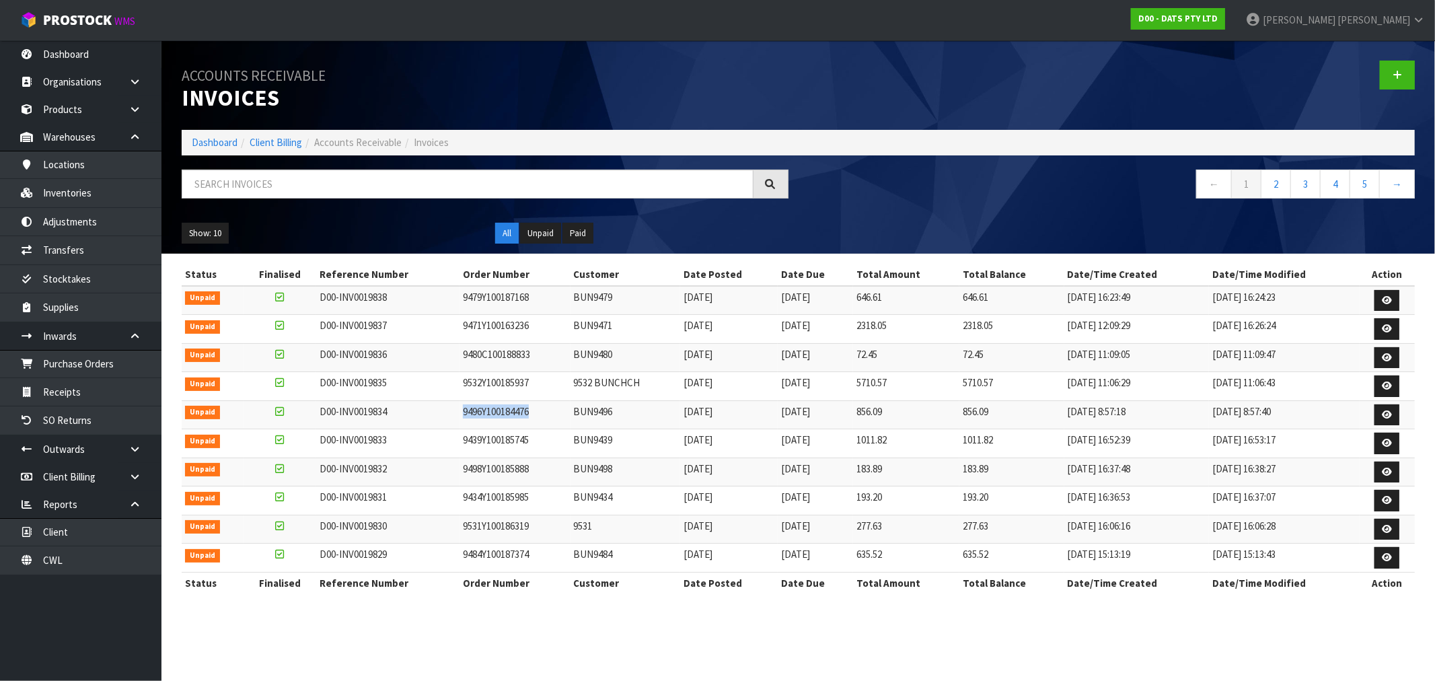
click at [427, 416] on tr "Unpaid D00-INV0019834 9496Y100184476 BUN9496 [DATE] [DATE] 856.09 856.09 [DATE]…" at bounding box center [798, 414] width 1233 height 29
